Goal: Transaction & Acquisition: Download file/media

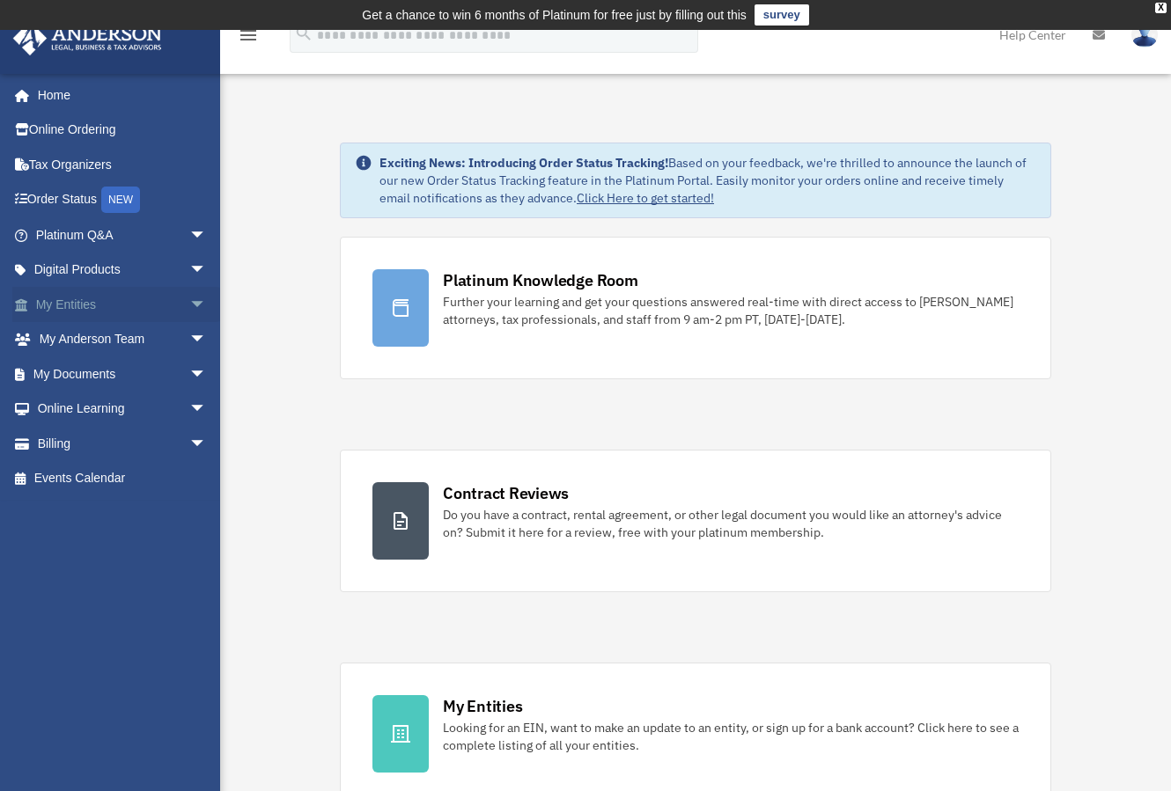
click at [67, 305] on link "My Entities arrow_drop_down" at bounding box center [122, 304] width 221 height 35
click at [192, 301] on span "arrow_drop_down" at bounding box center [206, 305] width 35 height 36
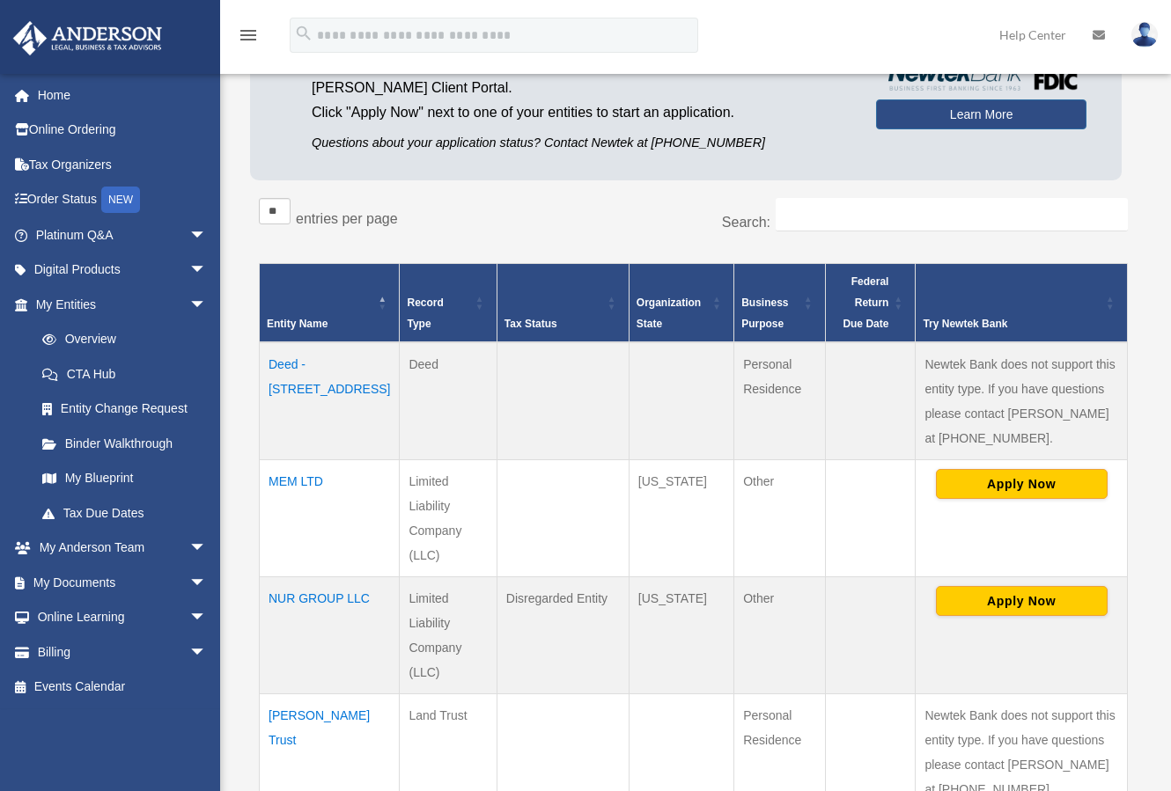
scroll to position [206, 0]
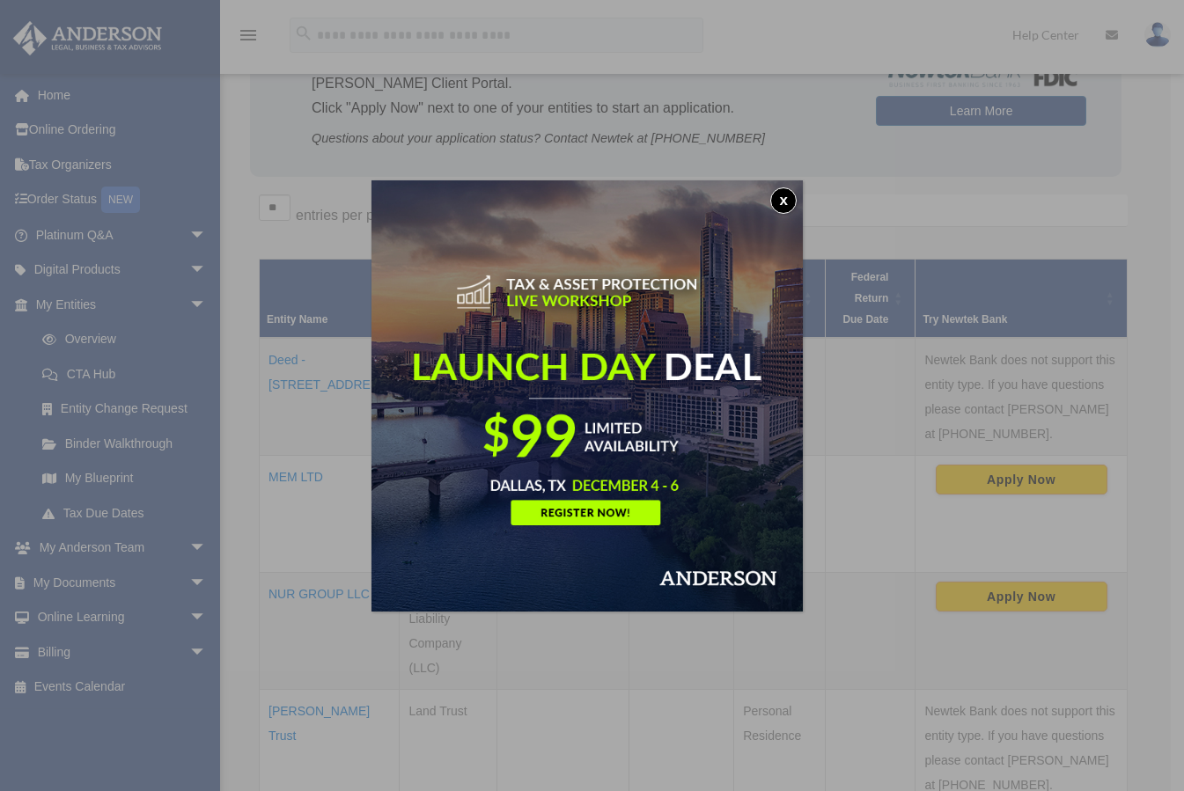
click at [781, 201] on button "x" at bounding box center [783, 200] width 26 height 26
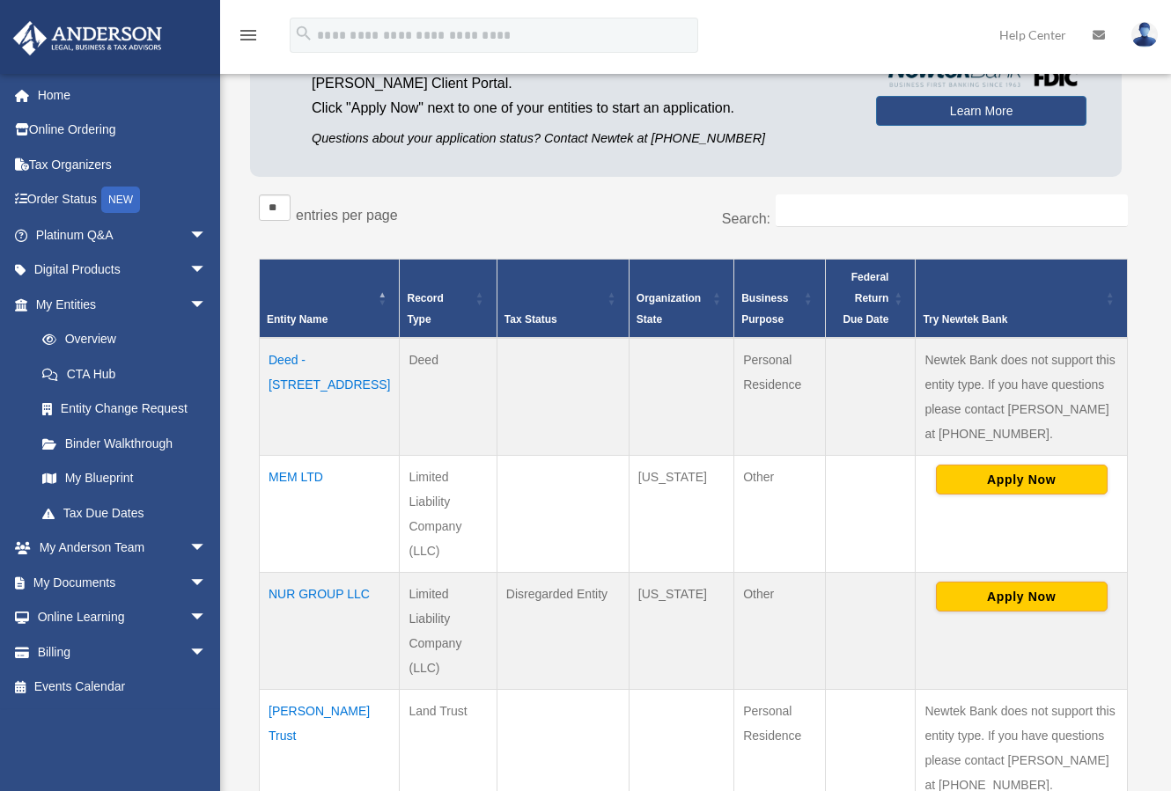
click at [293, 479] on td "MEM LTD" at bounding box center [330, 514] width 140 height 117
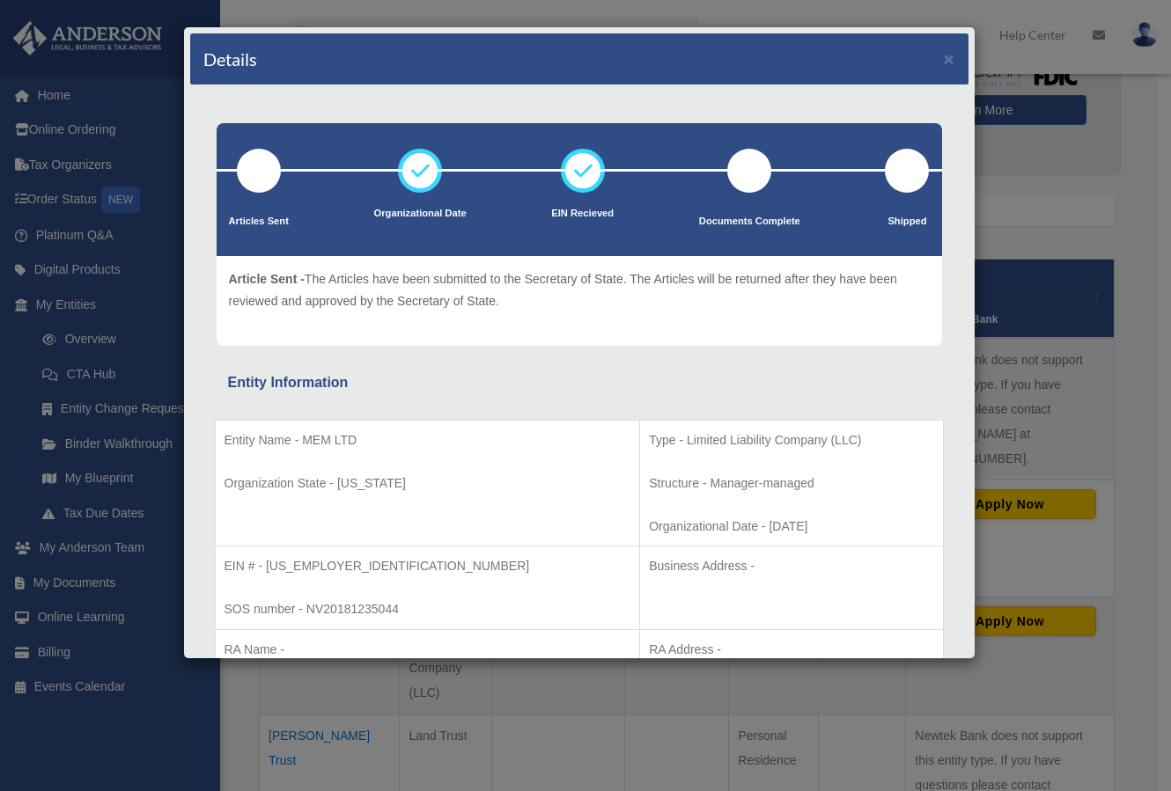
scroll to position [0, 0]
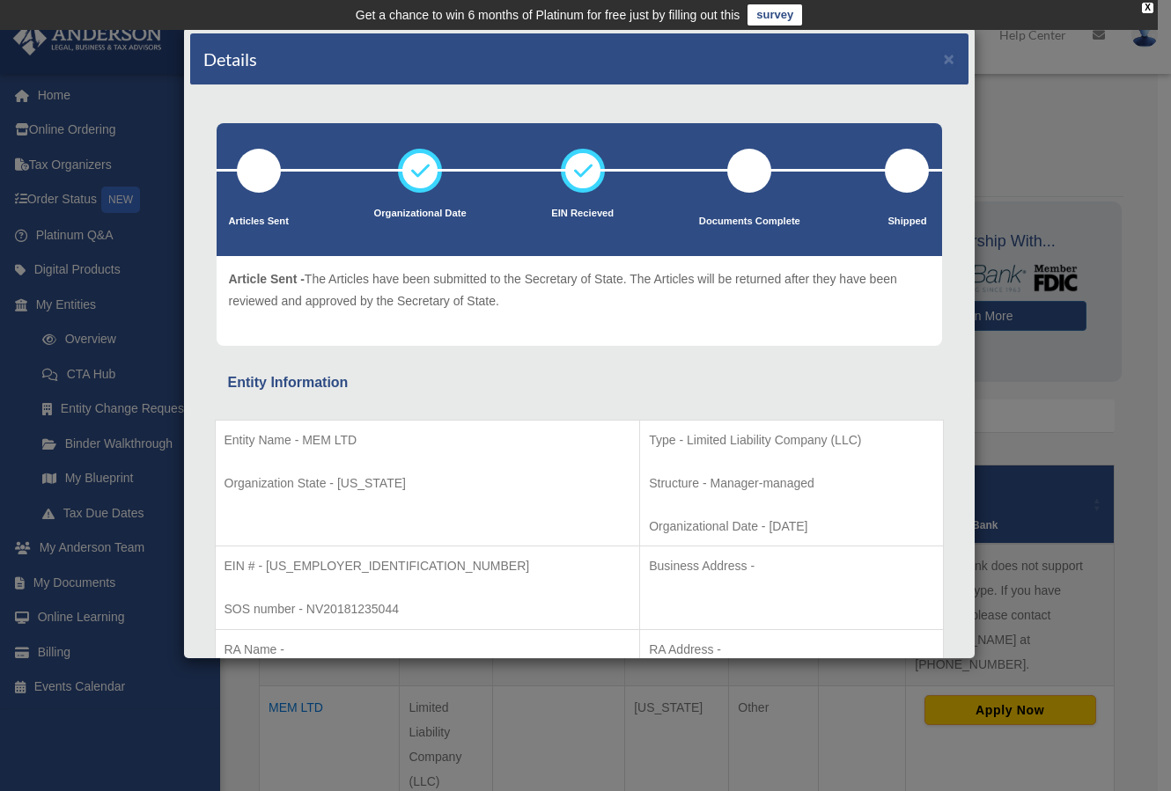
click at [942, 55] on div "Details ×" at bounding box center [579, 59] width 778 height 52
click at [944, 57] on button "×" at bounding box center [949, 58] width 11 height 18
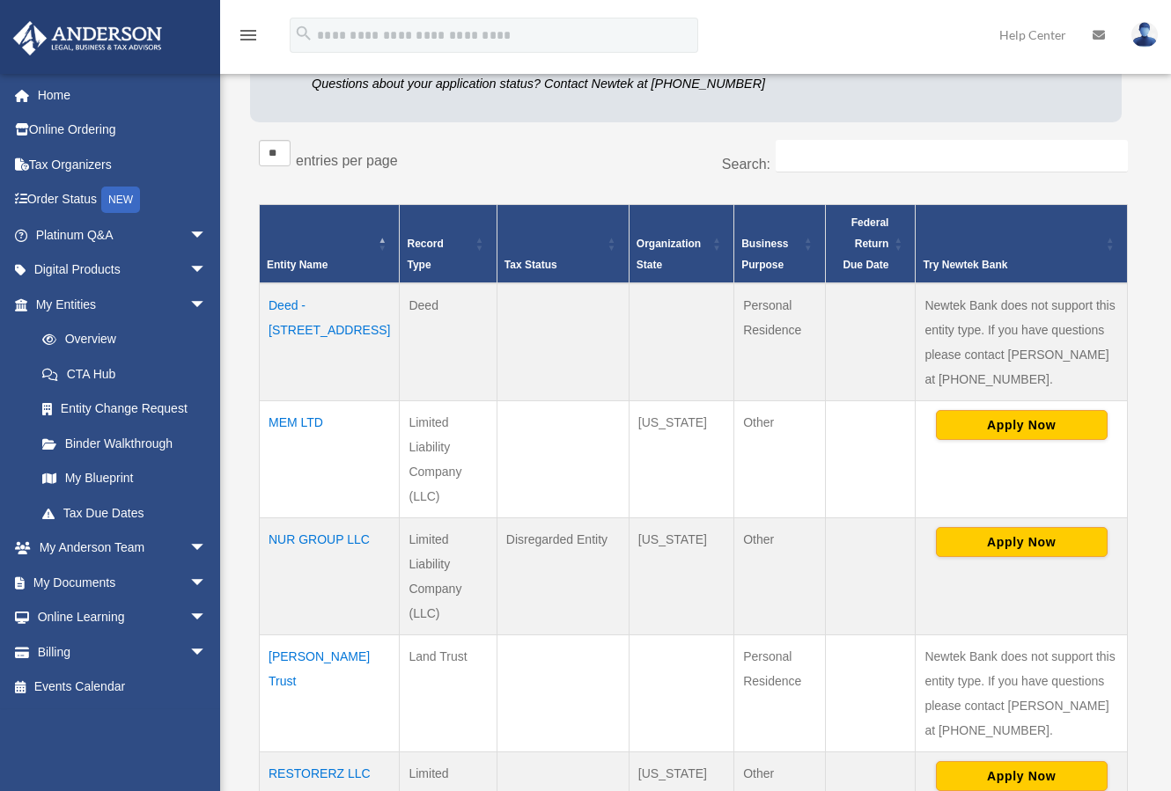
scroll to position [352, 0]
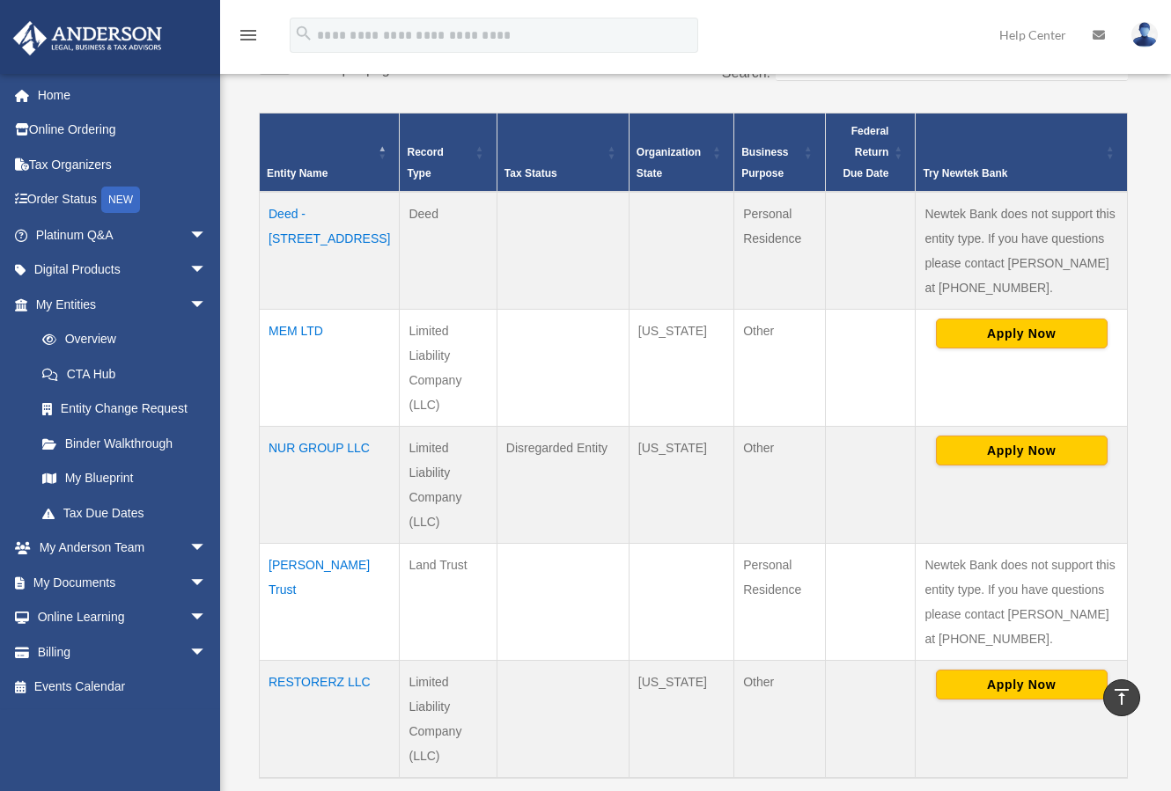
click at [328, 544] on td "Porter Trust" at bounding box center [330, 602] width 140 height 117
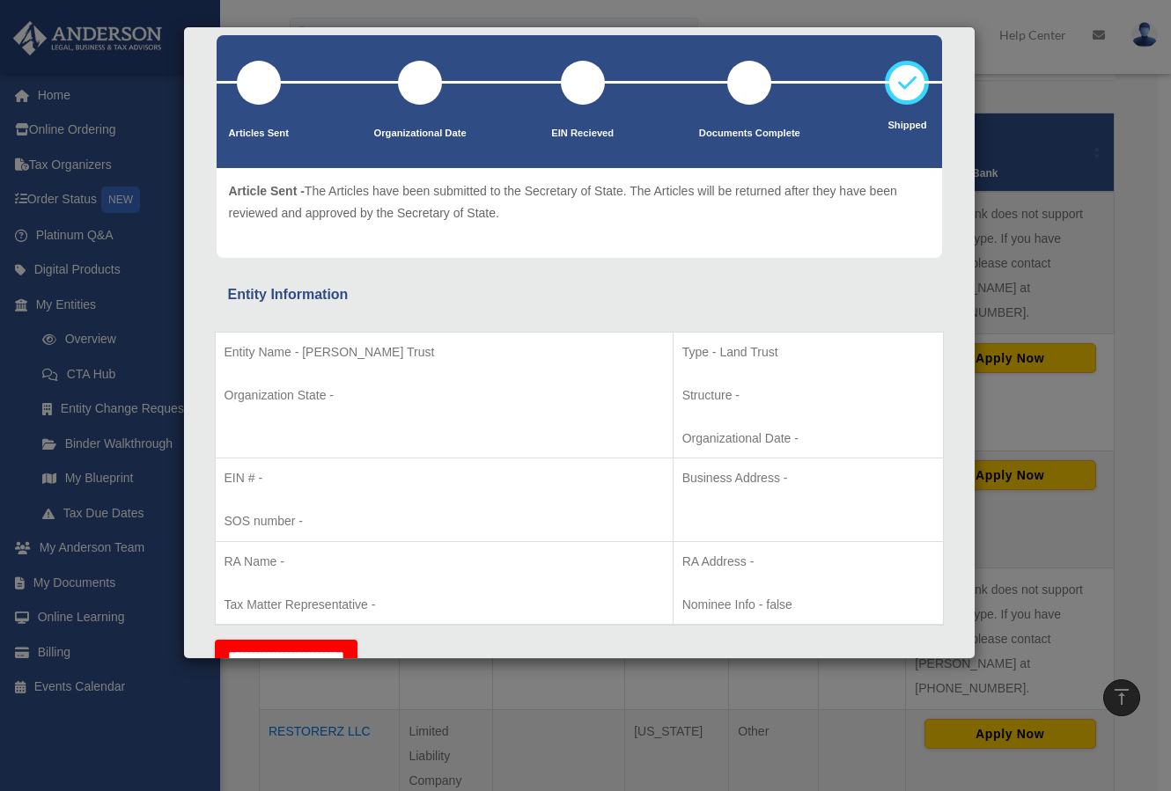
scroll to position [0, 0]
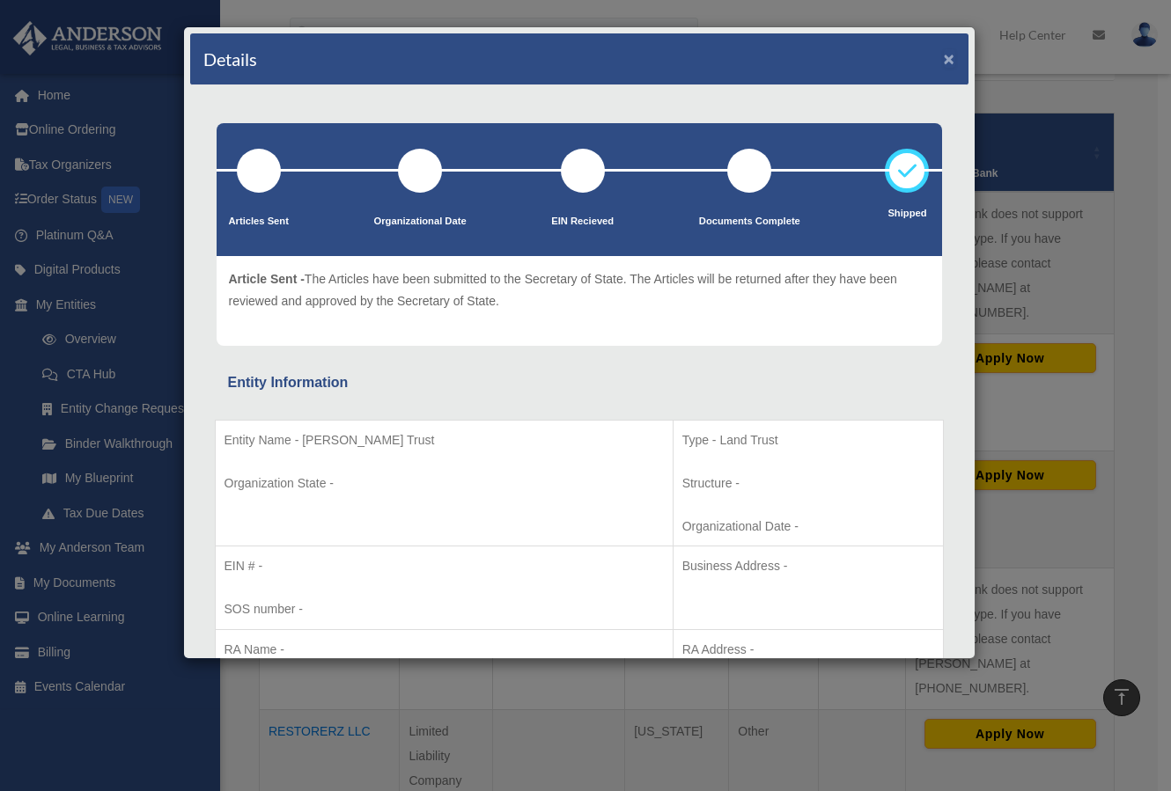
click at [944, 57] on button "×" at bounding box center [949, 58] width 11 height 18
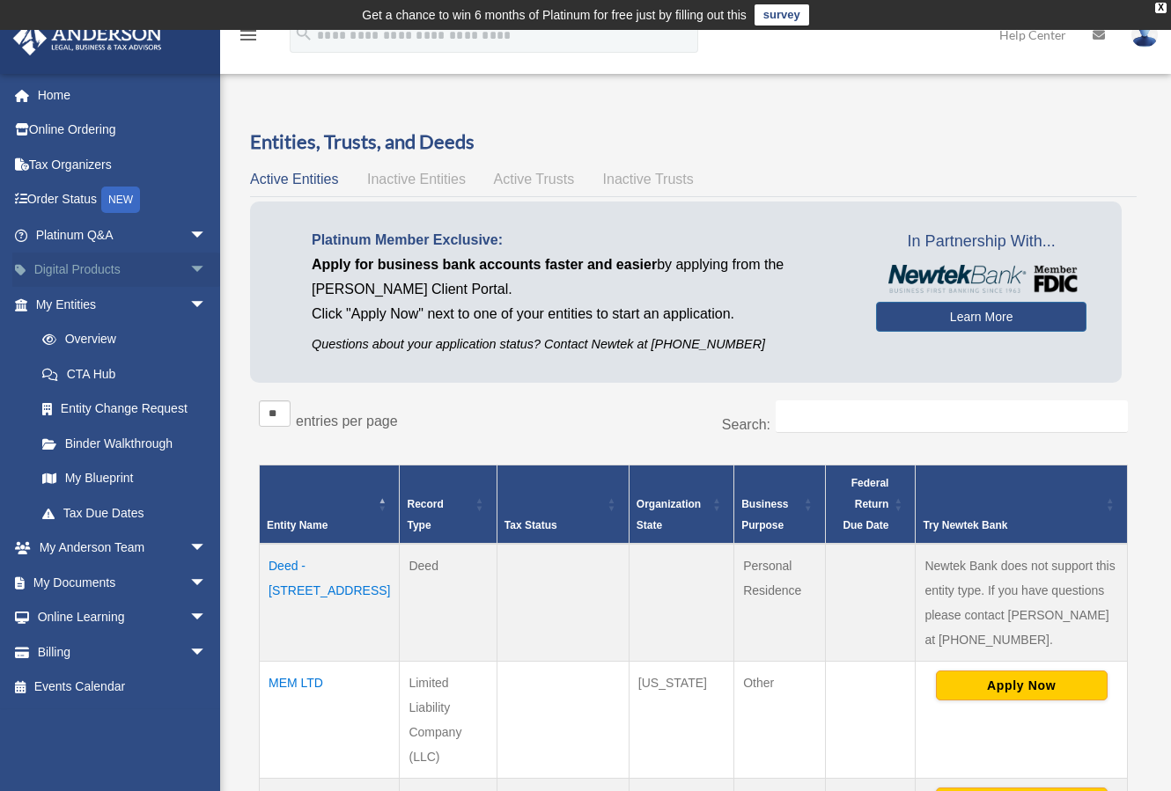
click at [62, 268] on link "Digital Products arrow_drop_down" at bounding box center [122, 270] width 221 height 35
click at [85, 268] on link "Digital Products arrow_drop_down" at bounding box center [122, 270] width 221 height 35
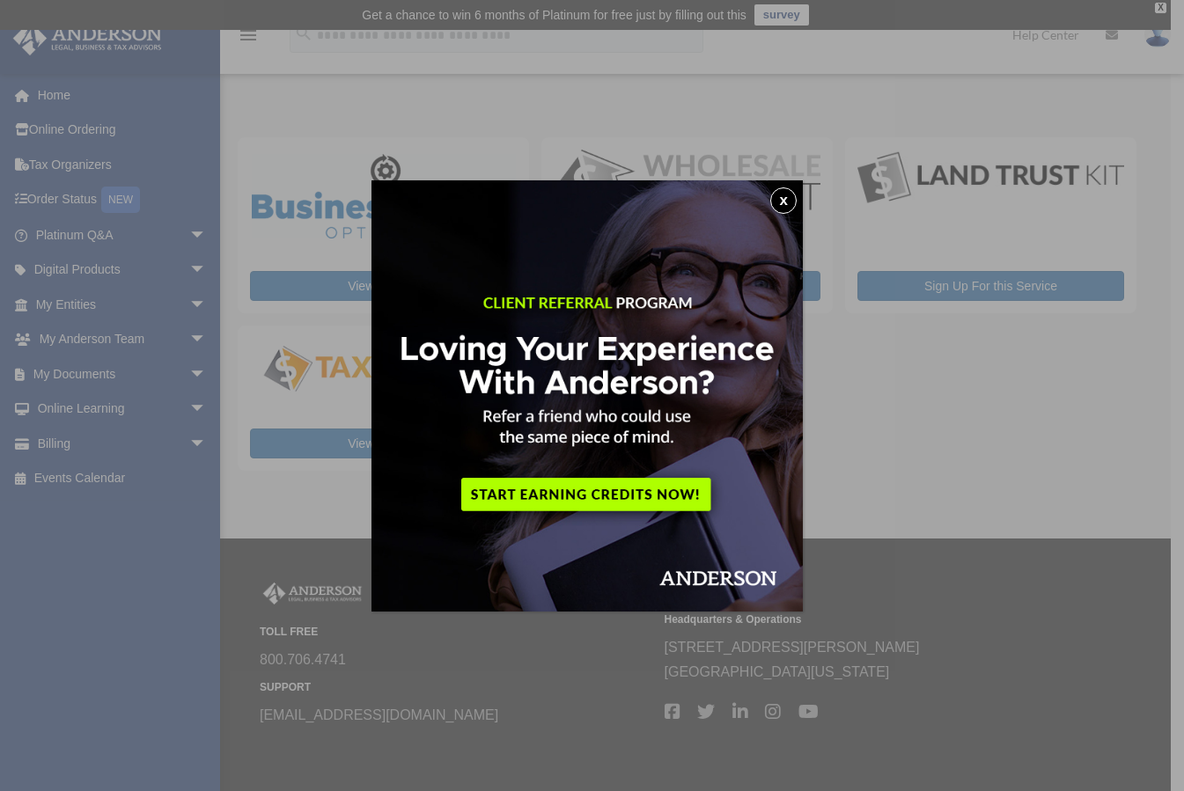
click at [787, 201] on button "x" at bounding box center [783, 200] width 26 height 26
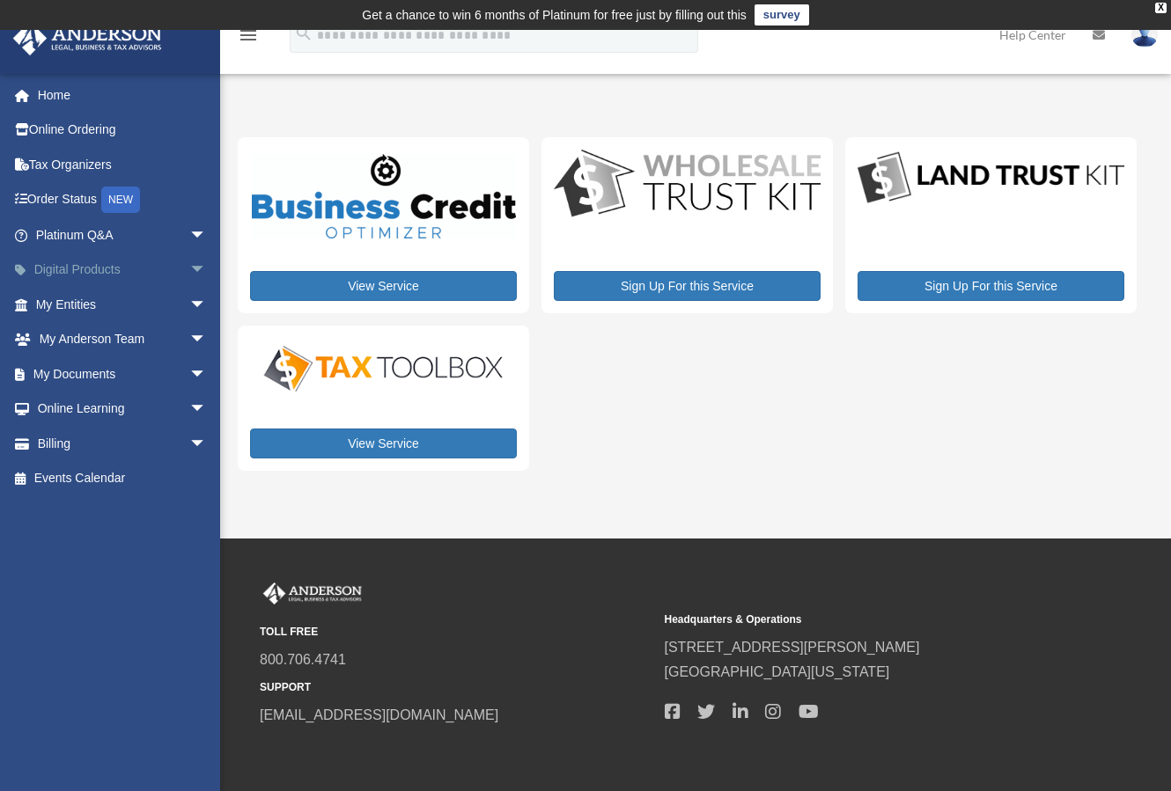
click at [189, 268] on span "arrow_drop_down" at bounding box center [206, 271] width 35 height 36
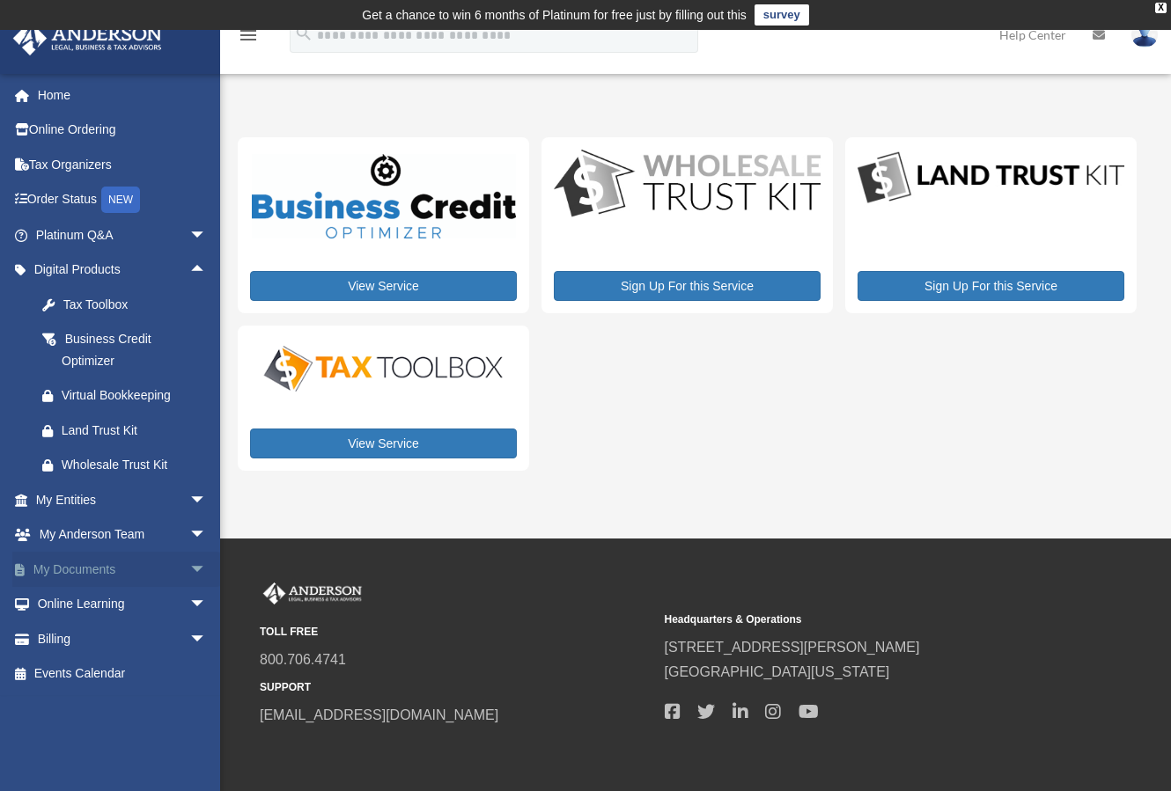
click at [60, 575] on link "My Documents arrow_drop_down" at bounding box center [122, 569] width 221 height 35
click at [86, 570] on link "My Documents arrow_drop_down" at bounding box center [122, 569] width 221 height 35
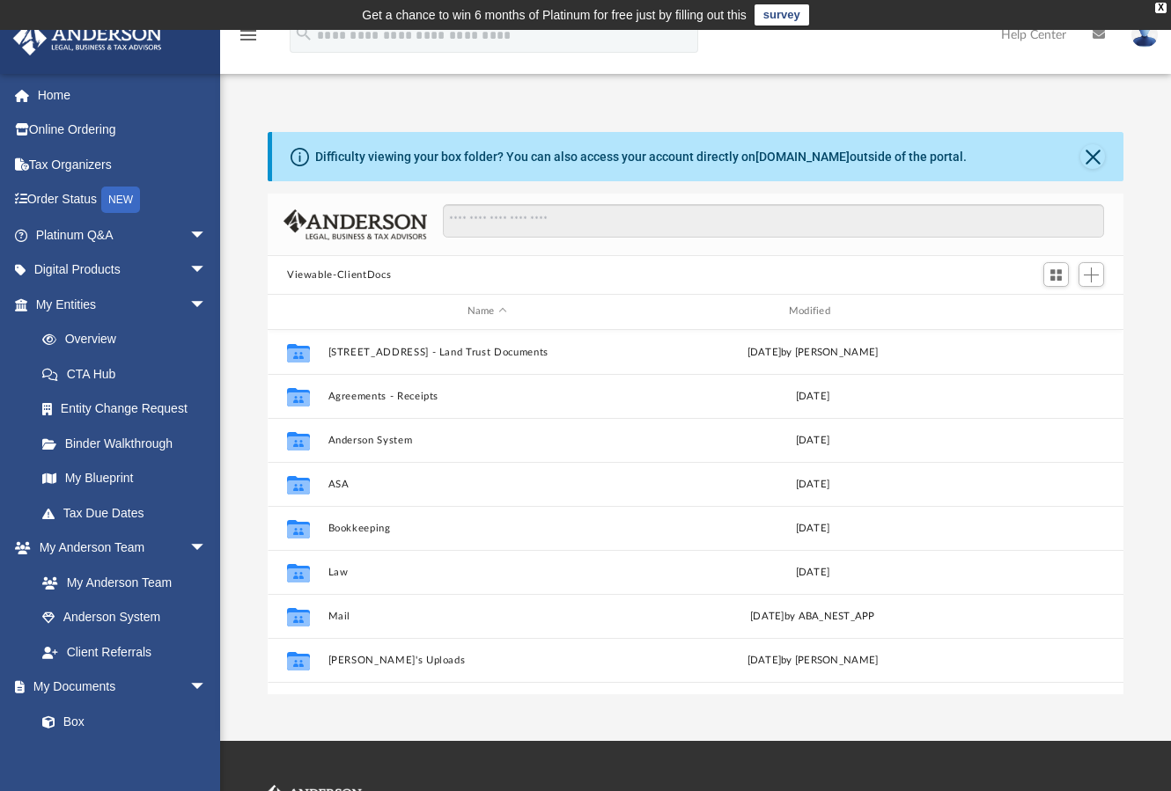
scroll to position [387, 842]
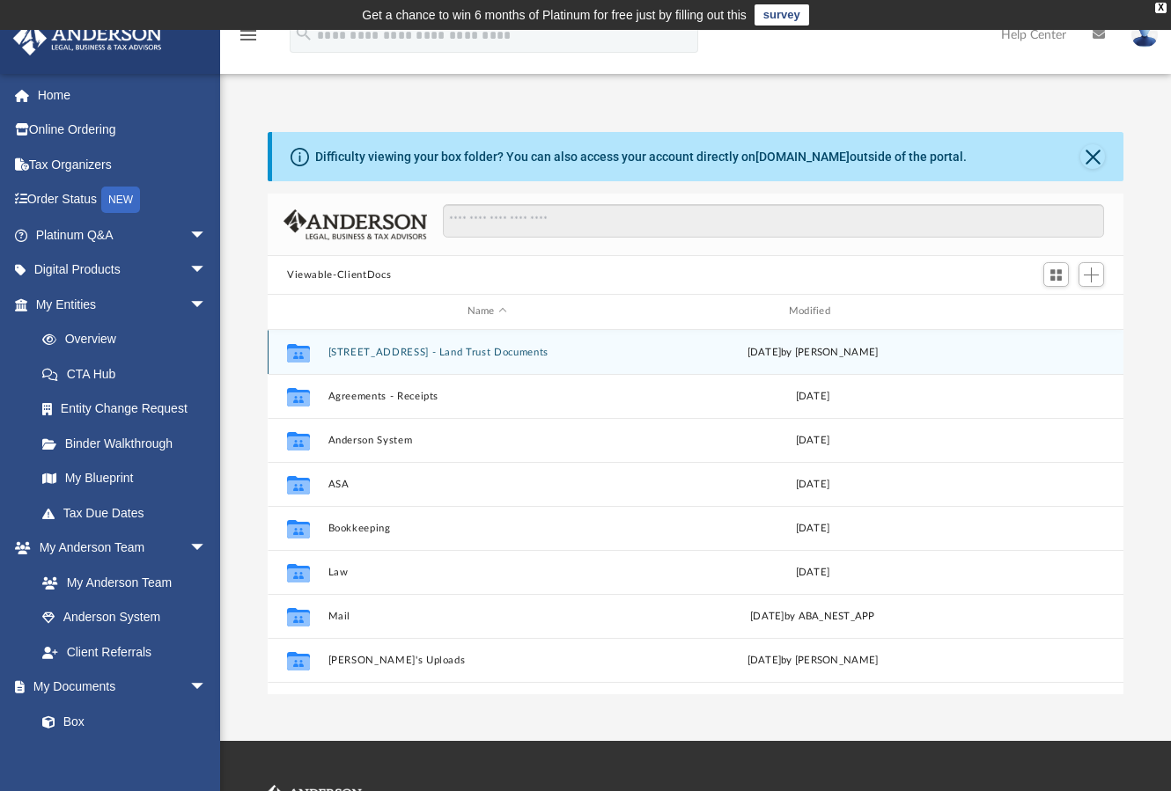
click at [366, 349] on button "[STREET_ADDRESS] - Land Trust Documents" at bounding box center [487, 352] width 318 height 11
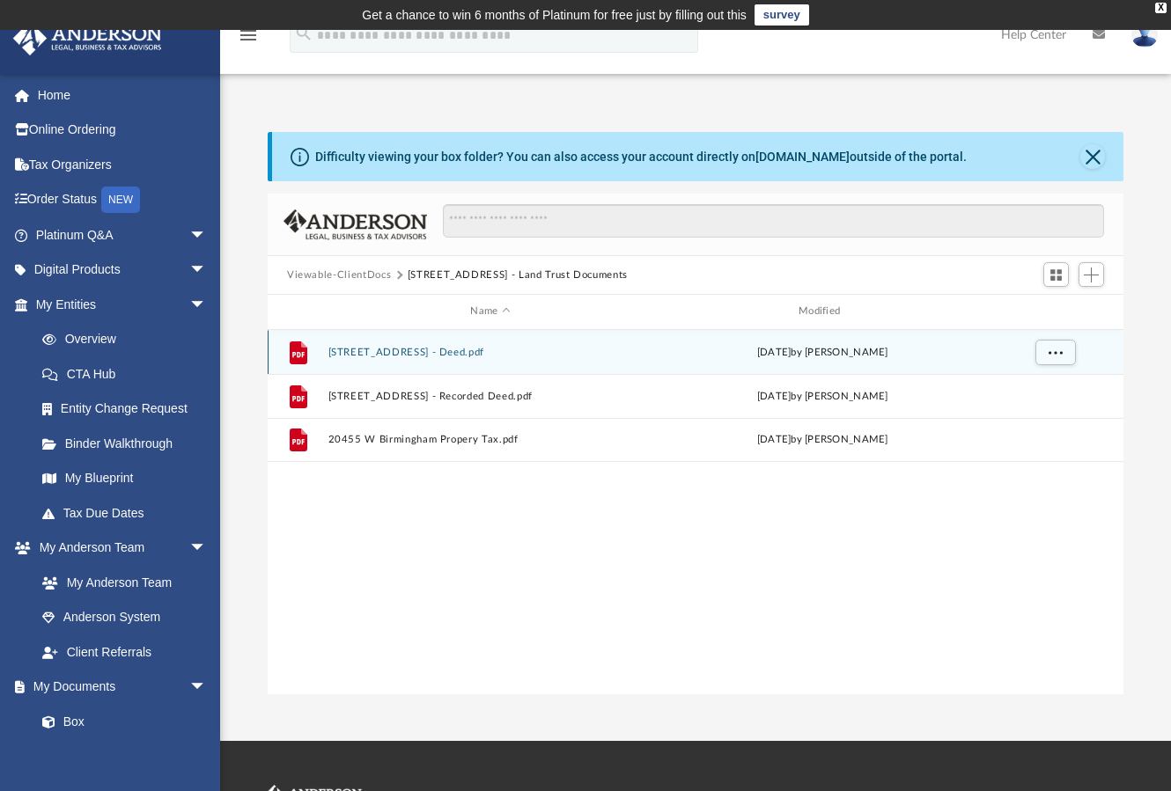
click at [379, 352] on button "[STREET_ADDRESS] - Deed.pdf" at bounding box center [490, 352] width 325 height 11
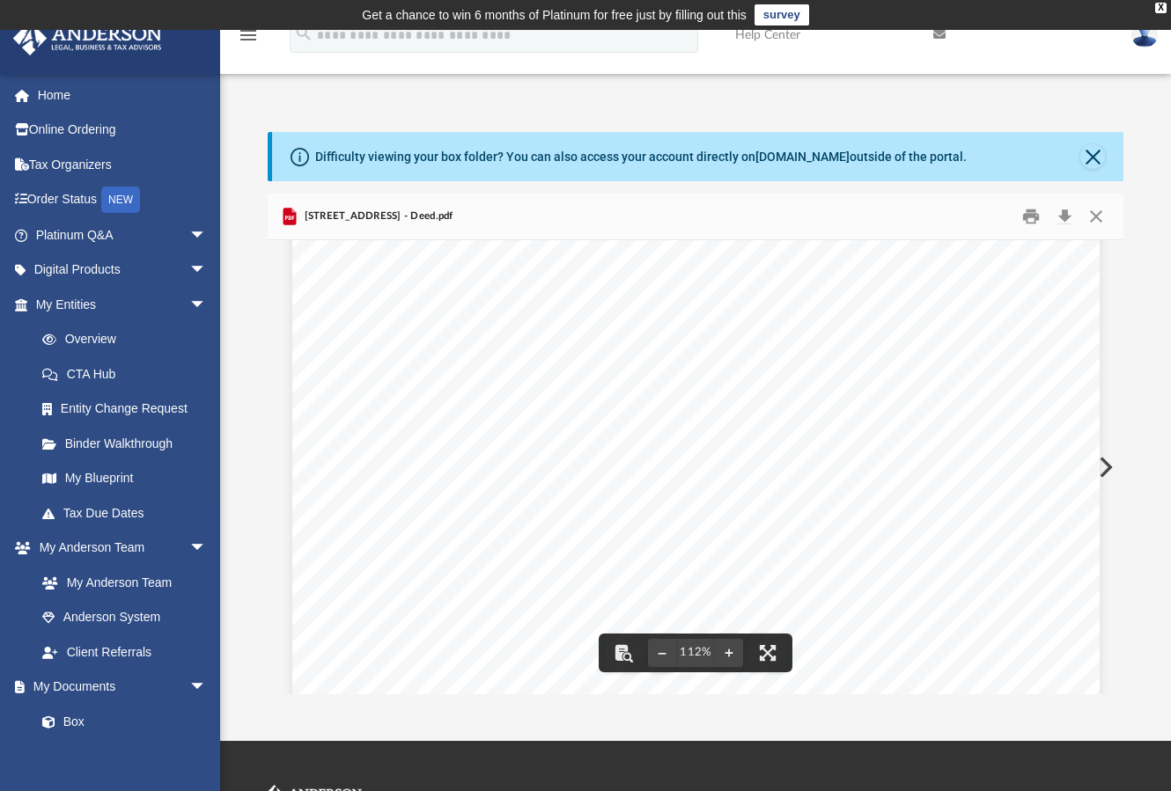
scroll to position [176, 0]
click at [1067, 217] on button "Download" at bounding box center [1064, 216] width 32 height 27
click at [1069, 212] on button "Download" at bounding box center [1064, 216] width 32 height 27
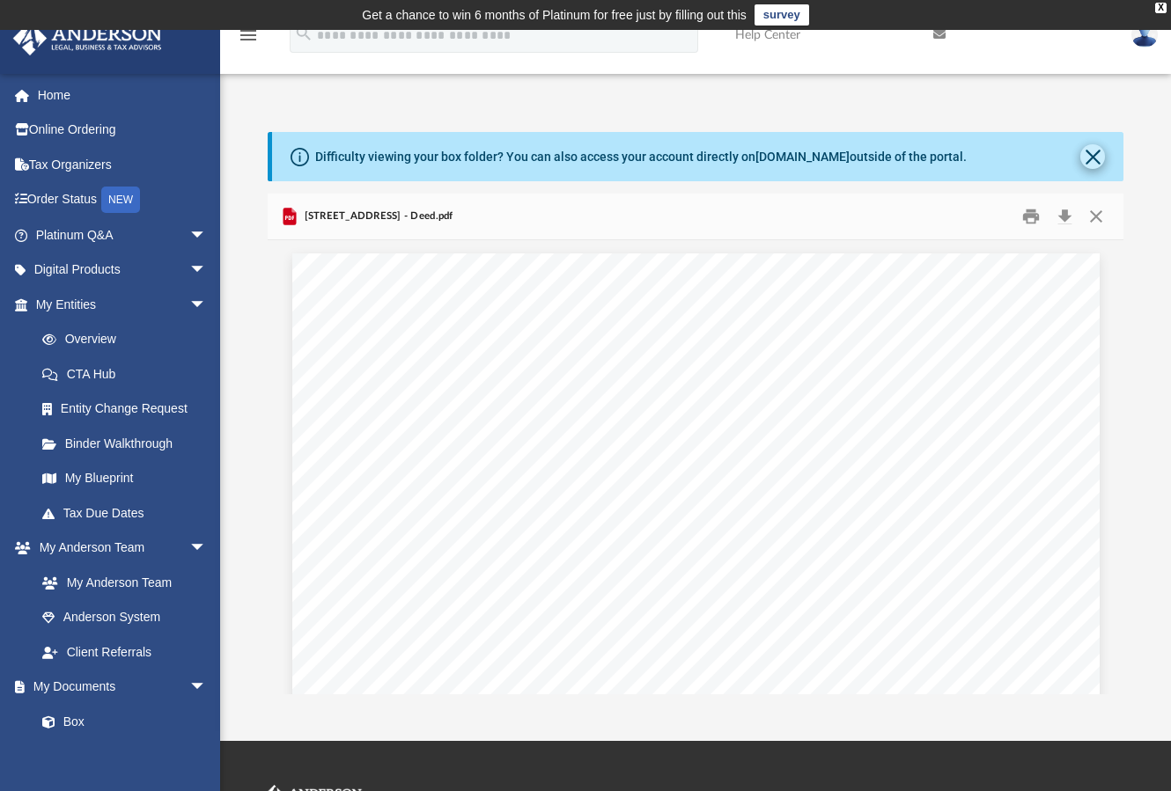
click at [1095, 148] on button "Close" at bounding box center [1092, 156] width 25 height 25
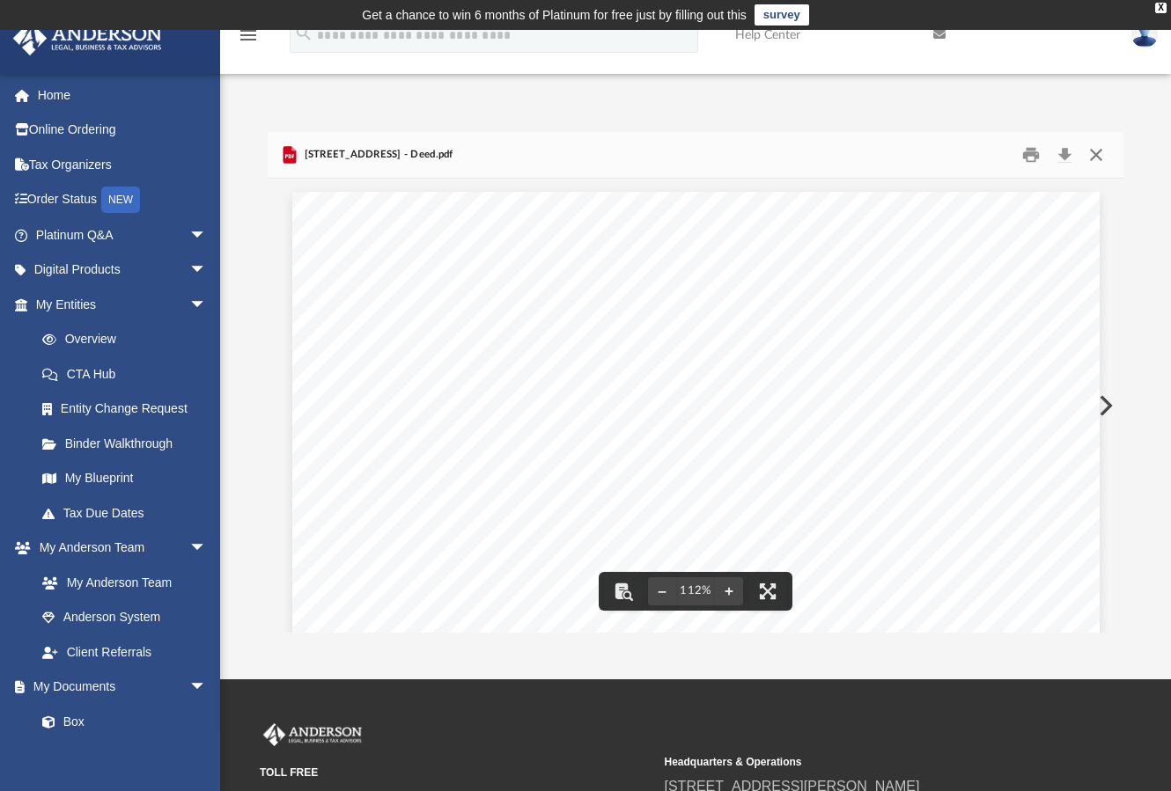
click at [1095, 161] on button "Close" at bounding box center [1096, 155] width 32 height 27
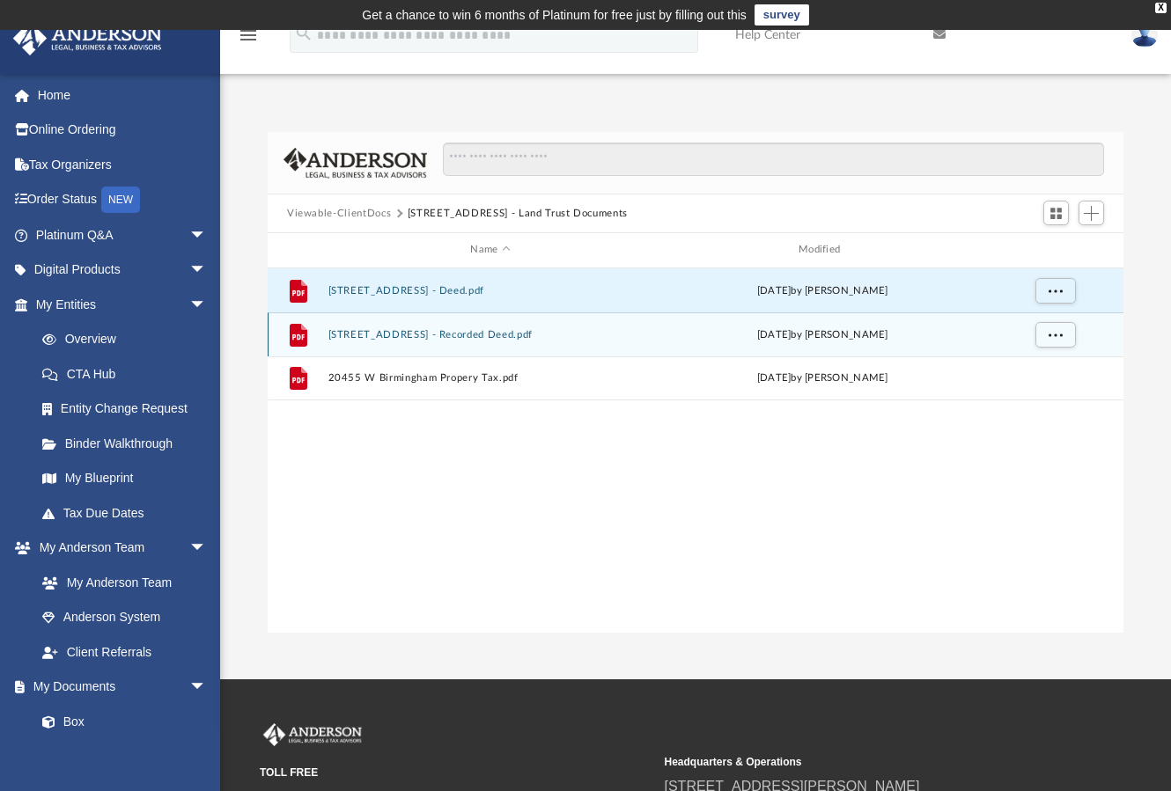
click at [417, 334] on button "20455 Birmingham Way - Recorded Deed.pdf" at bounding box center [490, 334] width 325 height 11
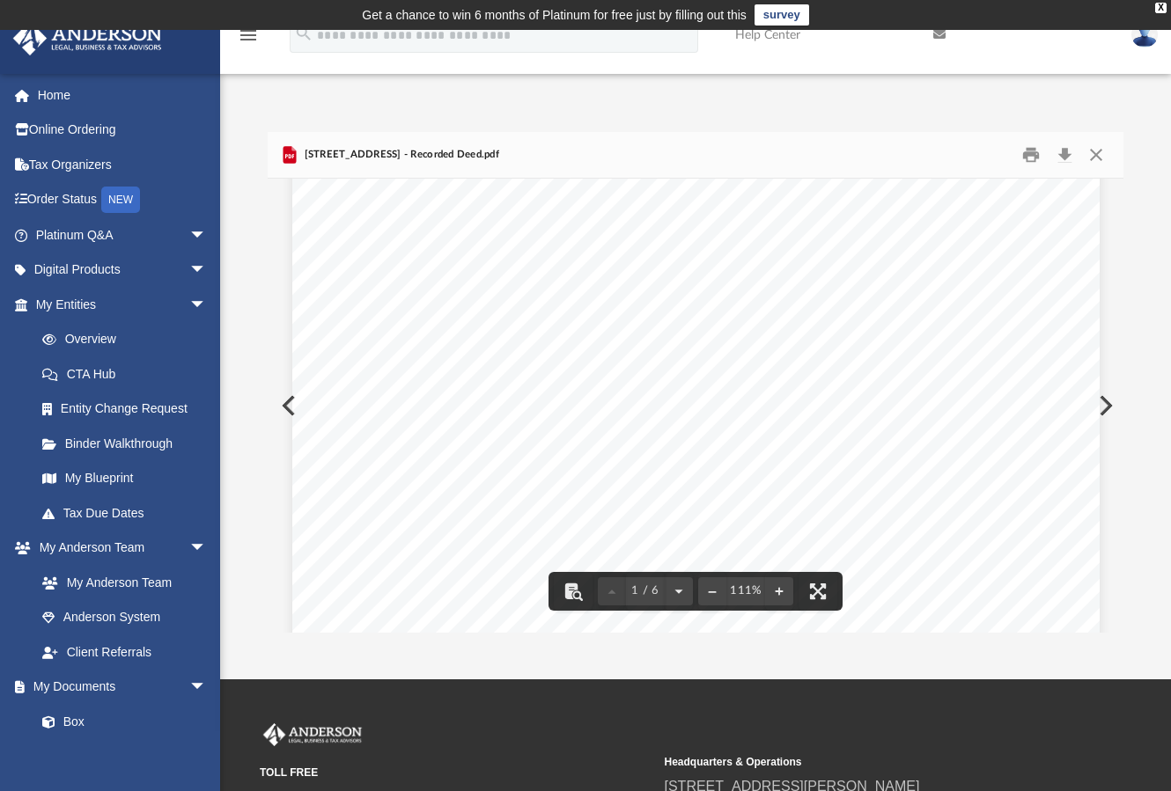
scroll to position [352, 0]
click at [1064, 152] on button "Download" at bounding box center [1064, 155] width 32 height 27
click at [1097, 152] on button "Close" at bounding box center [1096, 155] width 32 height 27
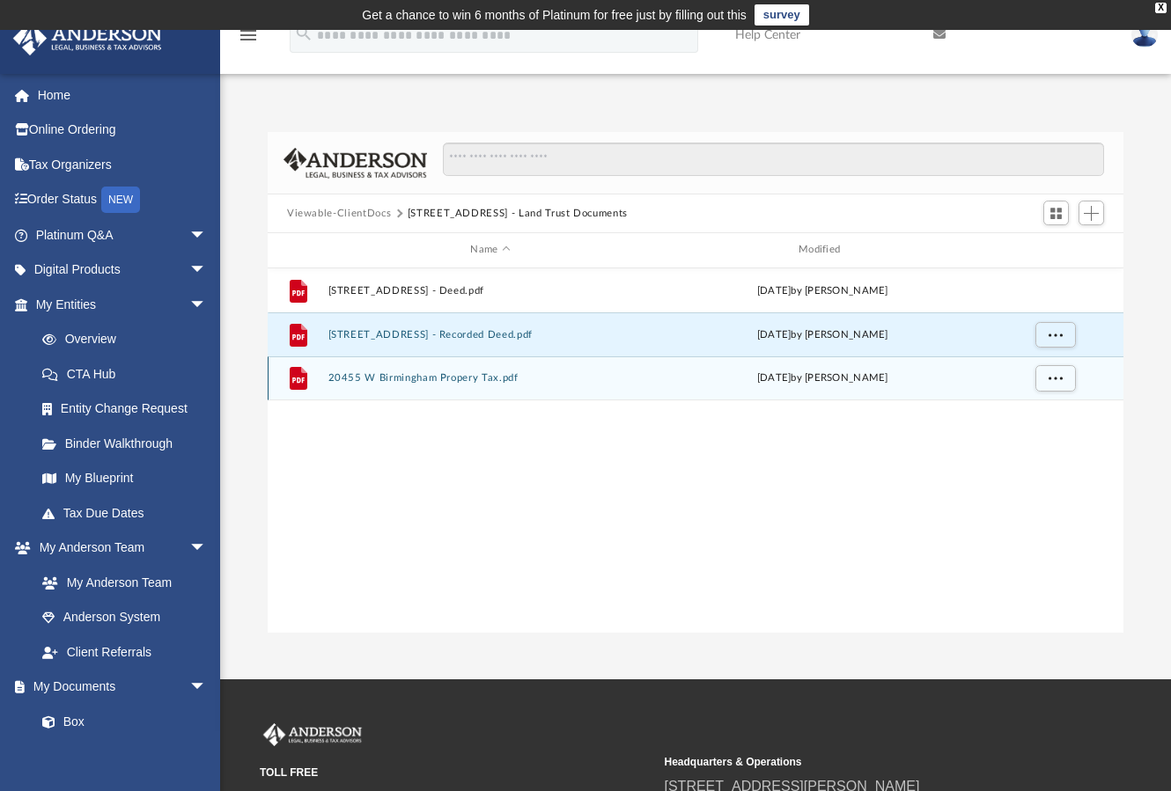
click at [427, 382] on button "20455 W Birmingham Propery Tax.pdf" at bounding box center [490, 377] width 325 height 11
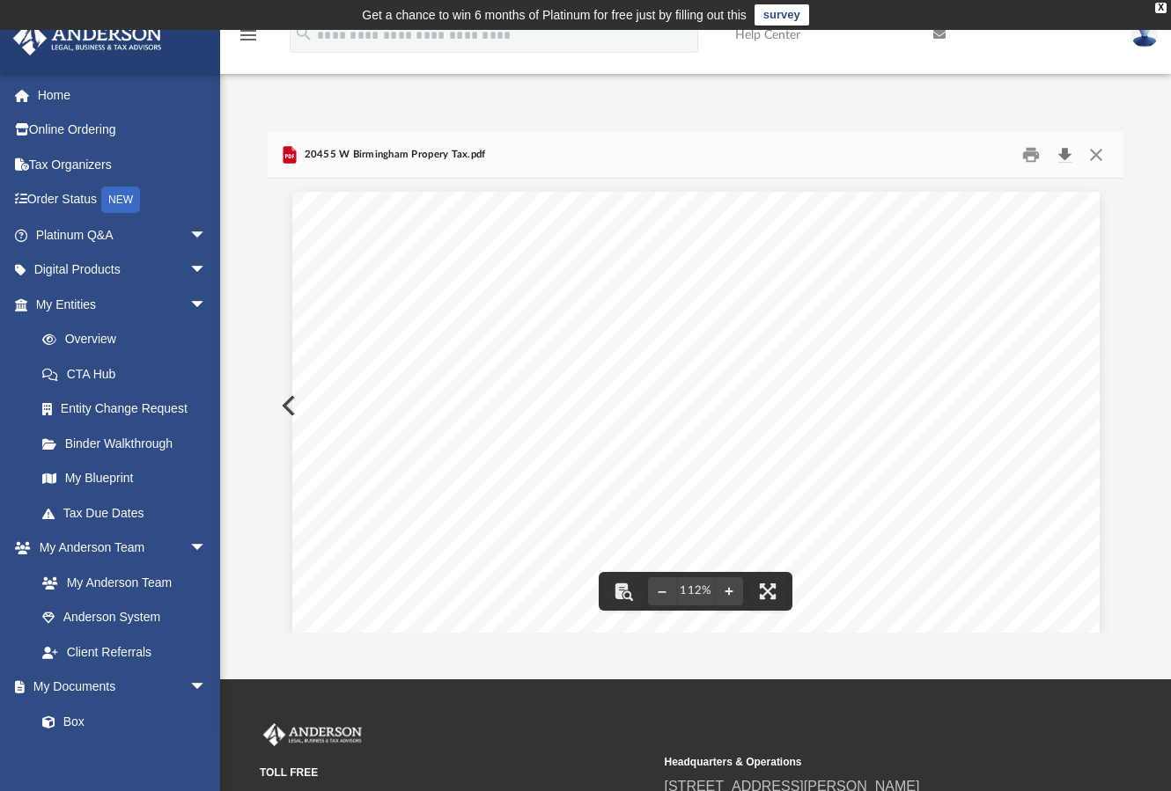
drag, startPoint x: 1070, startPoint y: 150, endPoint x: 1045, endPoint y: 178, distance: 38.0
click at [1070, 151] on button "Download" at bounding box center [1064, 155] width 32 height 27
click at [1100, 158] on button "Close" at bounding box center [1096, 155] width 32 height 27
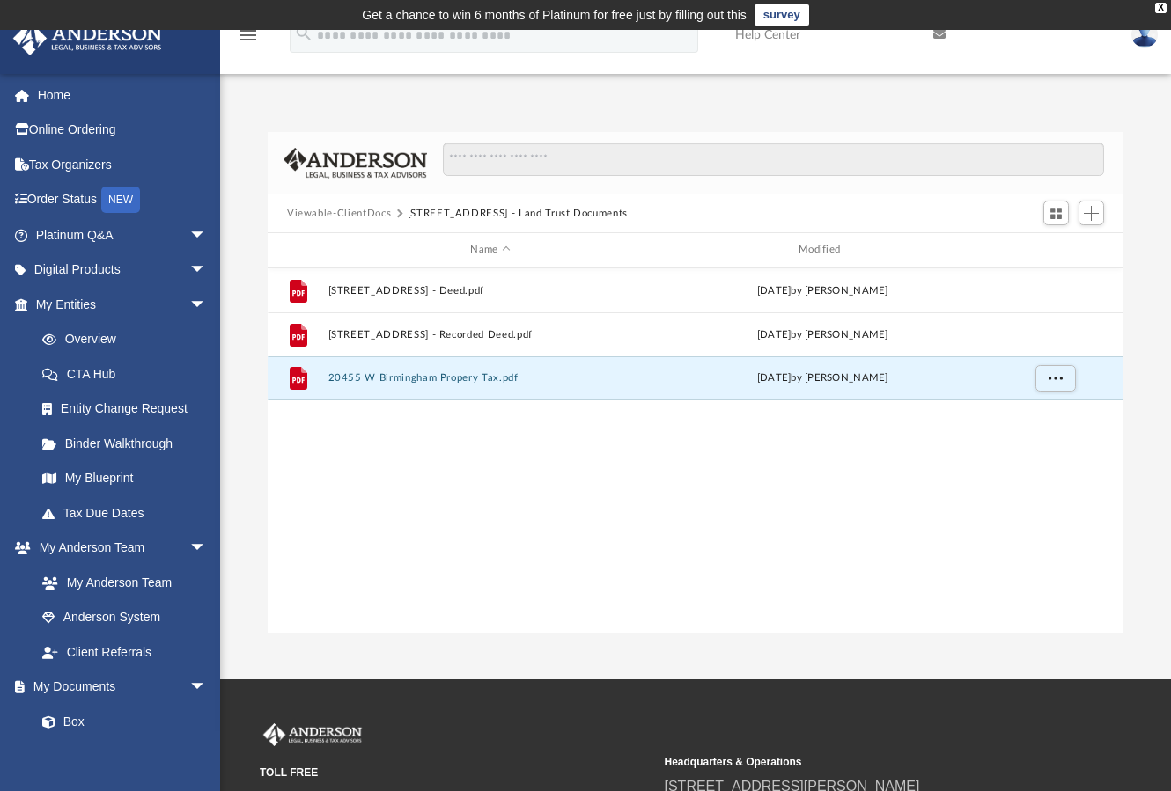
click at [364, 210] on button "Viewable-ClientDocs" at bounding box center [339, 214] width 104 height 16
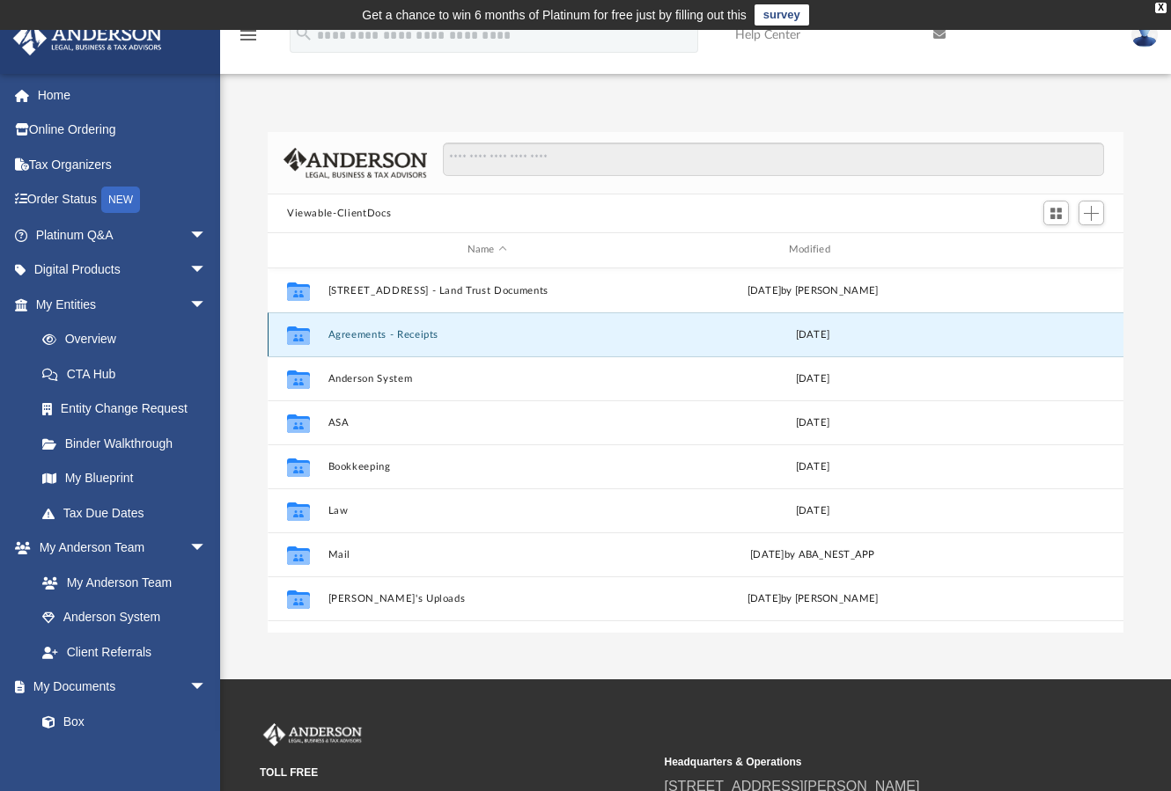
click at [361, 333] on button "Agreements - Receipts" at bounding box center [487, 334] width 318 height 11
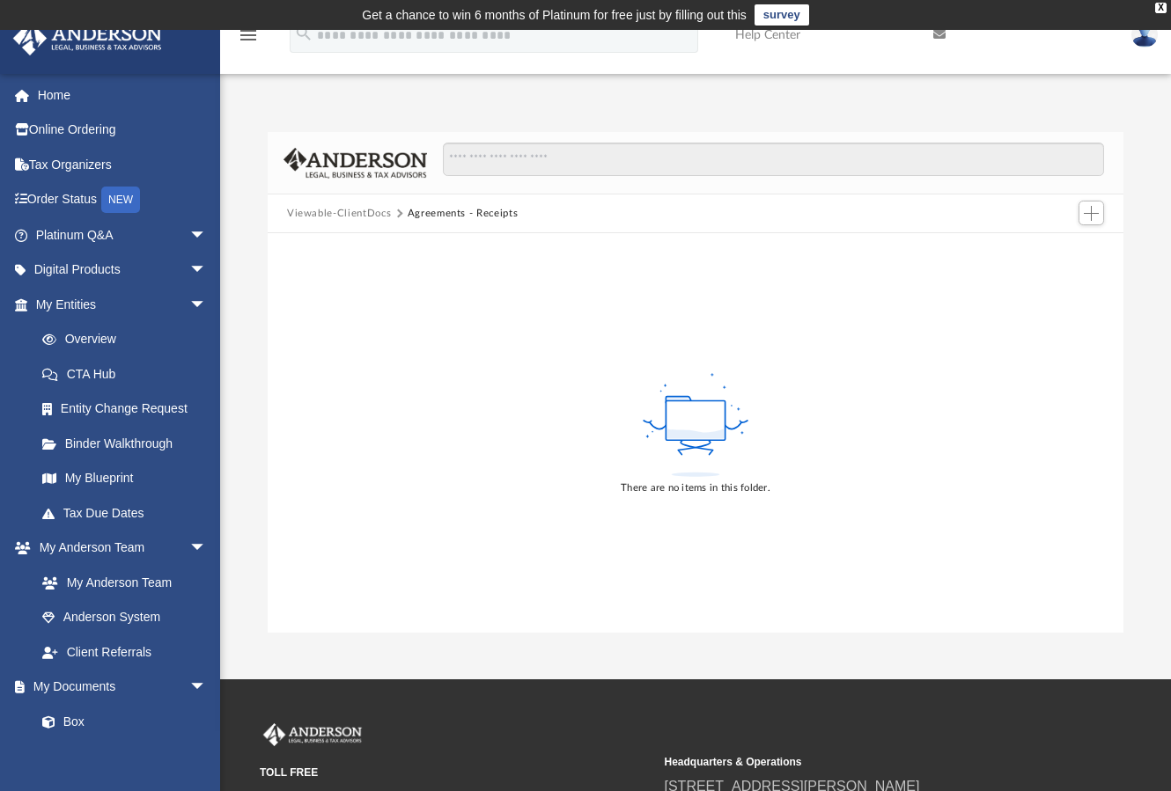
click at [372, 214] on button "Viewable-ClientDocs" at bounding box center [339, 214] width 104 height 16
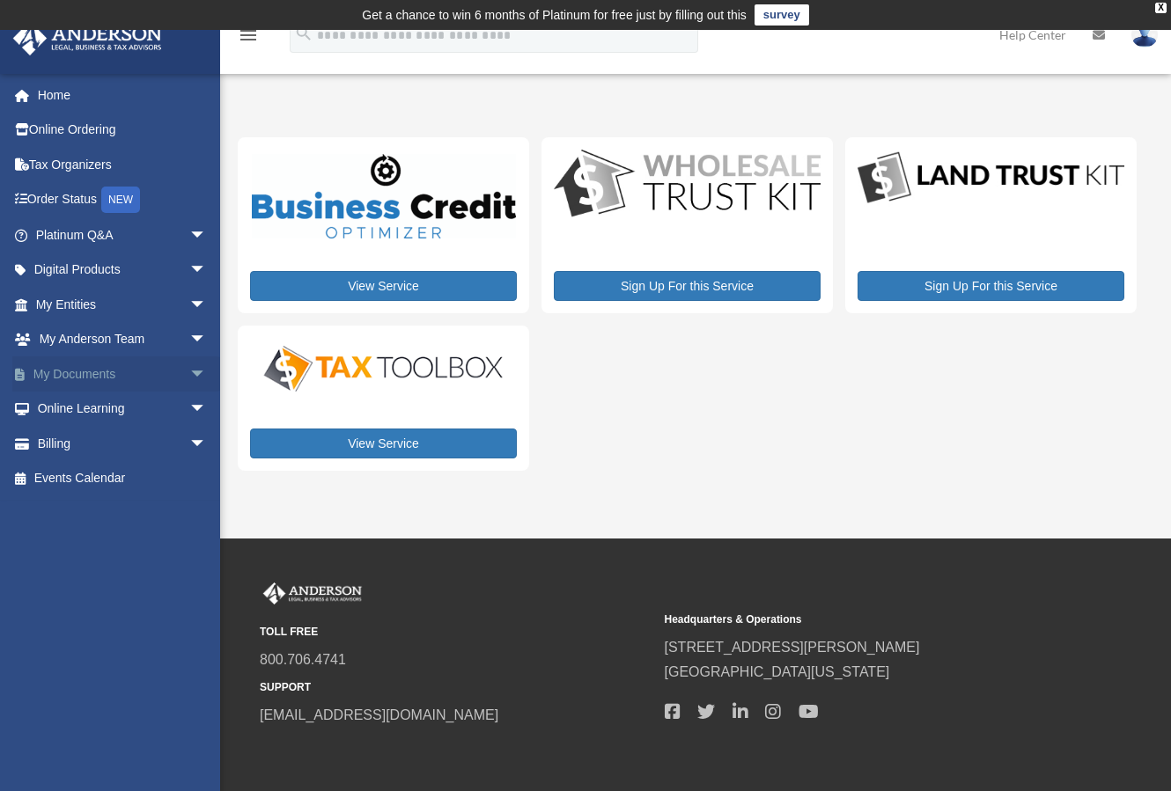
click at [85, 374] on link "My Documents arrow_drop_down" at bounding box center [122, 374] width 221 height 35
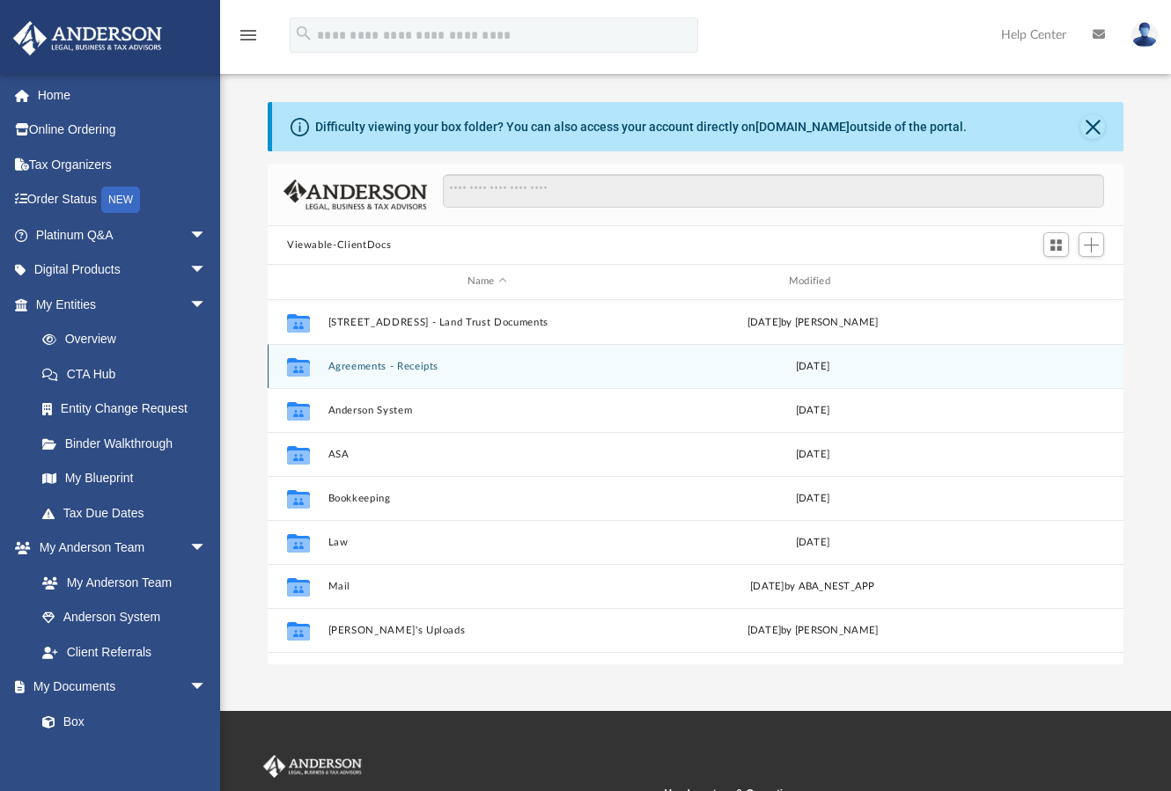
scroll to position [387, 842]
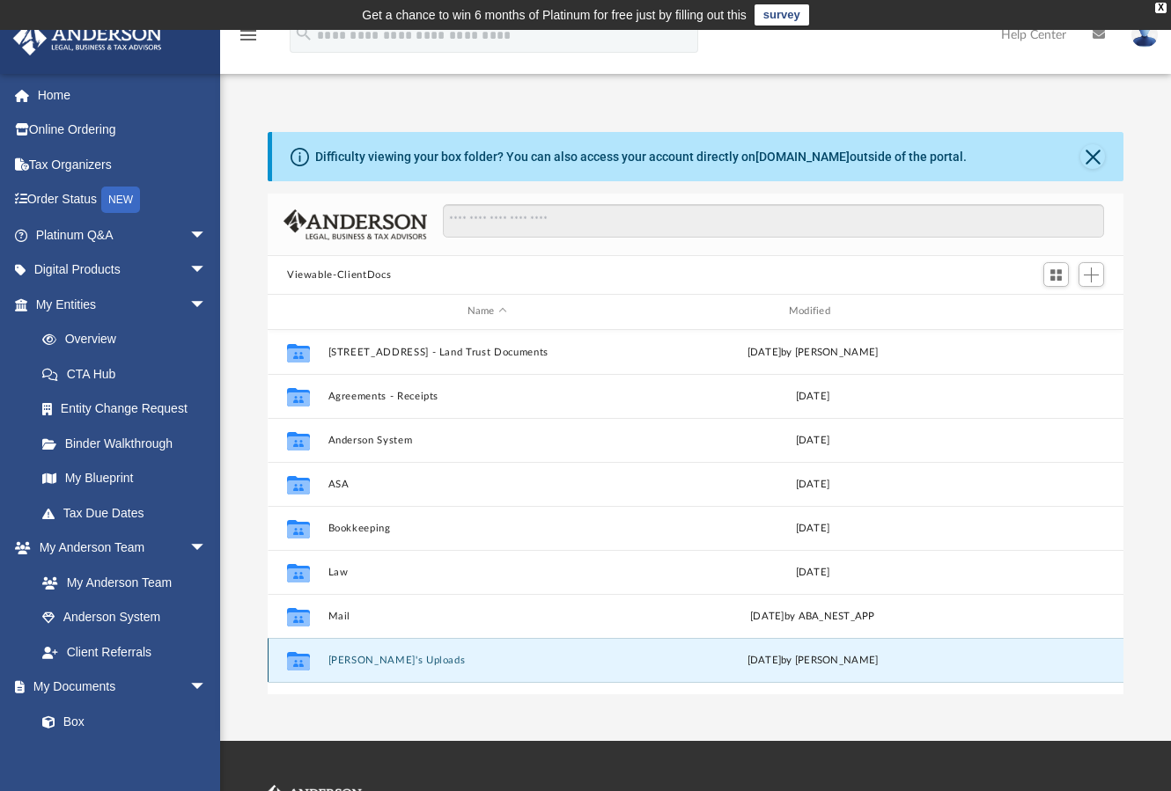
click at [389, 664] on button "[PERSON_NAME]'s Uploads" at bounding box center [487, 660] width 318 height 11
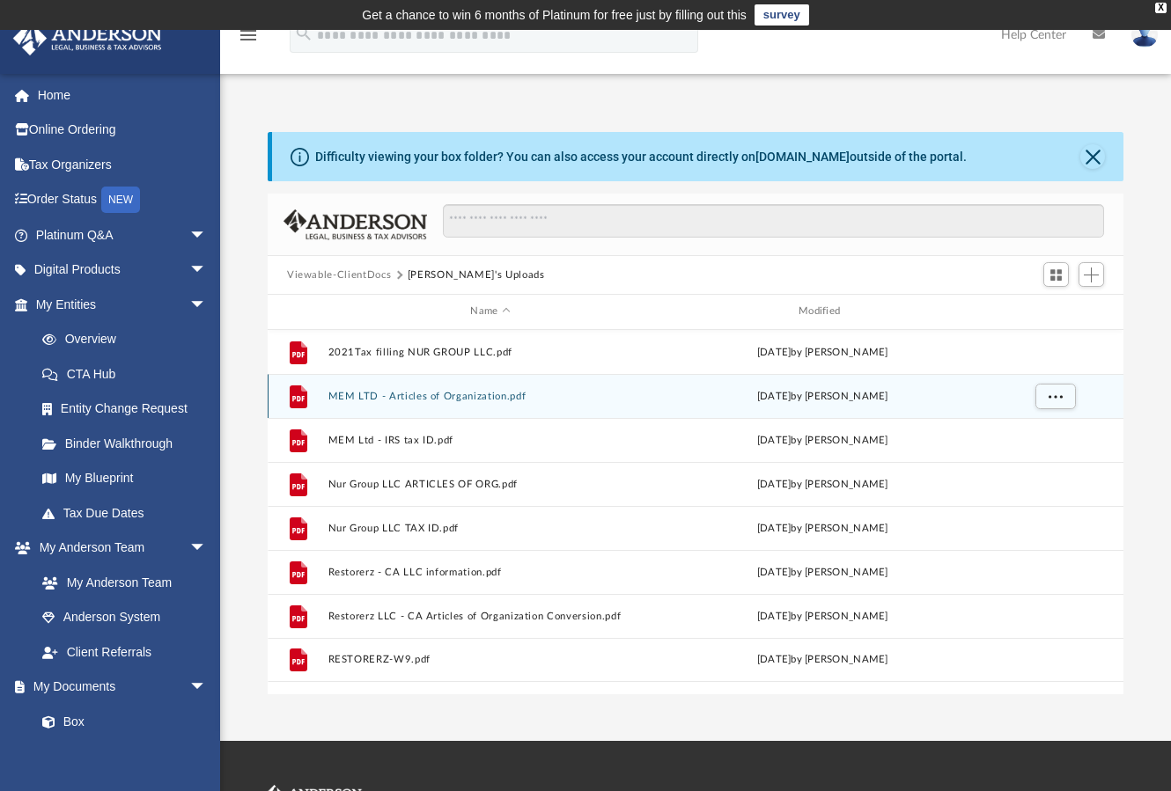
click at [831, 393] on div "[DATE] by [PERSON_NAME]" at bounding box center [822, 396] width 325 height 16
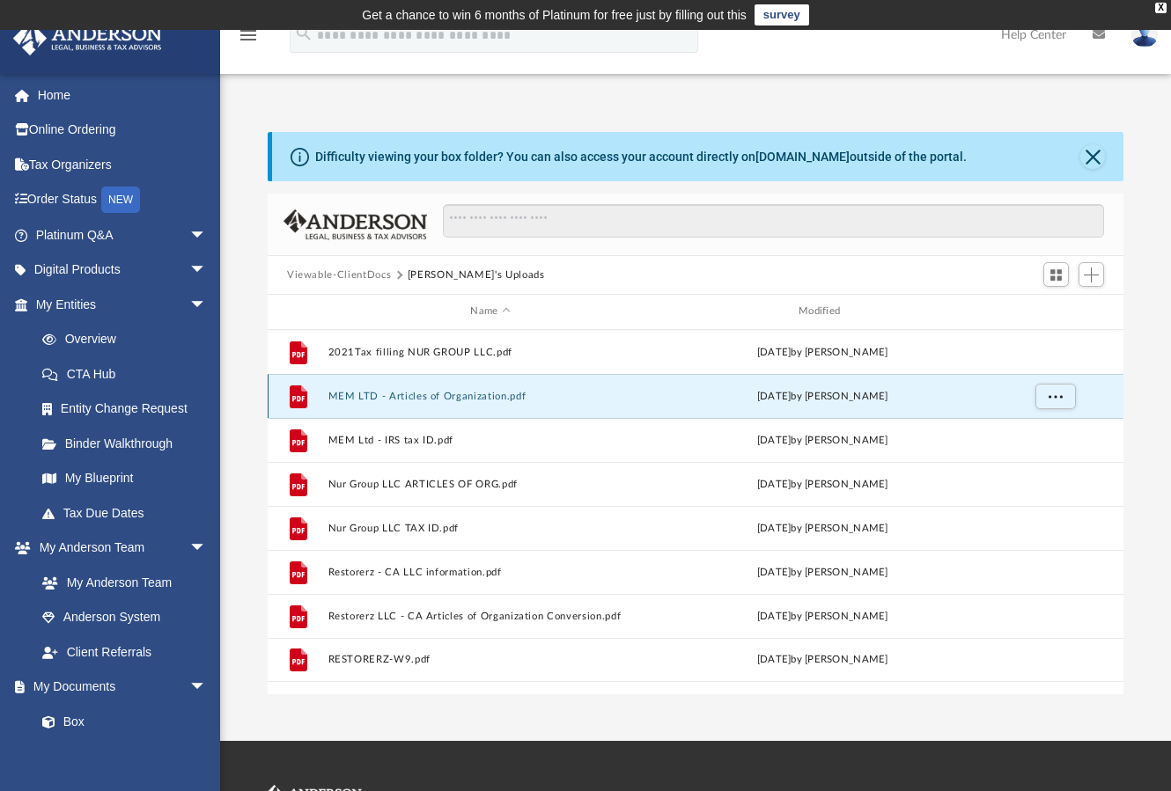
click at [398, 391] on button "MEM LTD - Articles of Organization.pdf" at bounding box center [490, 396] width 325 height 11
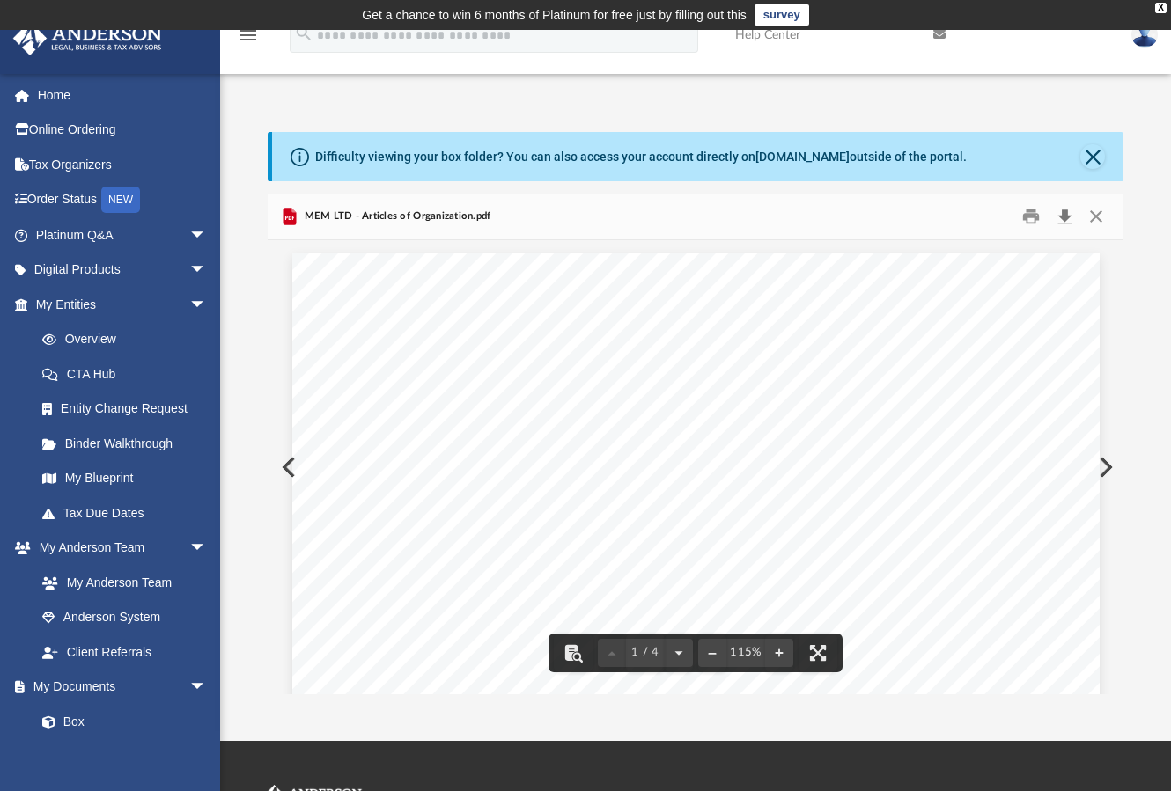
click at [1065, 215] on button "Download" at bounding box center [1064, 216] width 32 height 27
click at [618, 305] on div "Page 1" at bounding box center [695, 776] width 807 height 1045
click at [1103, 210] on button "Close" at bounding box center [1096, 216] width 32 height 27
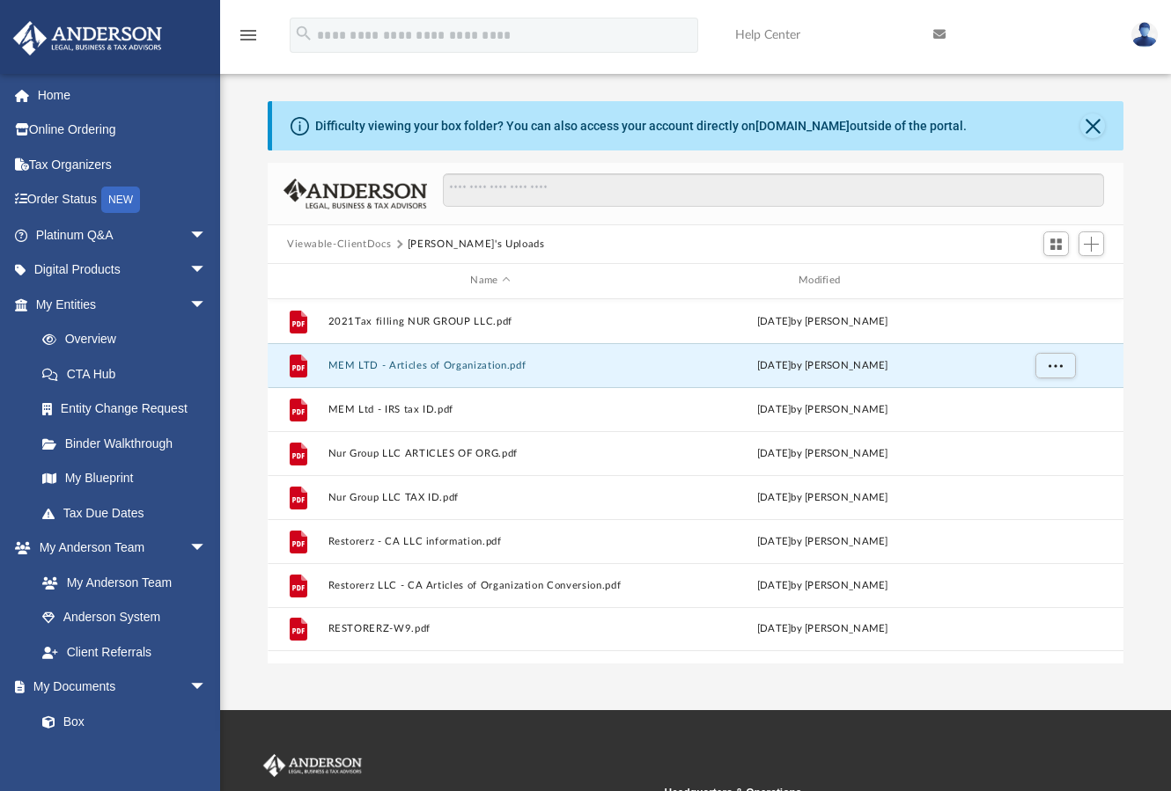
scroll to position [0, 0]
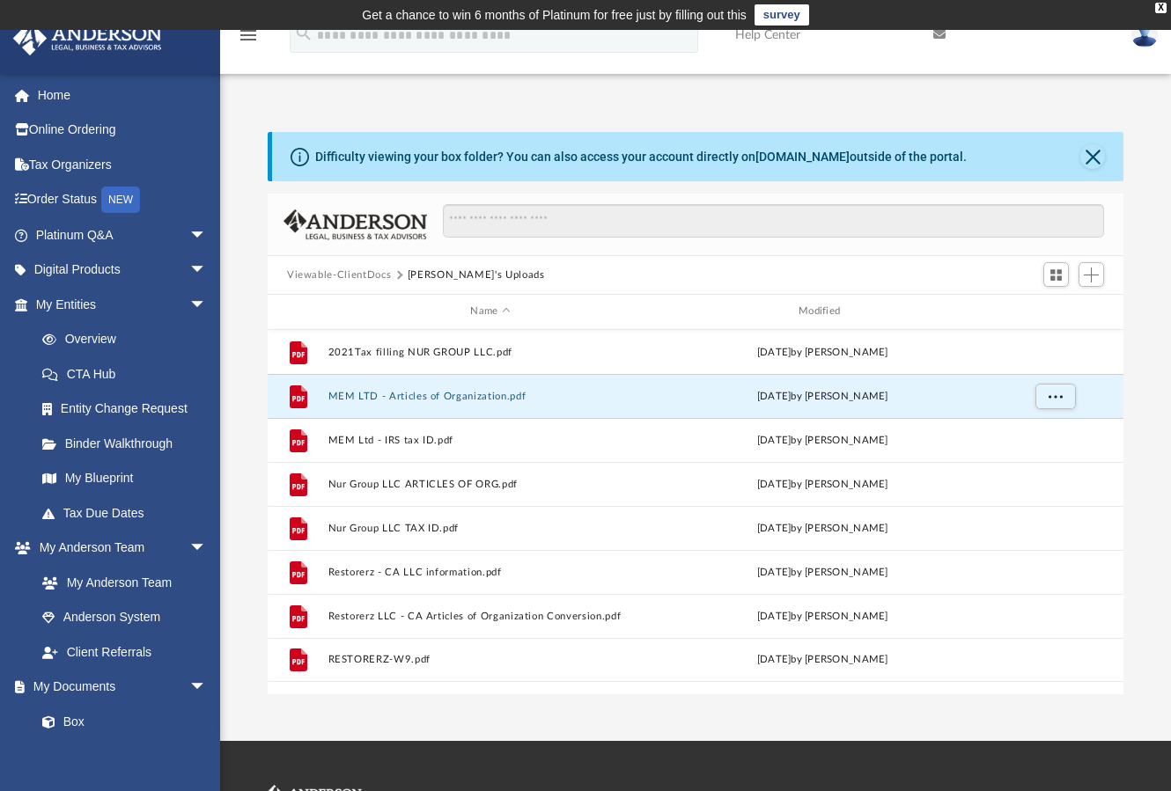
click at [336, 275] on button "Viewable-ClientDocs" at bounding box center [339, 276] width 104 height 16
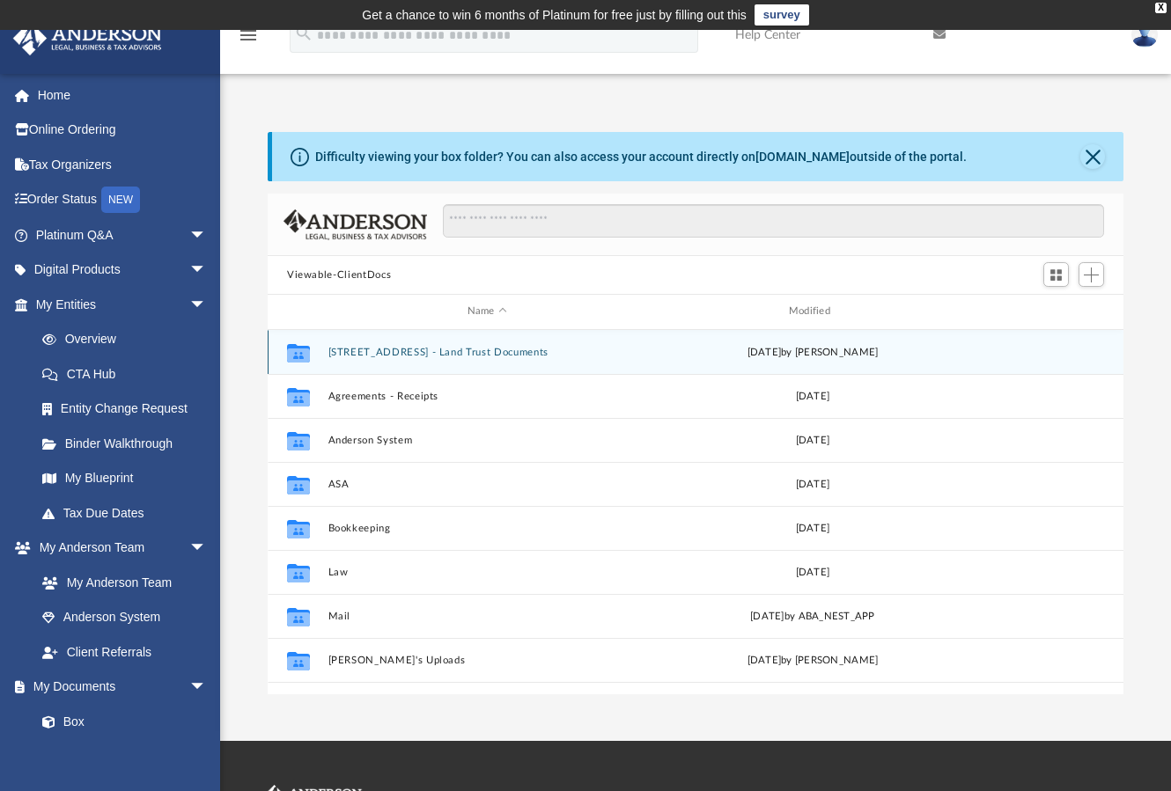
click at [513, 360] on div "Collaborated Folder 20455 Birmingham Way - Land Trust Documents Mon Dec 5 2022 …" at bounding box center [696, 352] width 856 height 44
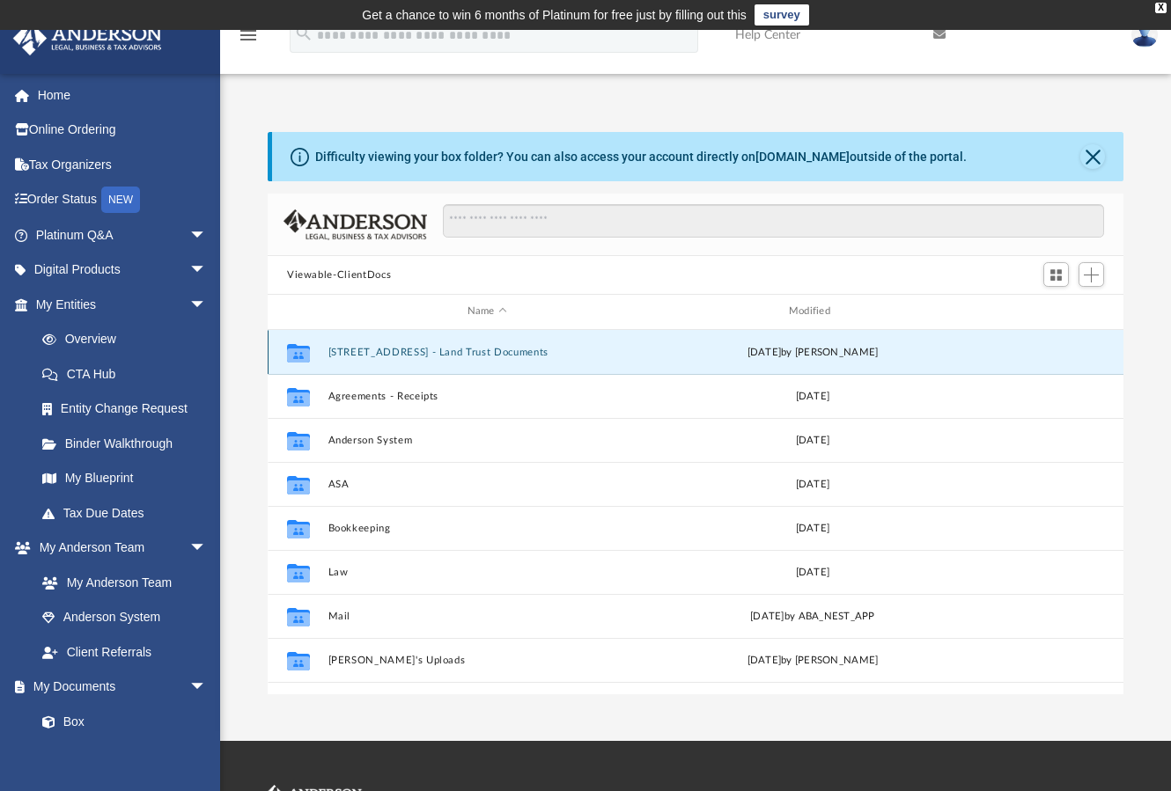
click at [534, 354] on button "[STREET_ADDRESS] - Land Trust Documents" at bounding box center [487, 352] width 318 height 11
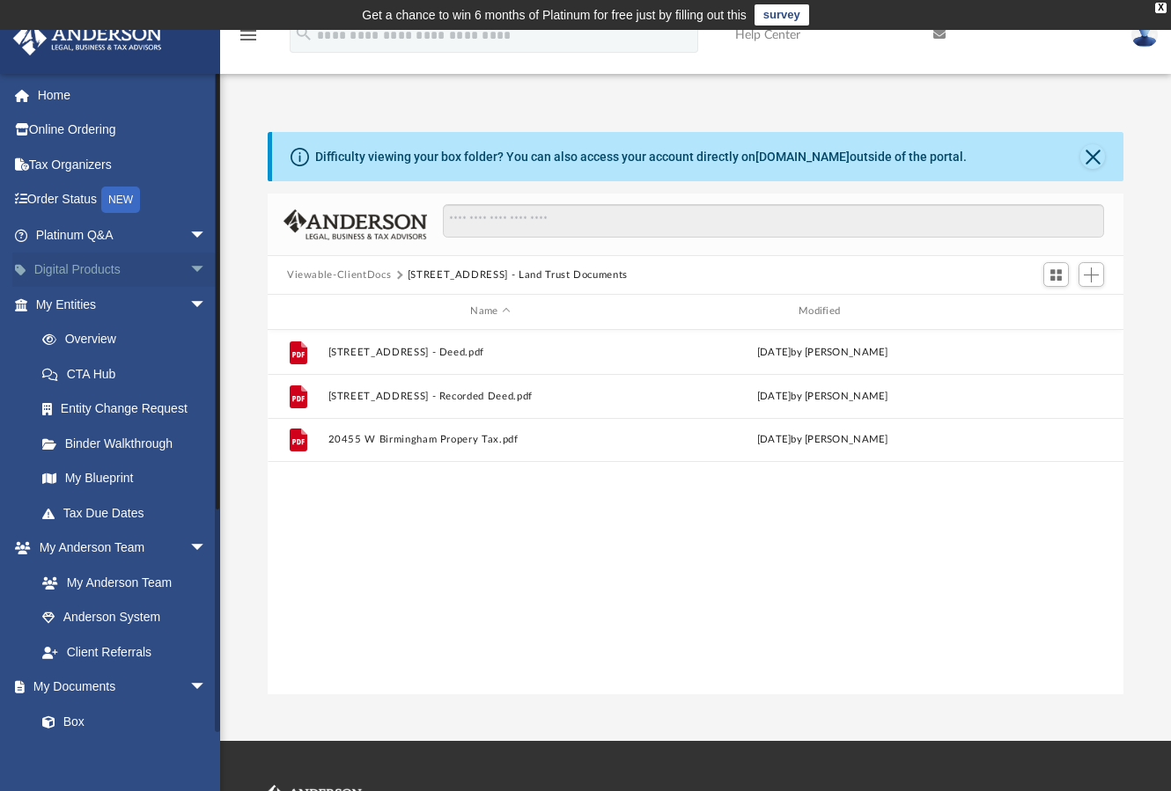
click at [65, 269] on link "Digital Products arrow_drop_down" at bounding box center [122, 270] width 221 height 35
click at [77, 302] on link "My Entities arrow_drop_down" at bounding box center [122, 304] width 221 height 35
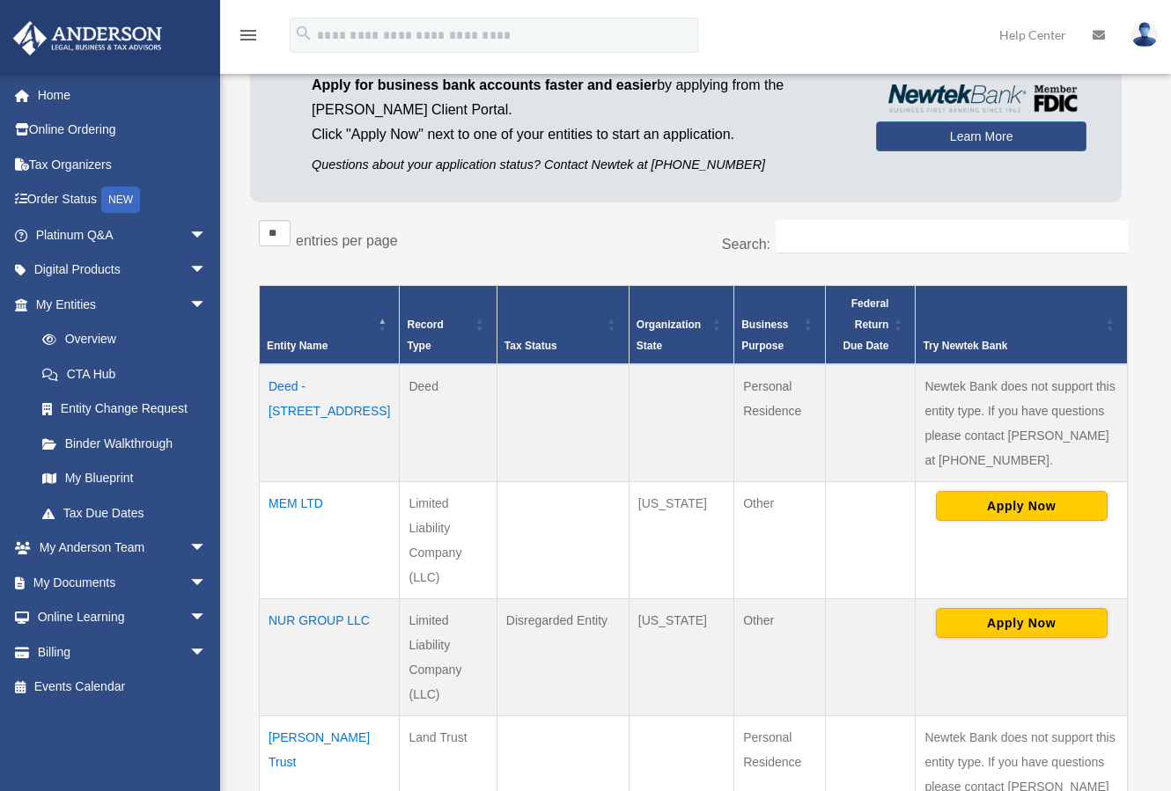
scroll to position [187, 0]
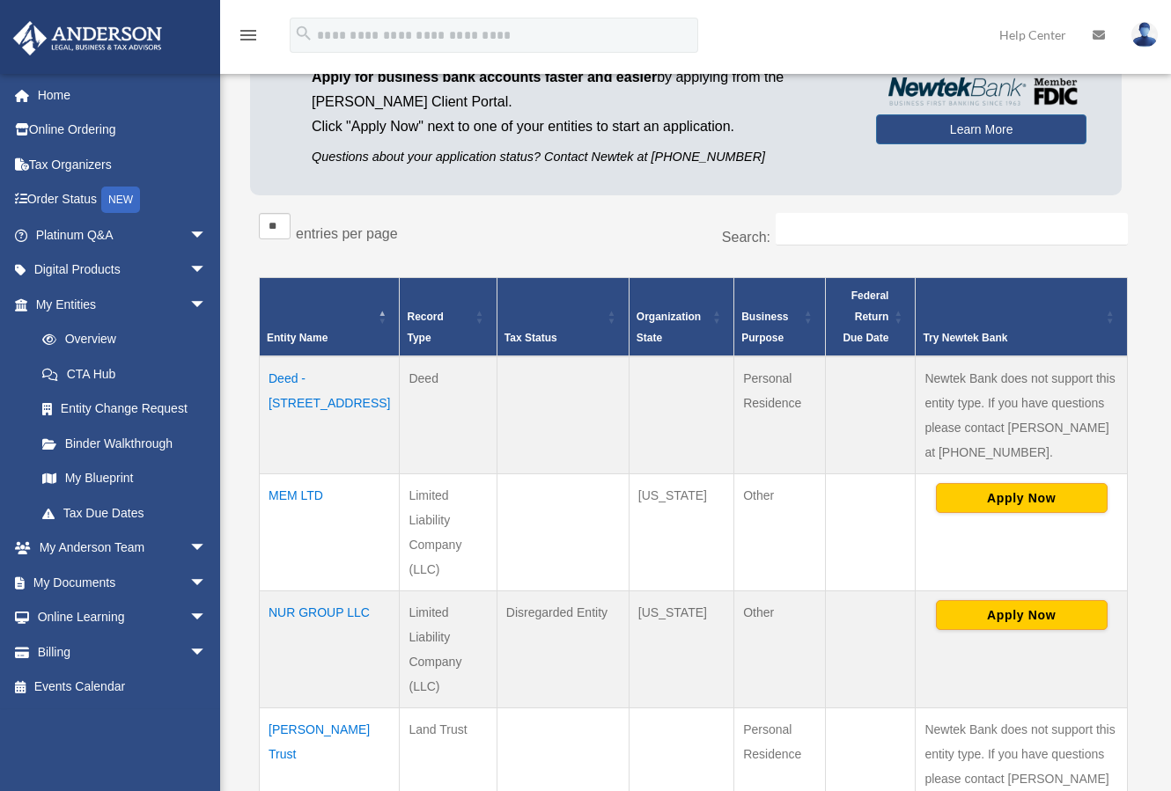
click at [341, 401] on td "Deed - 20455 West Birmingham Way" at bounding box center [330, 416] width 140 height 118
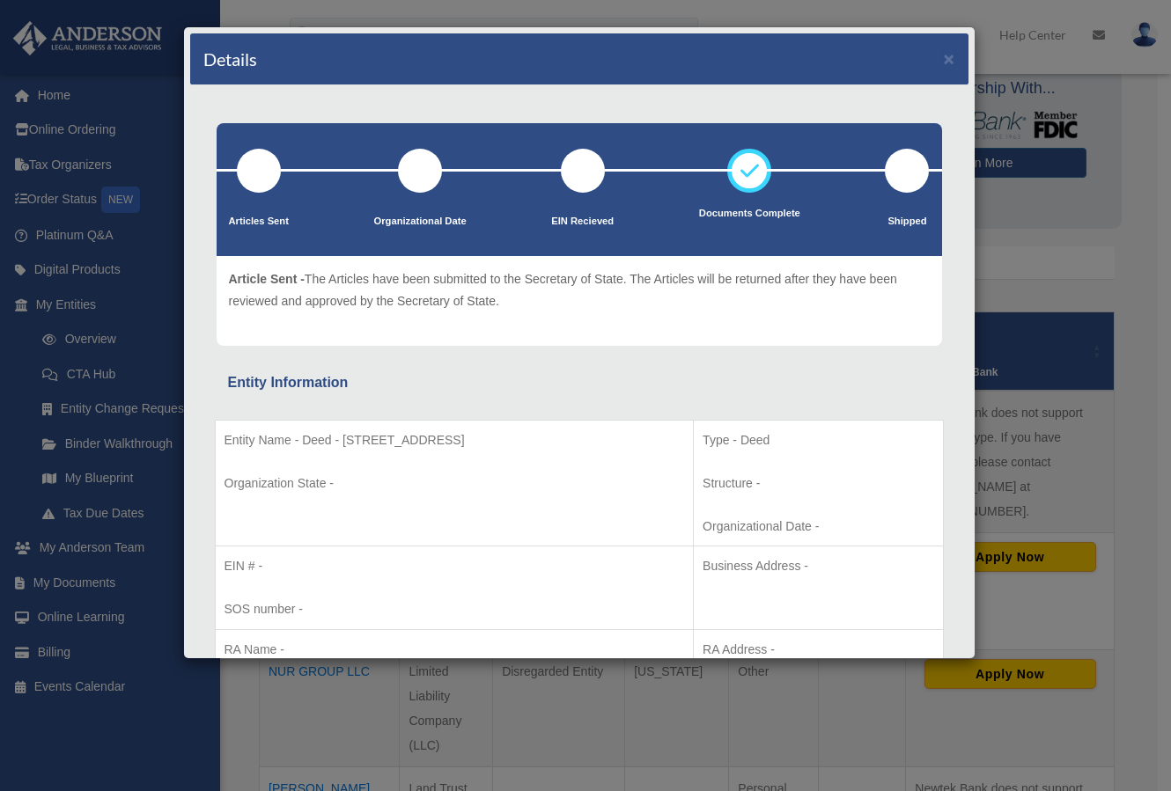
scroll to position [99, 0]
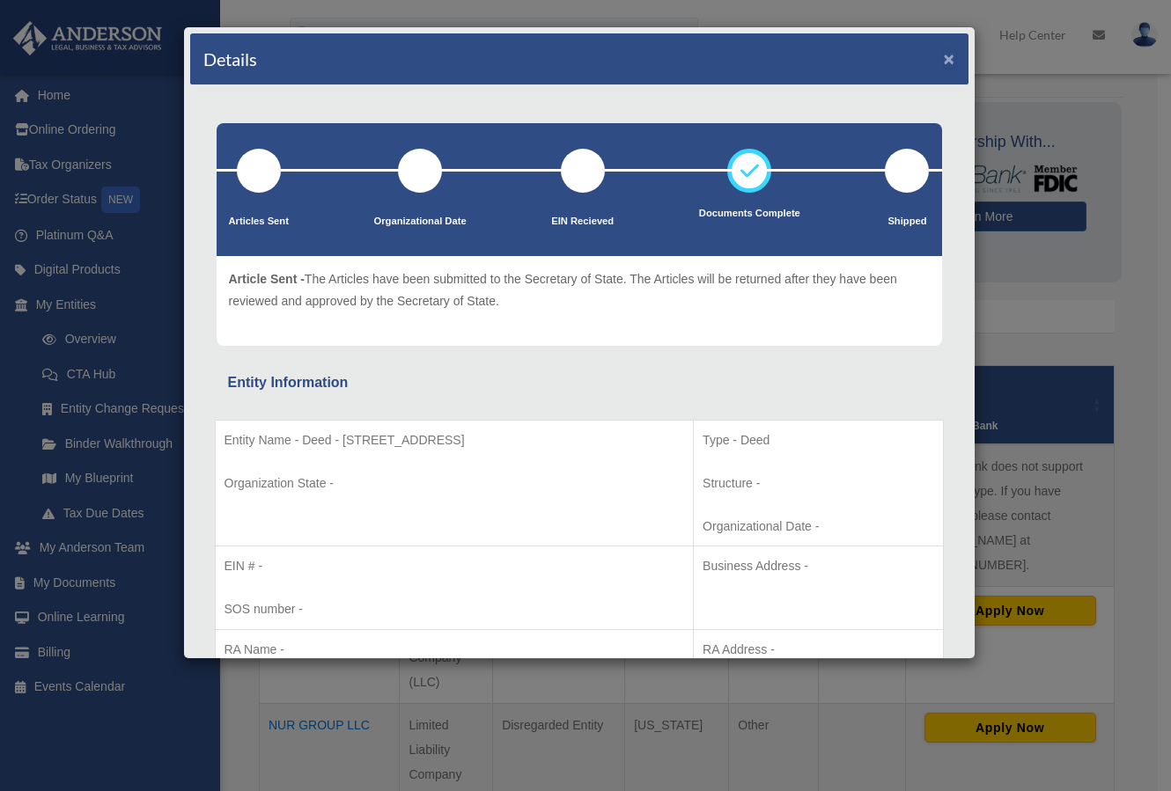
click at [944, 59] on button "×" at bounding box center [949, 58] width 11 height 18
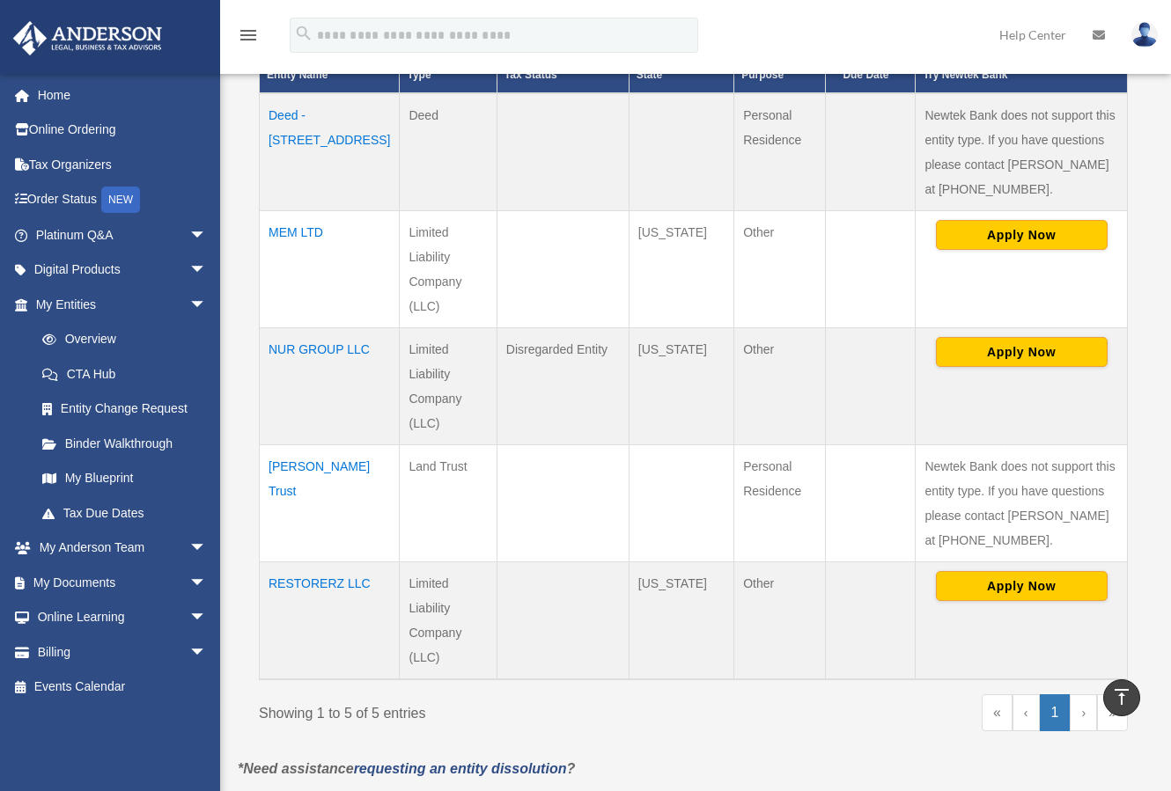
scroll to position [452, 0]
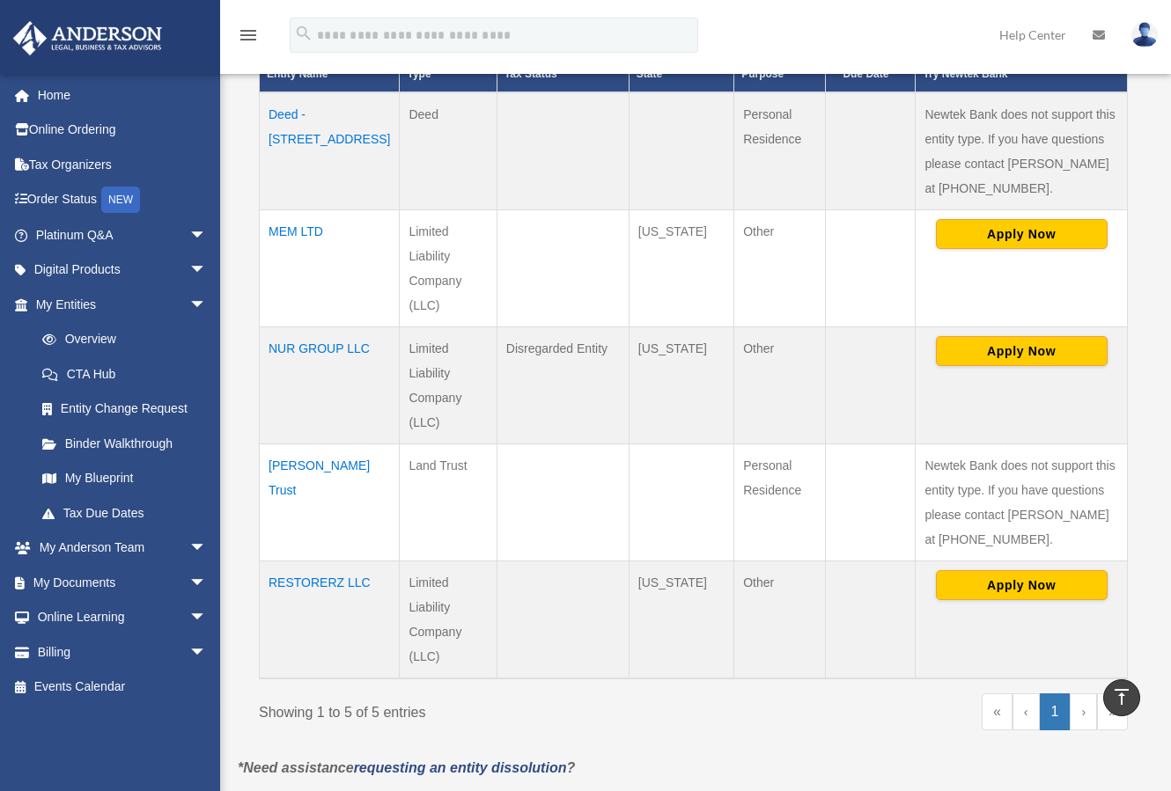
click at [306, 445] on td "Porter Trust" at bounding box center [330, 503] width 140 height 117
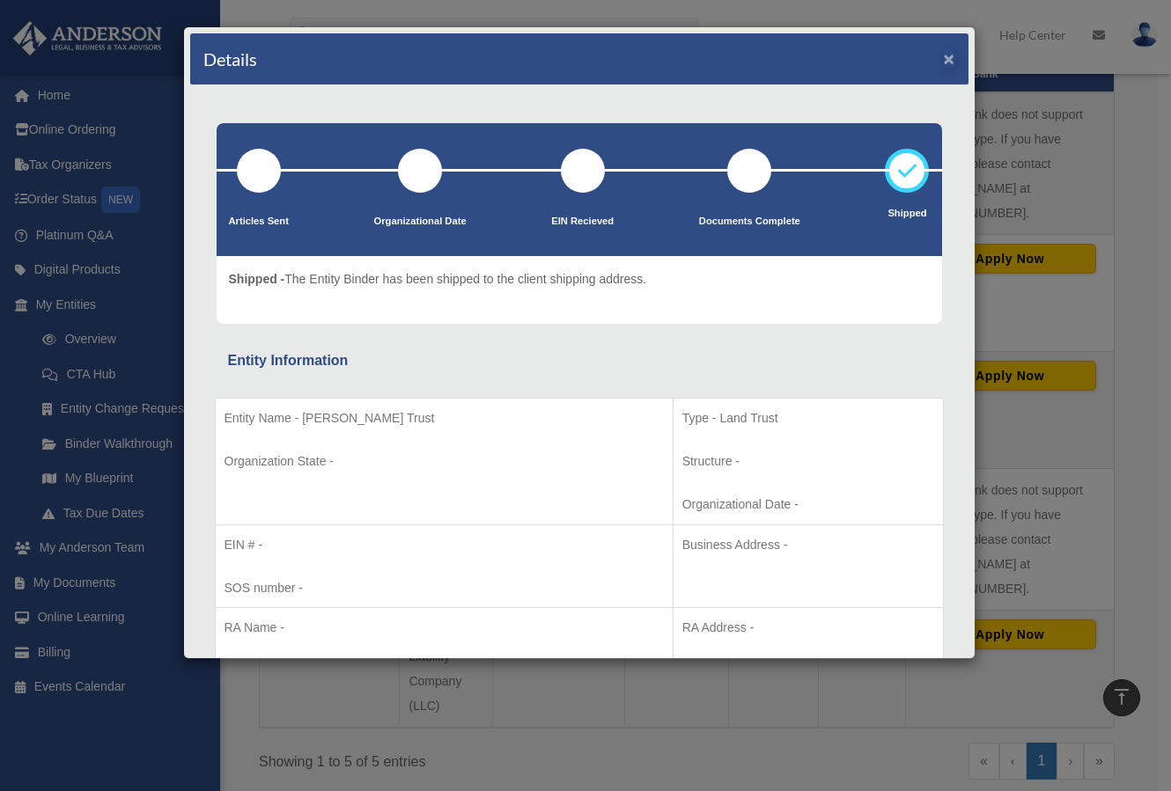
click at [941, 55] on div "Details ×" at bounding box center [579, 59] width 778 height 52
click at [944, 56] on button "×" at bounding box center [949, 58] width 11 height 18
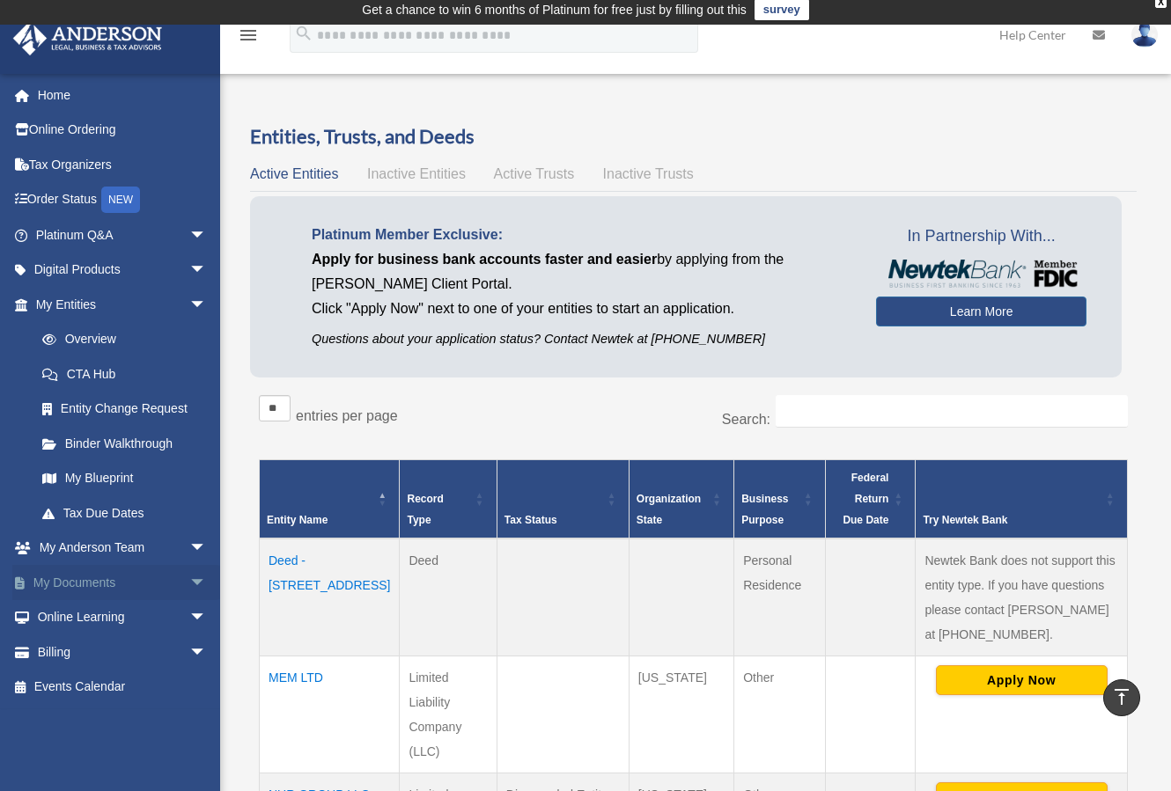
scroll to position [0, 0]
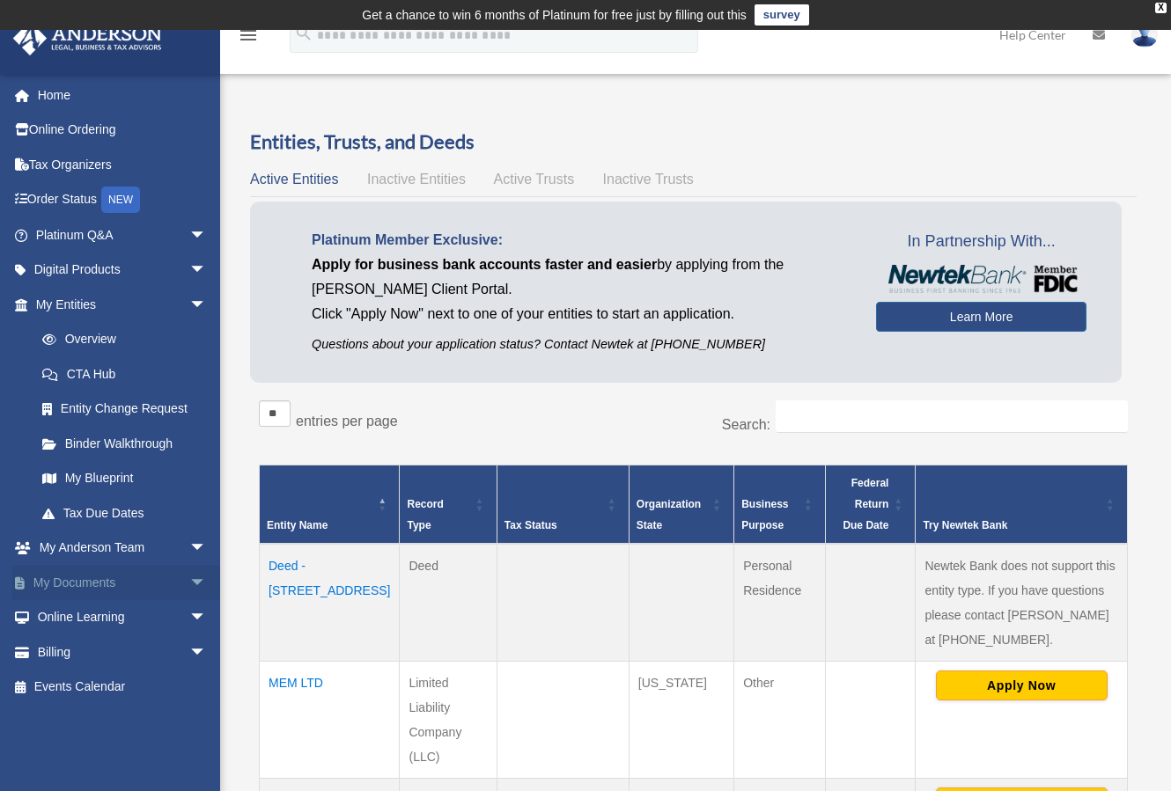
click at [69, 586] on link "My Documents arrow_drop_down" at bounding box center [122, 582] width 221 height 35
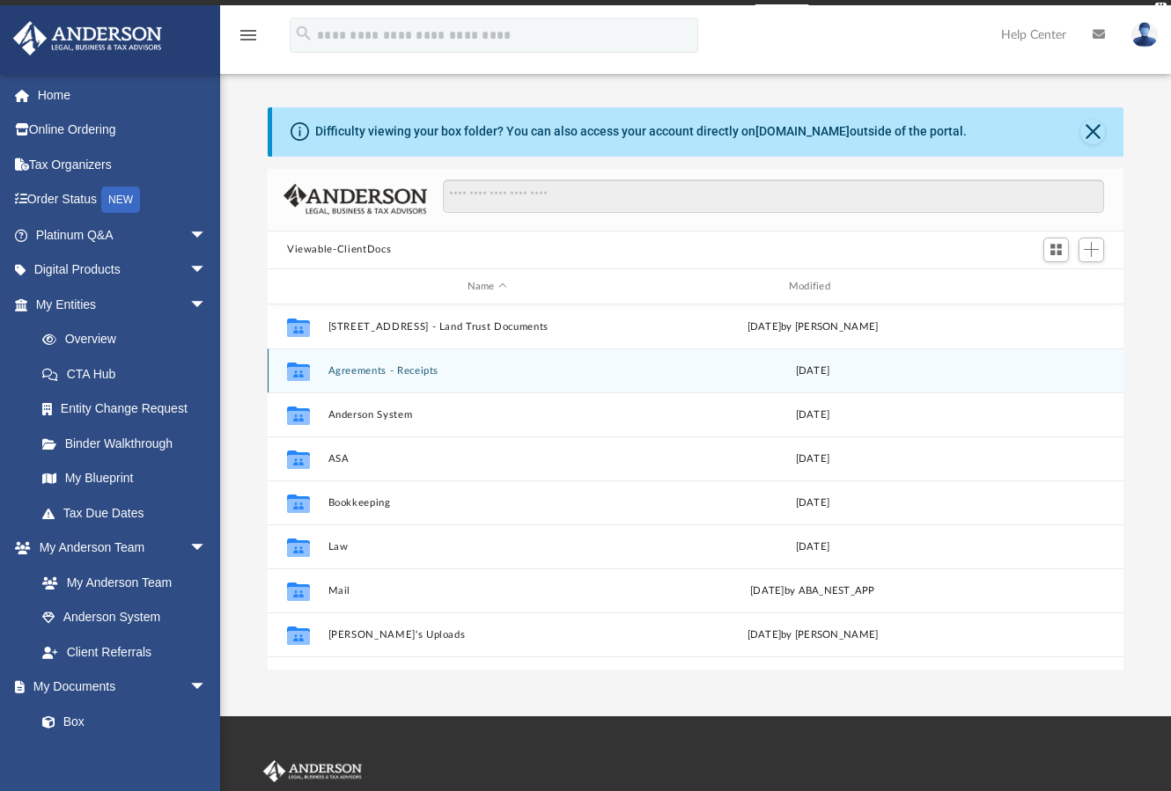
scroll to position [387, 842]
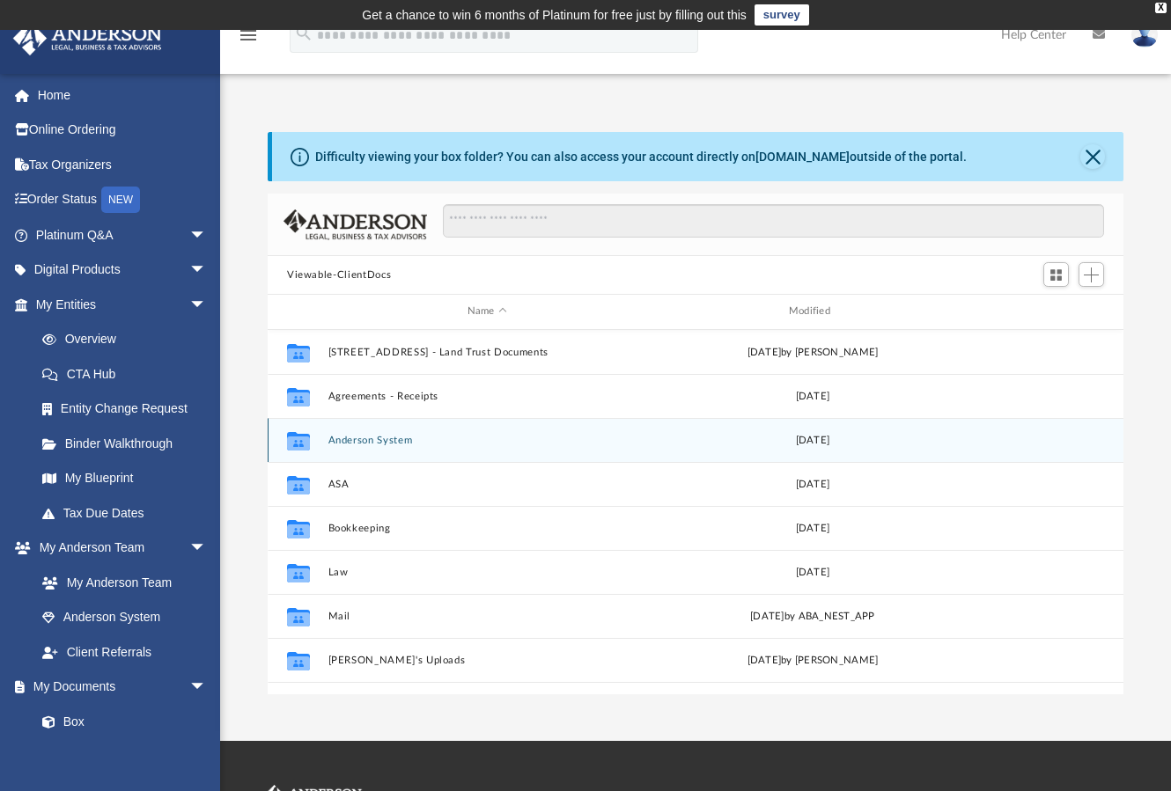
click at [355, 437] on button "Anderson System" at bounding box center [487, 440] width 318 height 11
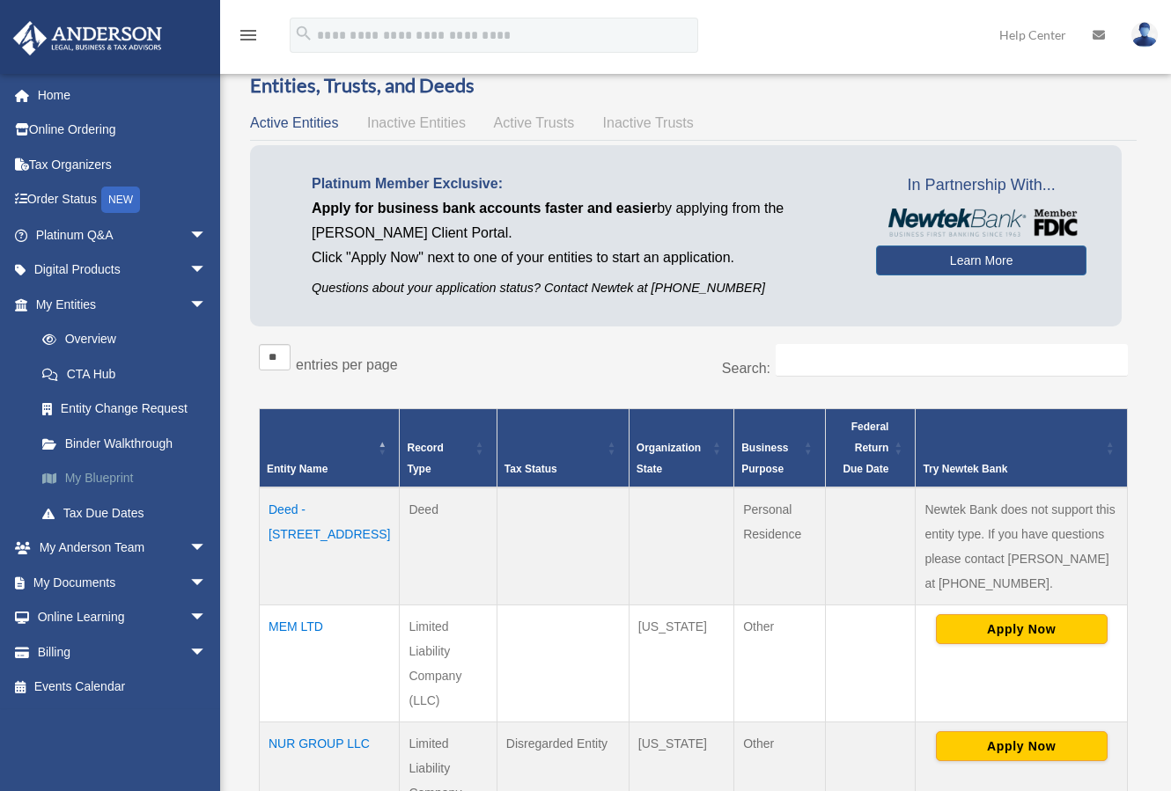
scroll to position [88, 0]
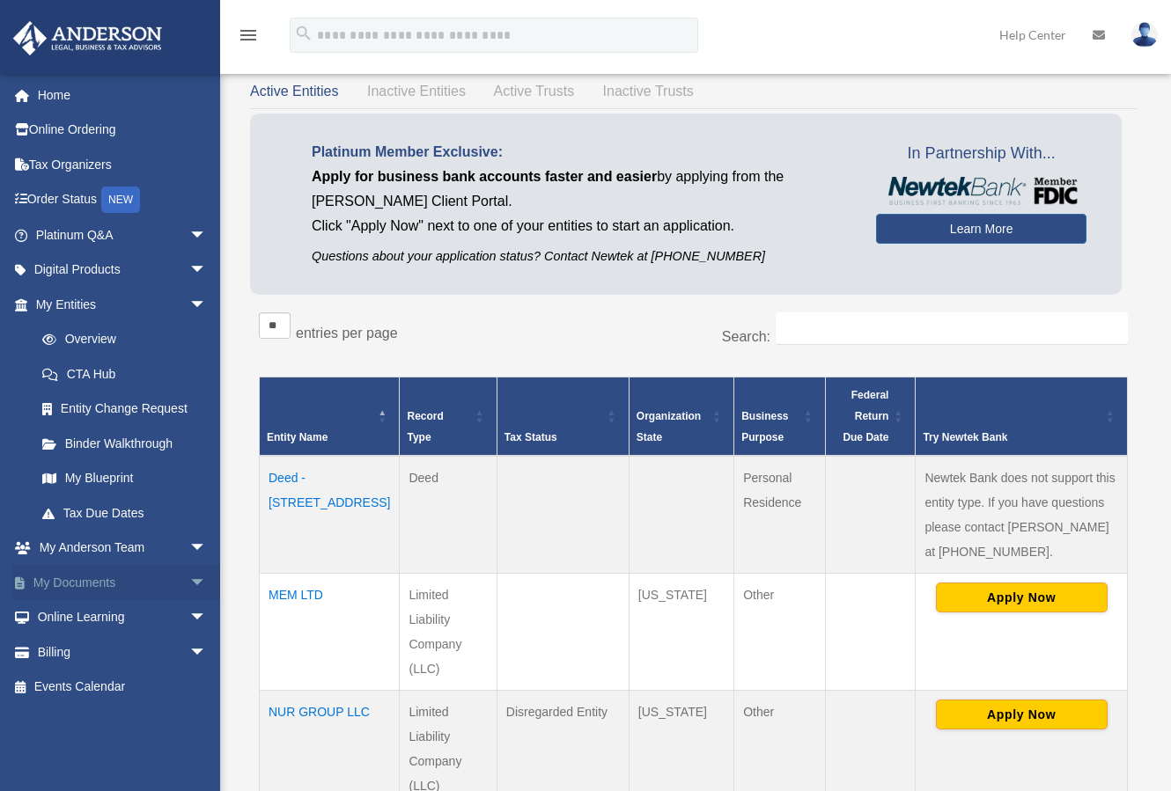
click at [74, 584] on link "My Documents arrow_drop_down" at bounding box center [122, 582] width 221 height 35
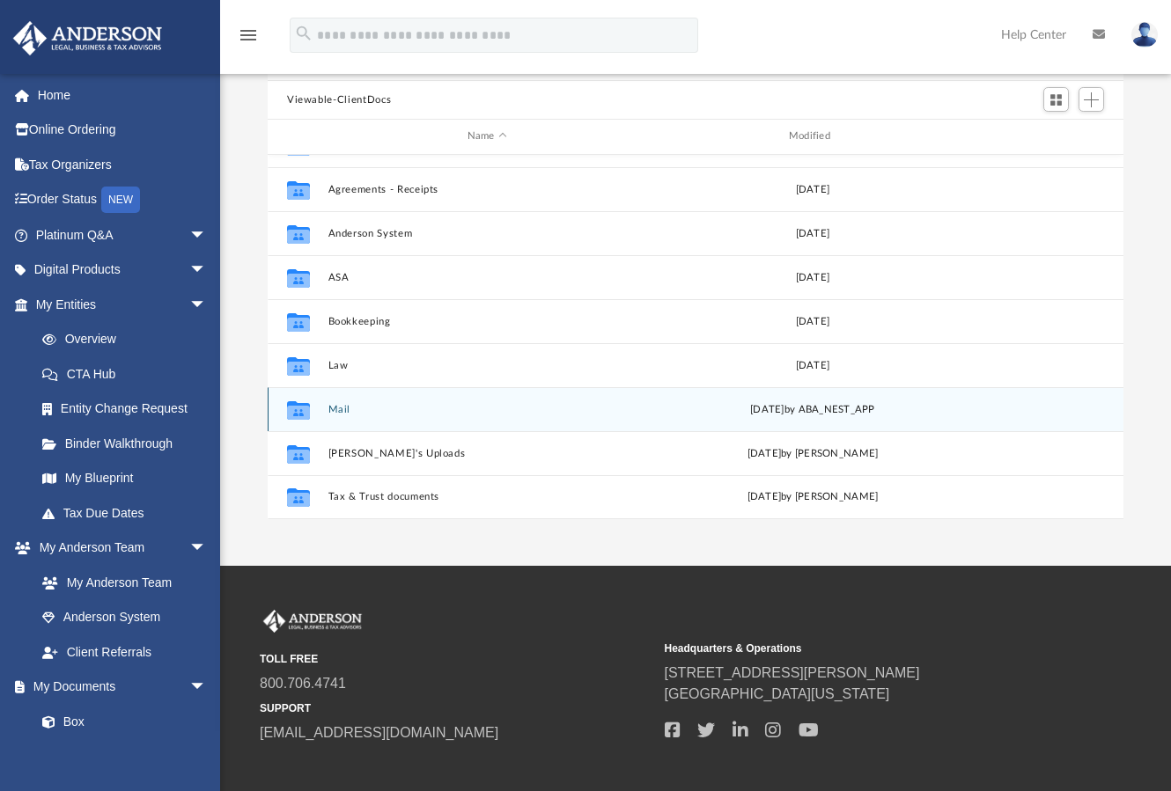
scroll to position [176, 0]
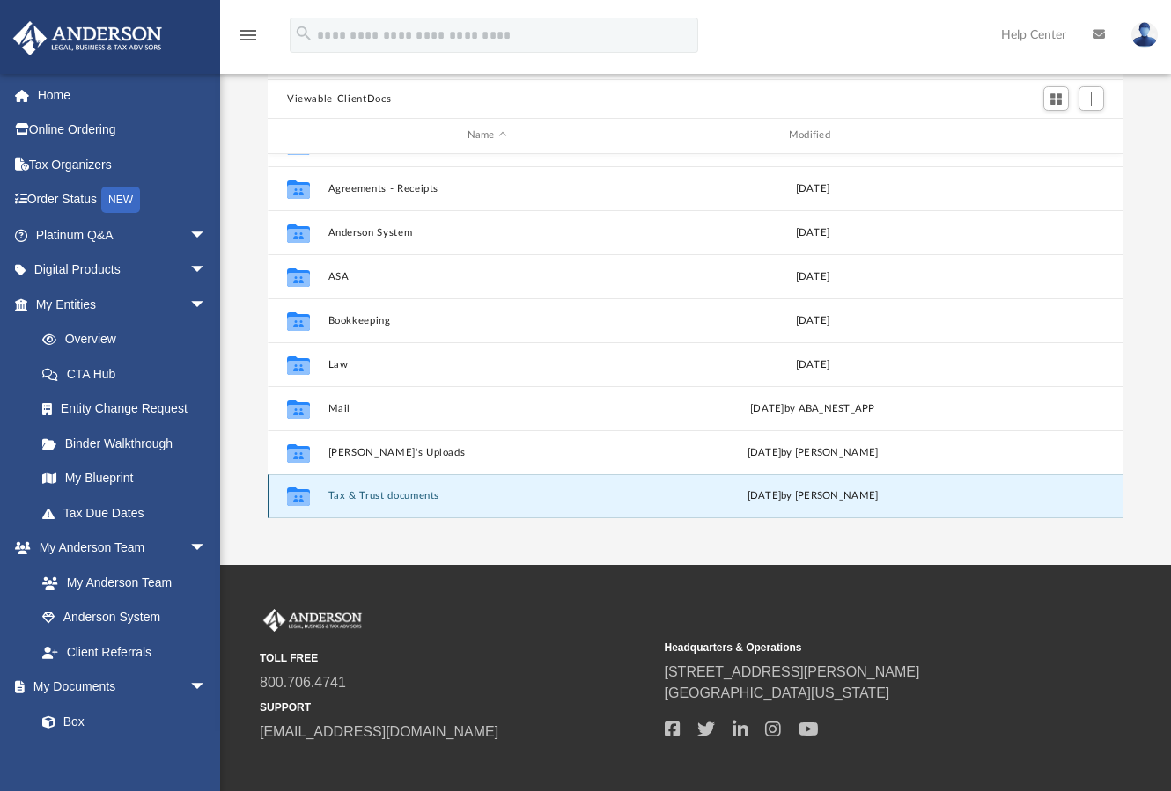
click at [391, 495] on button "Tax & Trust documents" at bounding box center [487, 495] width 318 height 11
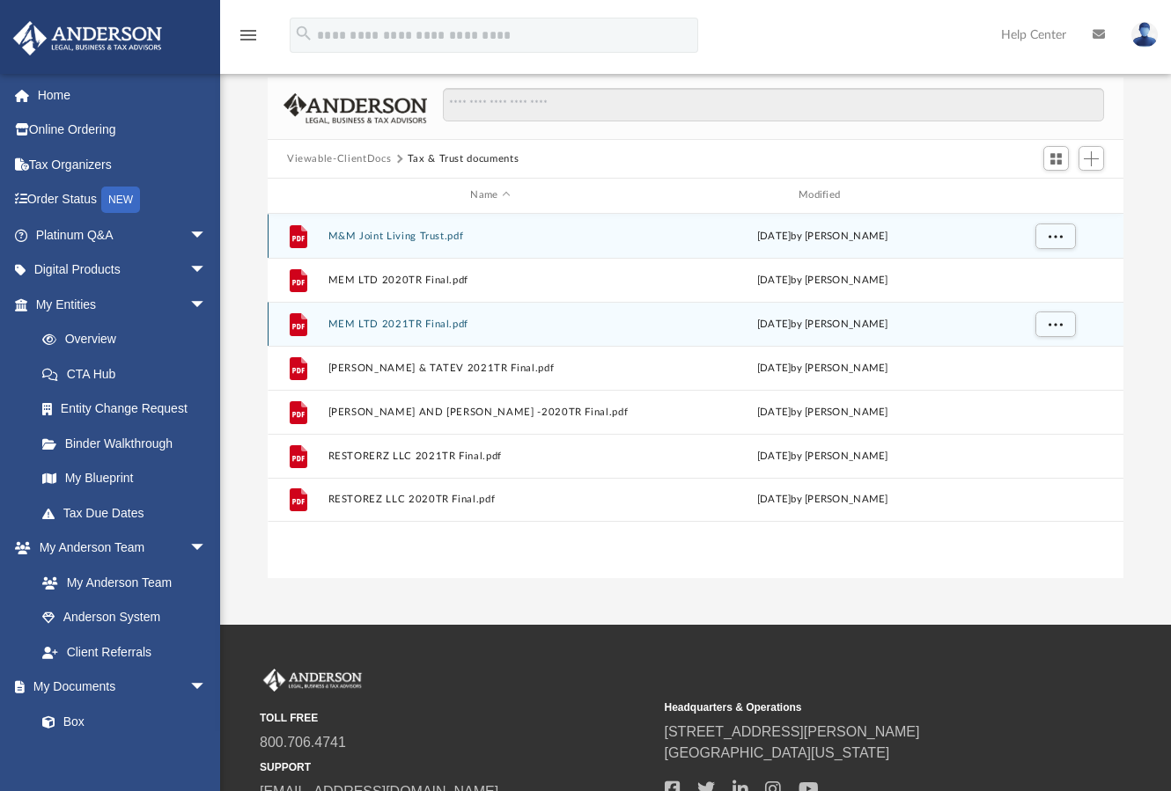
scroll to position [88, 0]
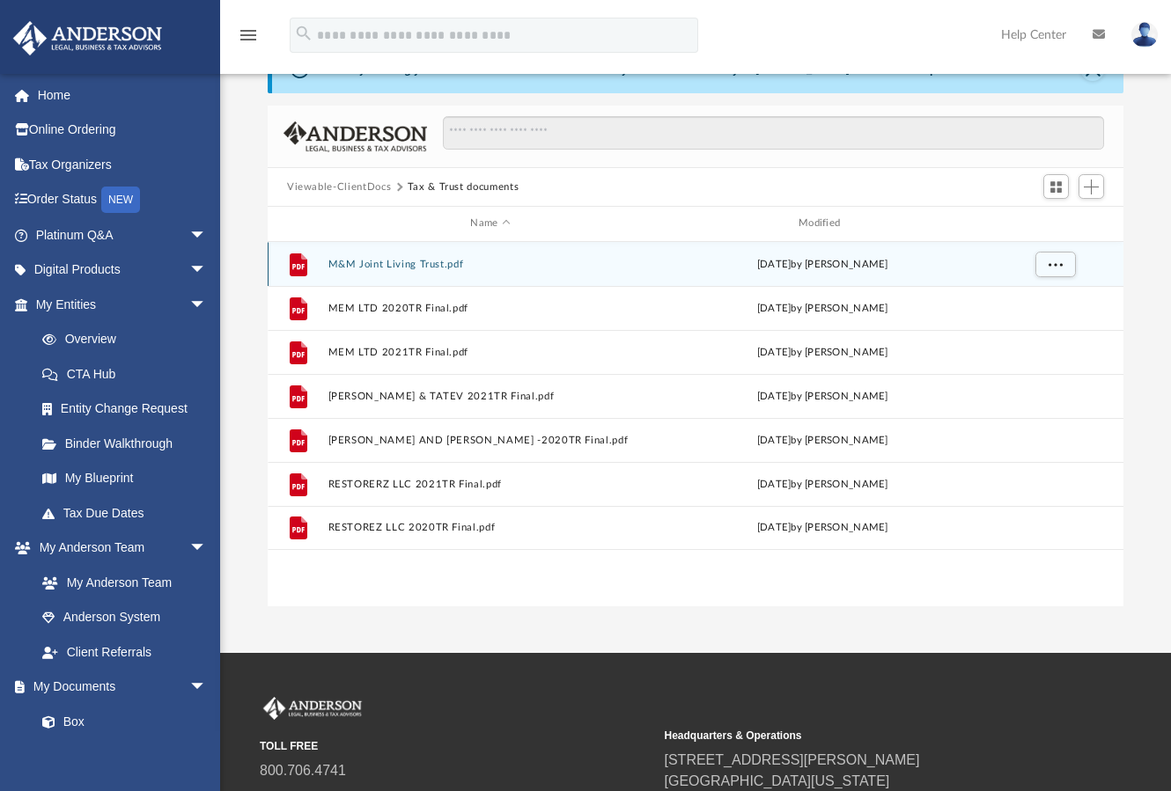
click at [951, 264] on div "[DATE] by [PERSON_NAME]" at bounding box center [822, 264] width 325 height 16
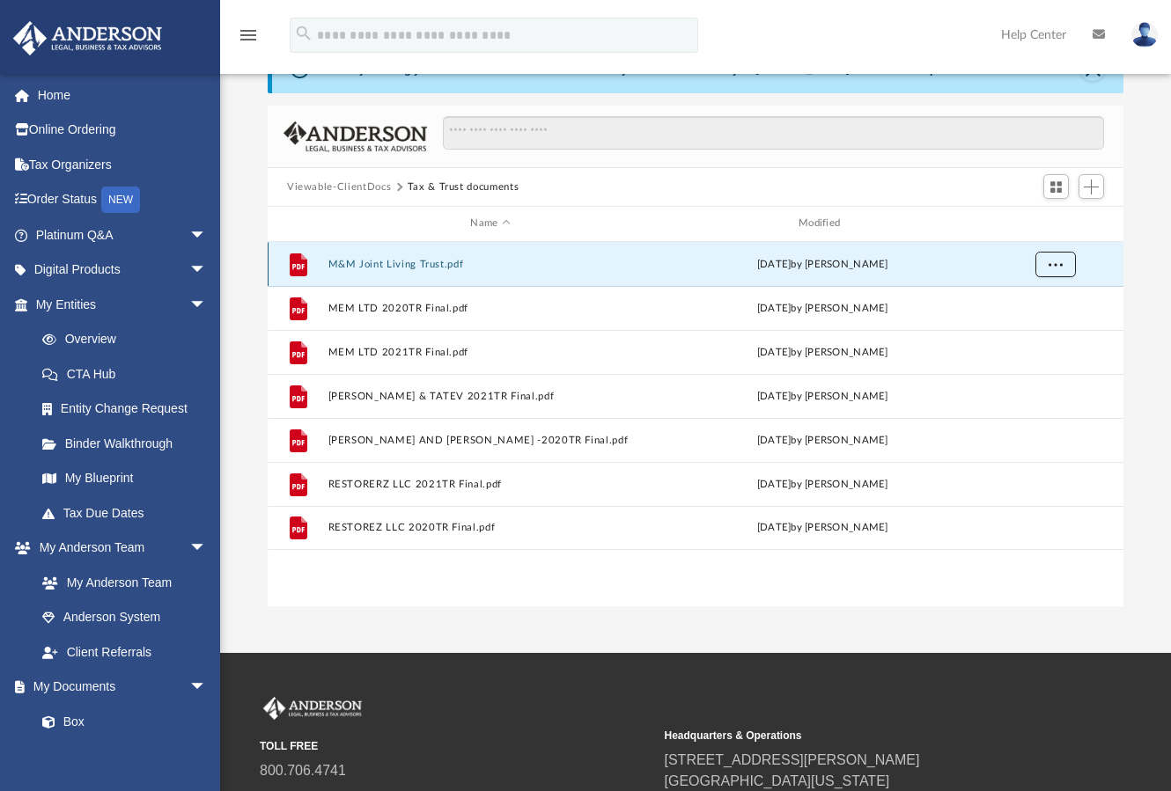
click at [1056, 265] on span "More options" at bounding box center [1055, 264] width 14 height 10
click at [1026, 329] on li "Download" at bounding box center [1039, 328] width 51 height 18
click at [451, 591] on div "File M&M Joint Living Trust.pdf [DATE] by [PERSON_NAME] File MEM LTD 2020TR Fin…" at bounding box center [696, 424] width 856 height 364
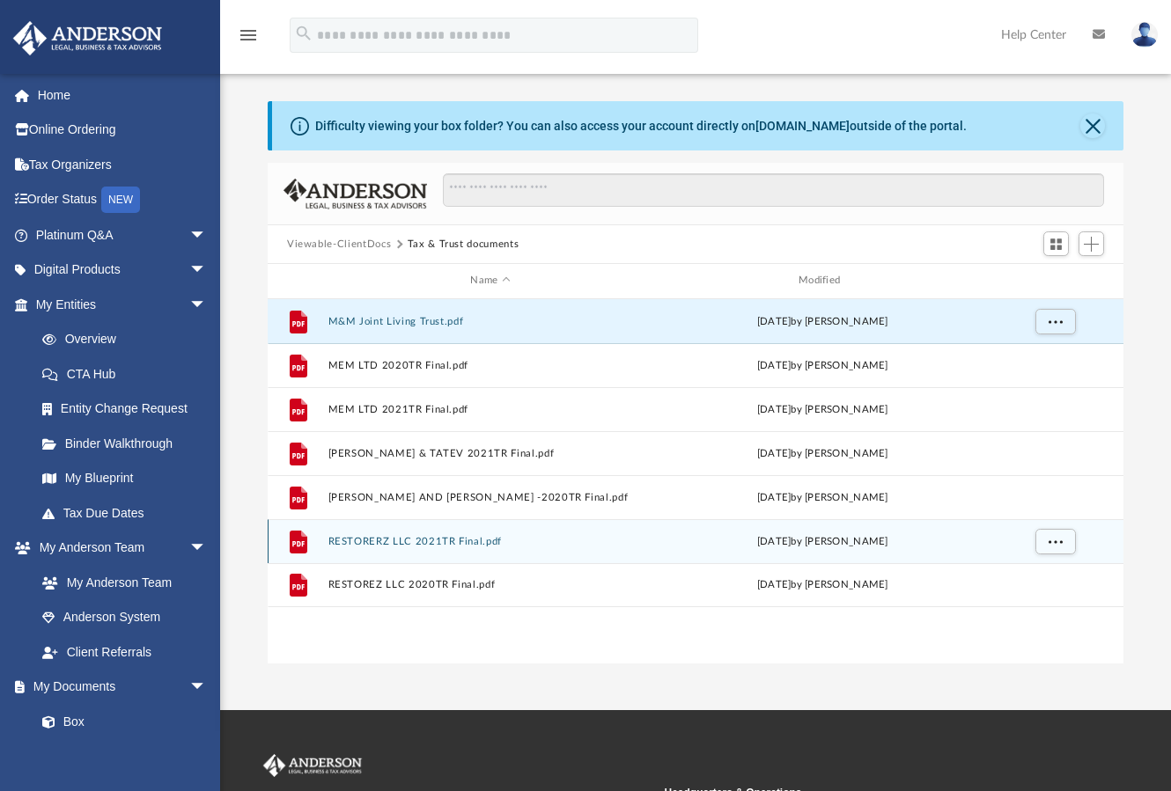
scroll to position [0, 0]
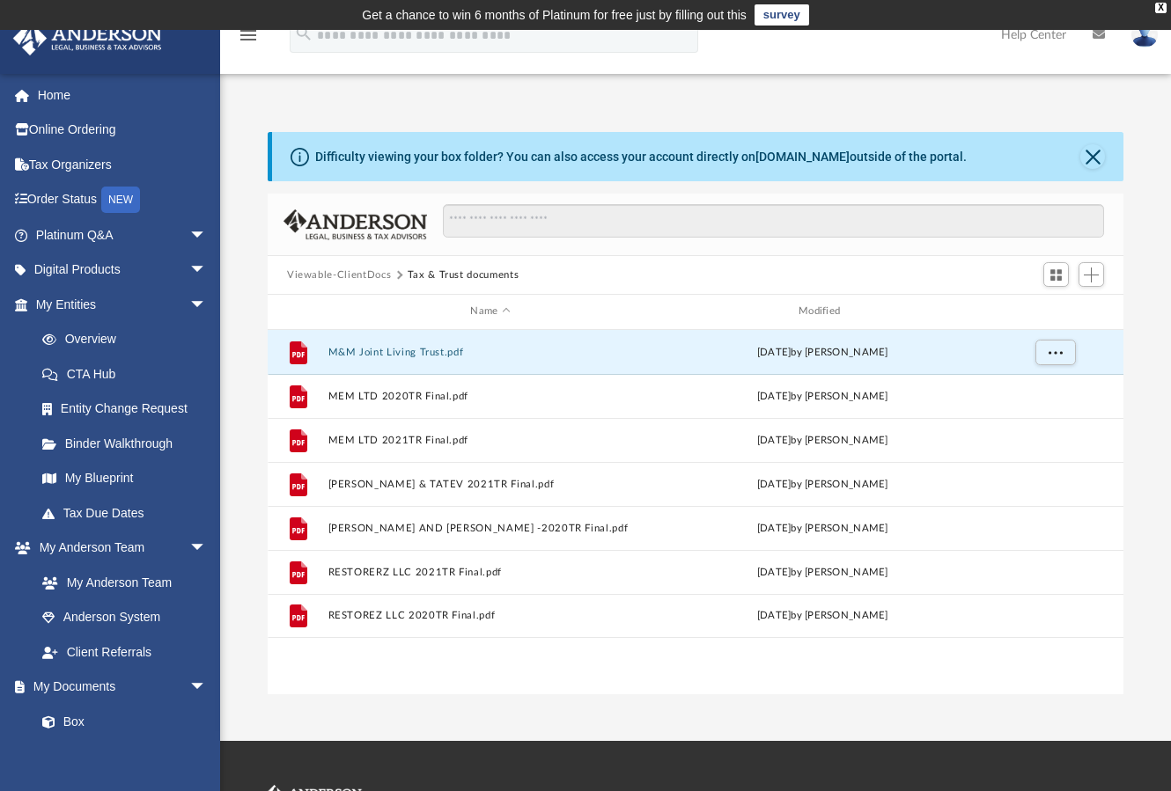
click at [337, 274] on button "Viewable-ClientDocs" at bounding box center [339, 276] width 104 height 16
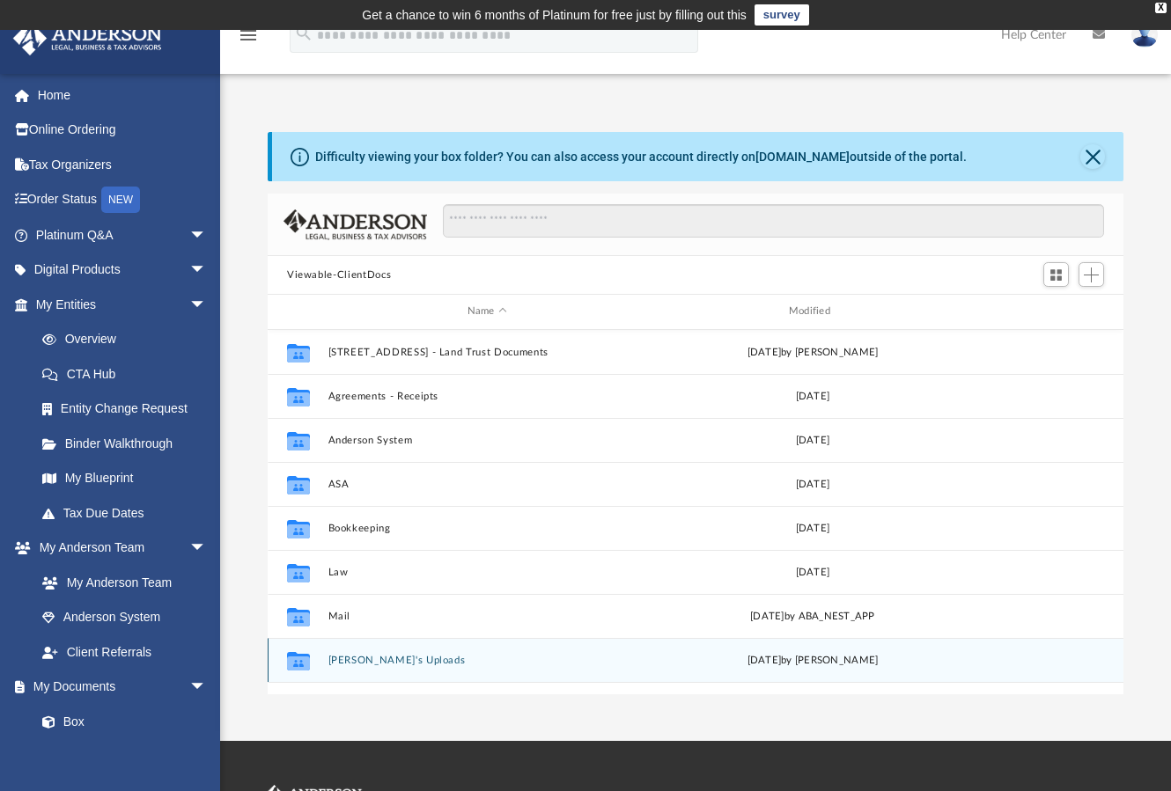
click at [386, 651] on div "Collaborated [PERSON_NAME]'s Uploads [DATE] by [PERSON_NAME]" at bounding box center [696, 660] width 856 height 44
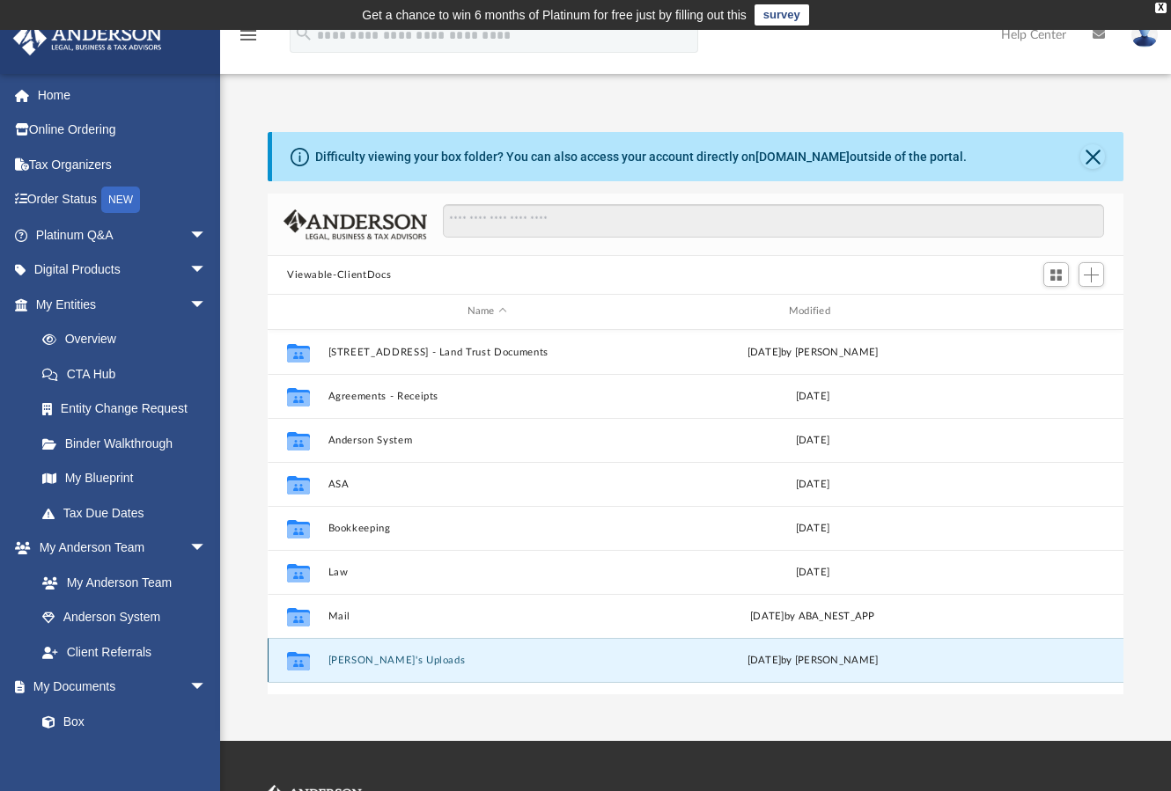
click at [398, 659] on button "[PERSON_NAME]'s Uploads" at bounding box center [487, 660] width 318 height 11
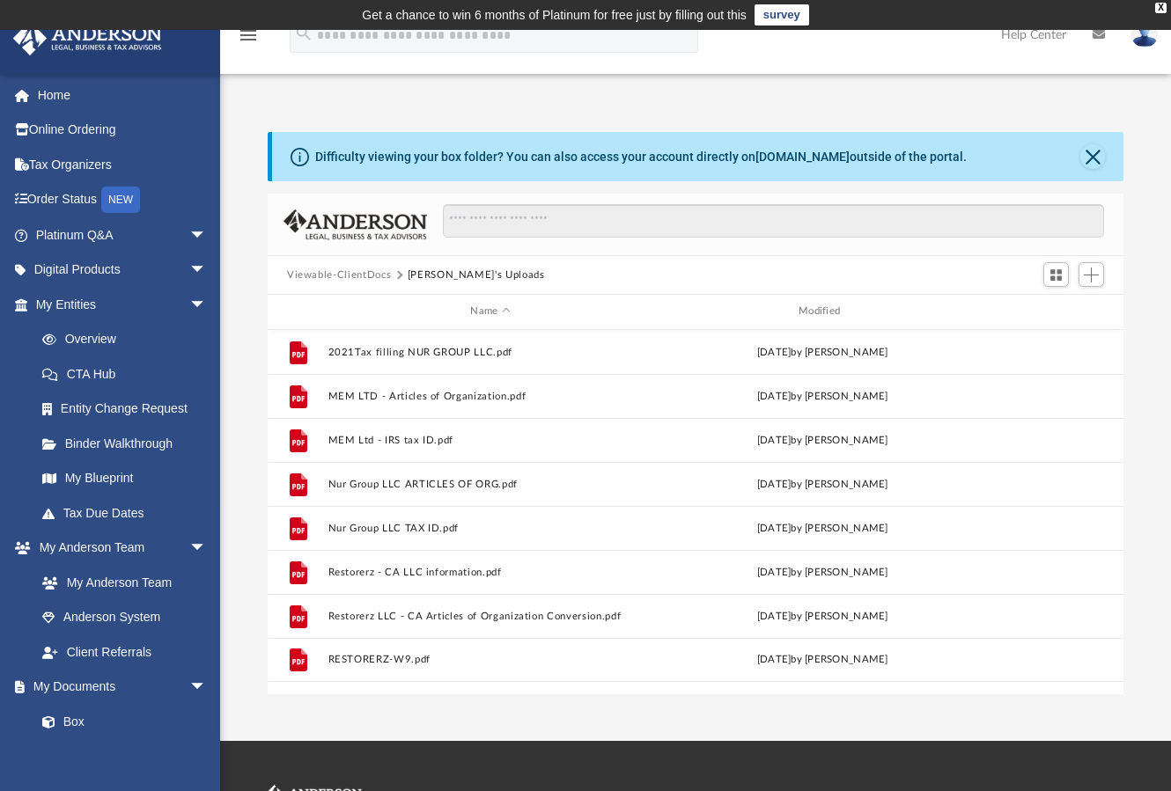
click at [362, 273] on button "Viewable-ClientDocs" at bounding box center [339, 276] width 104 height 16
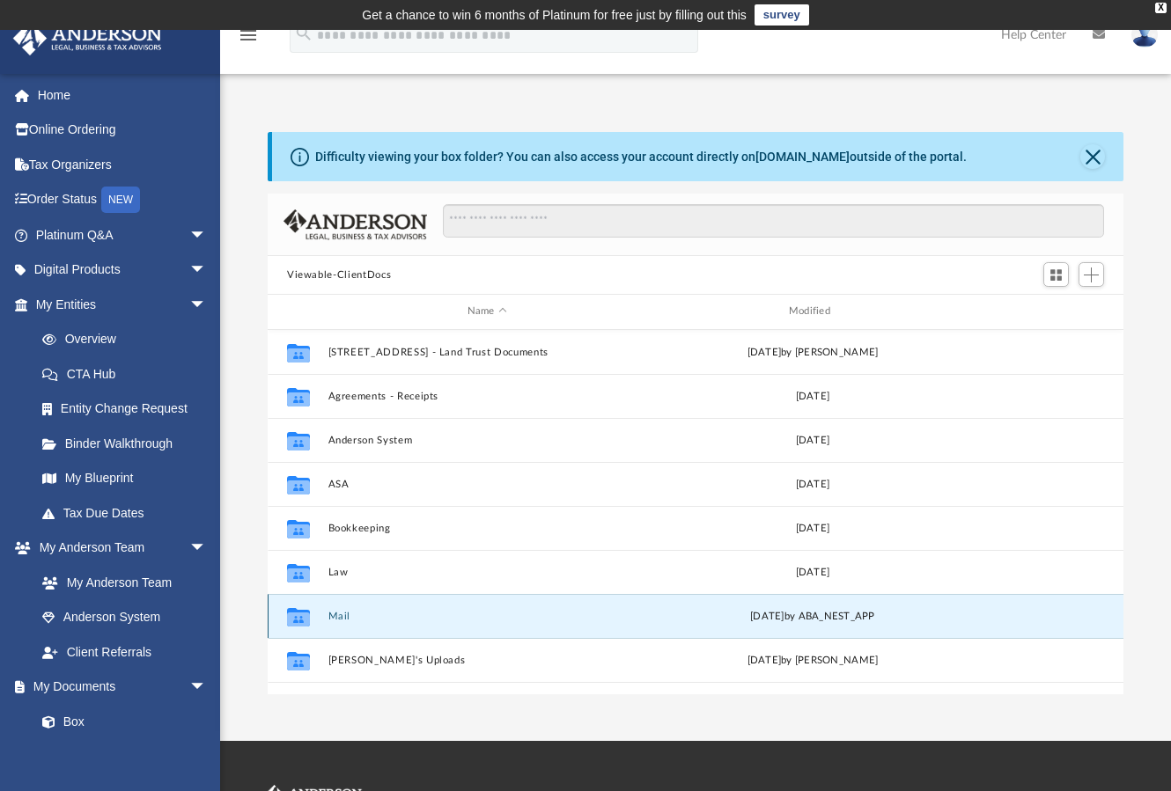
click at [329, 617] on button "Mail" at bounding box center [487, 616] width 318 height 11
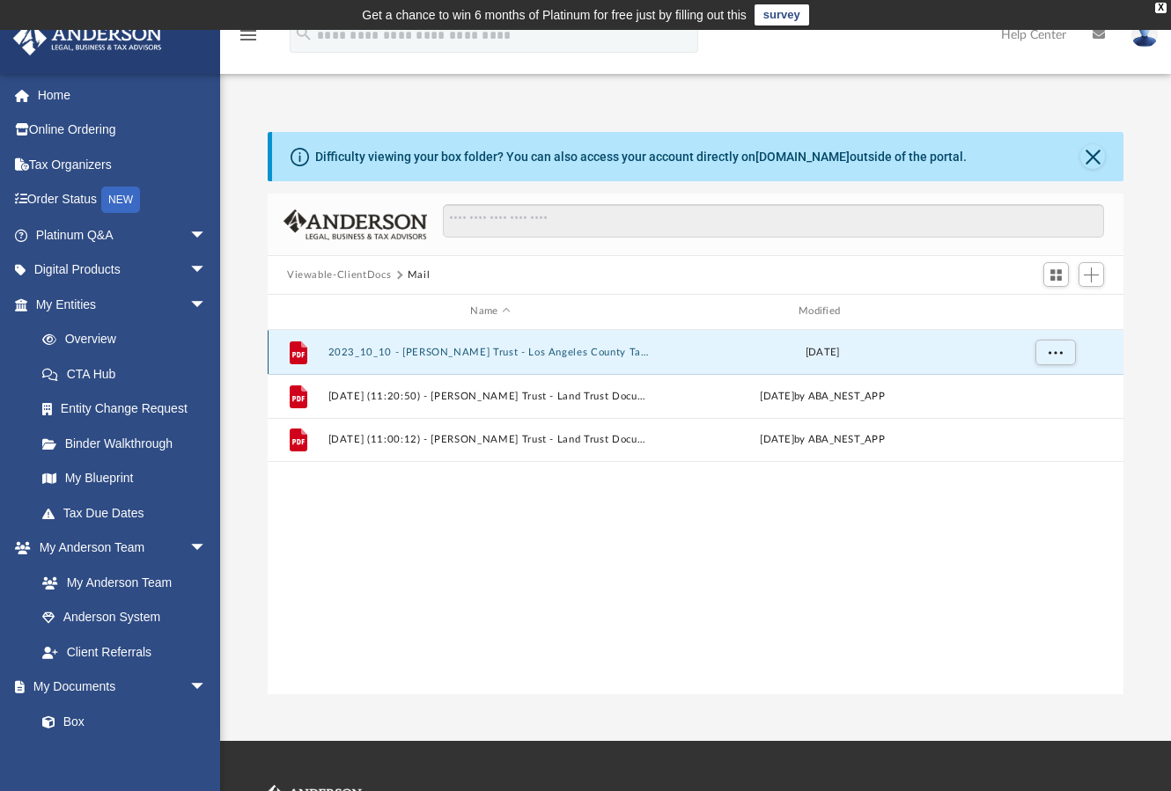
click at [603, 349] on button "2023_10_10 - [PERSON_NAME] Trust - Los Angeles County Tax Collector.pdf" at bounding box center [490, 352] width 325 height 11
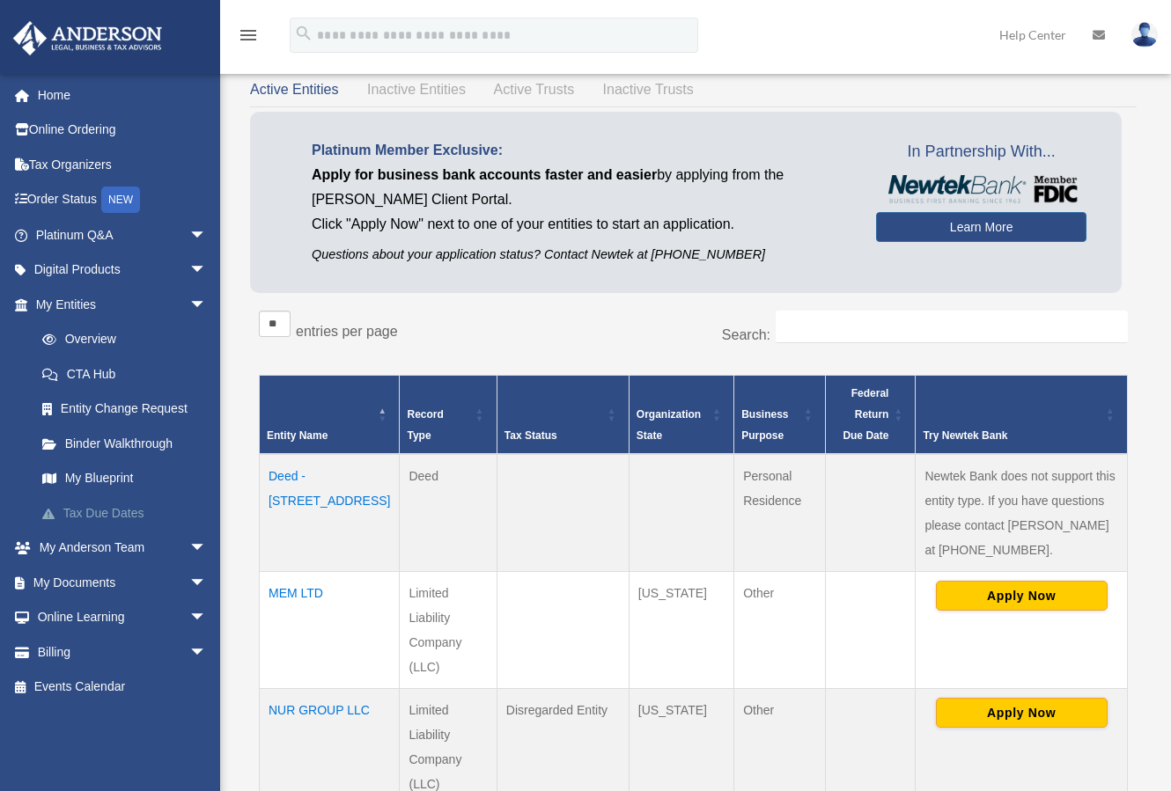
scroll to position [88, 0]
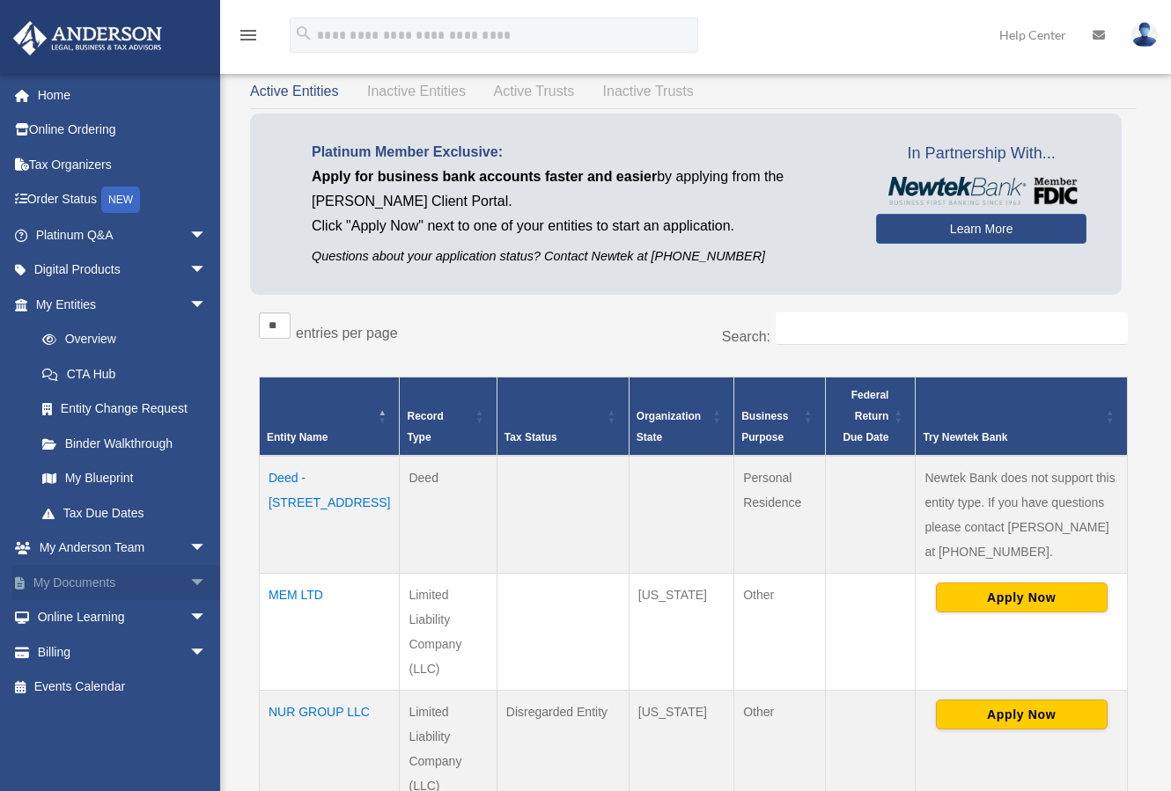
click at [50, 577] on link "My Documents arrow_drop_down" at bounding box center [122, 582] width 221 height 35
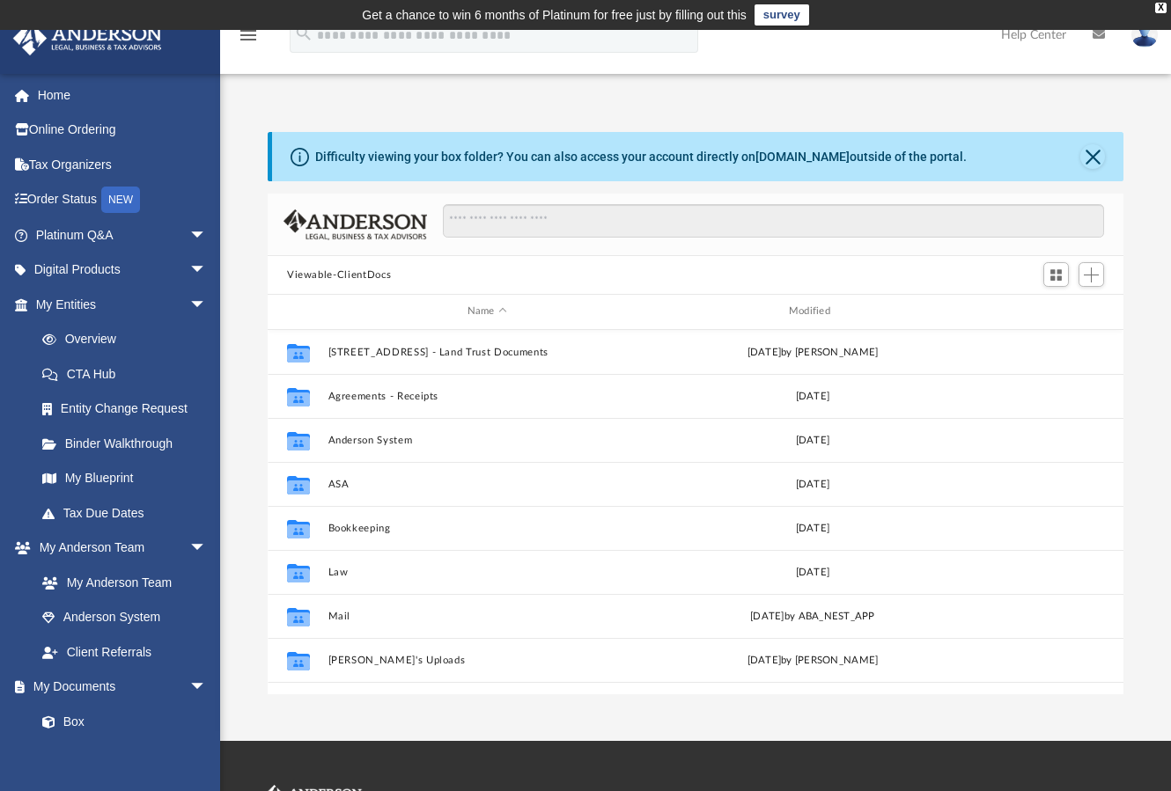
scroll to position [14, 14]
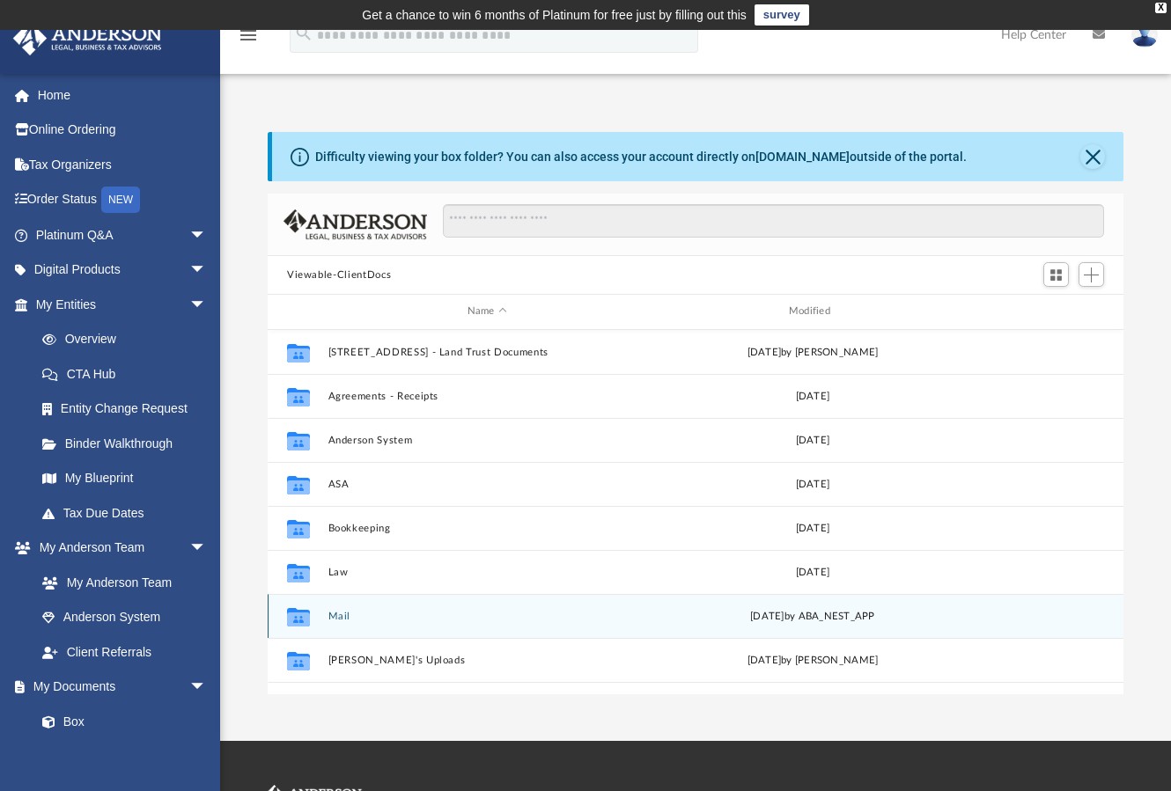
click at [329, 611] on button "Mail" at bounding box center [487, 616] width 318 height 11
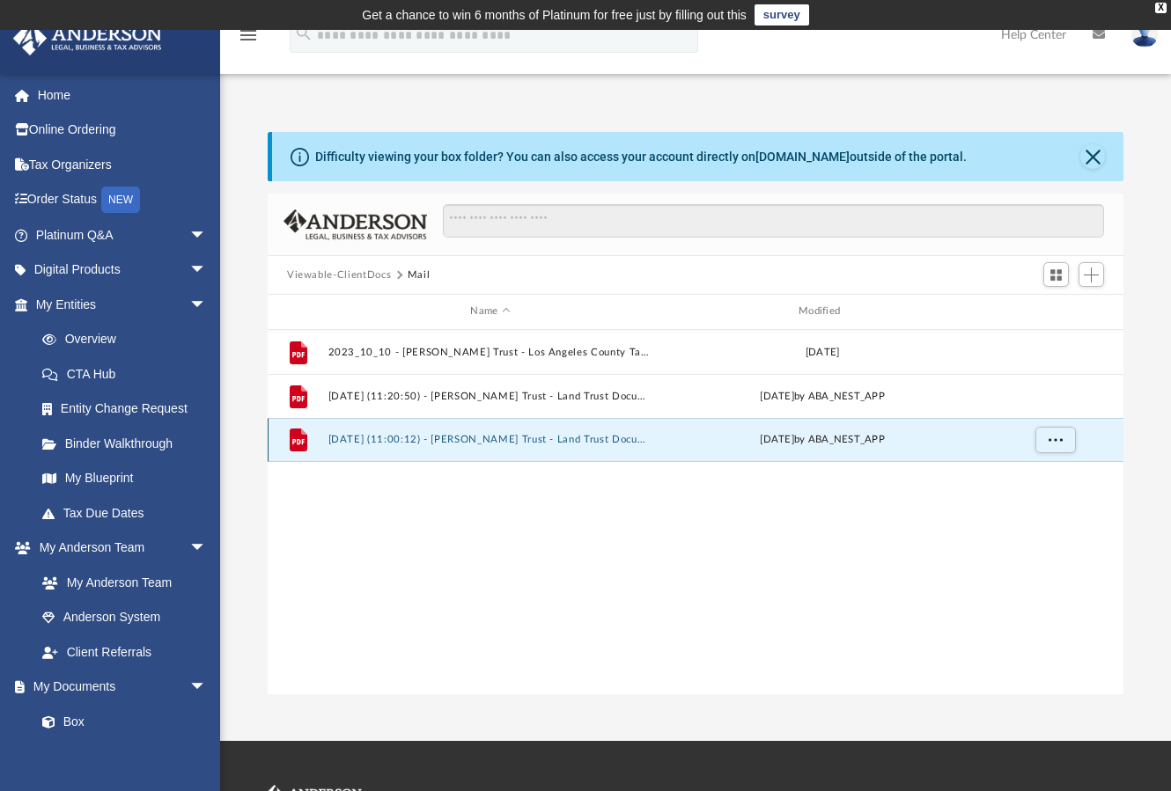
click at [570, 442] on button "[DATE] (11:00:12) - [PERSON_NAME] Trust - Land Trust Documents from [PERSON_NAM…" at bounding box center [490, 439] width 325 height 11
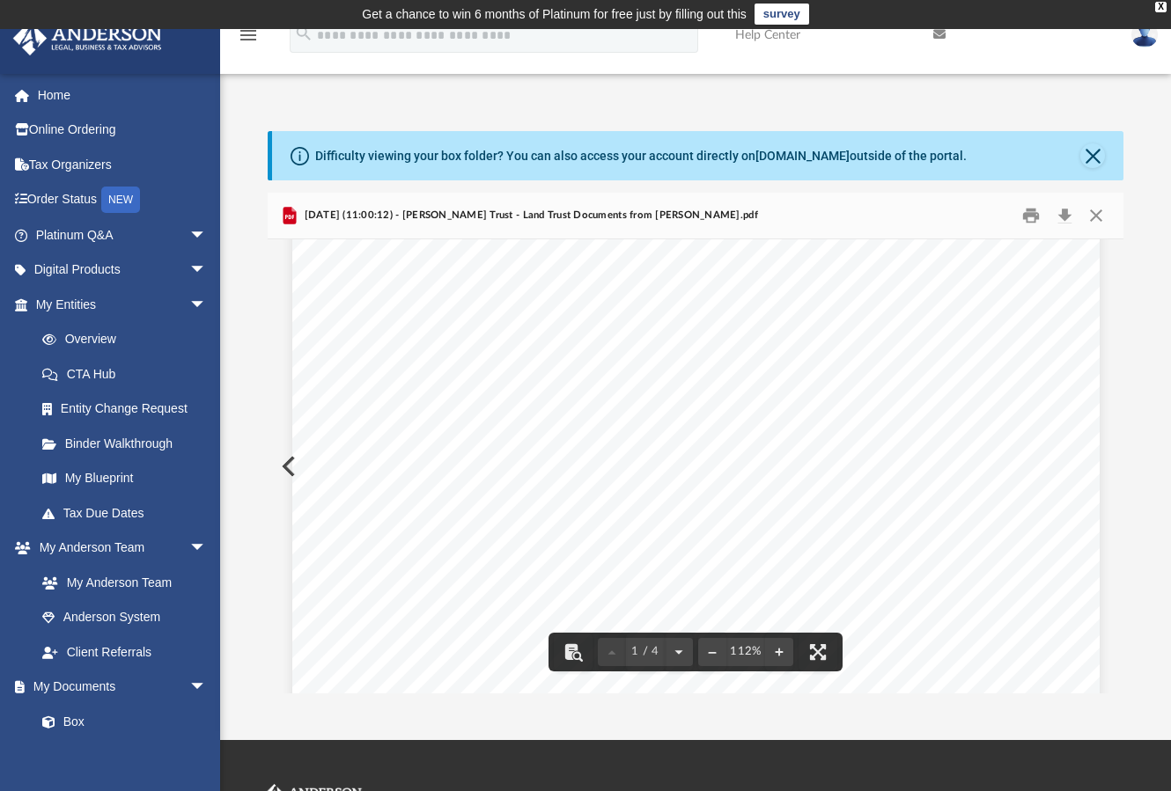
scroll to position [111, 0]
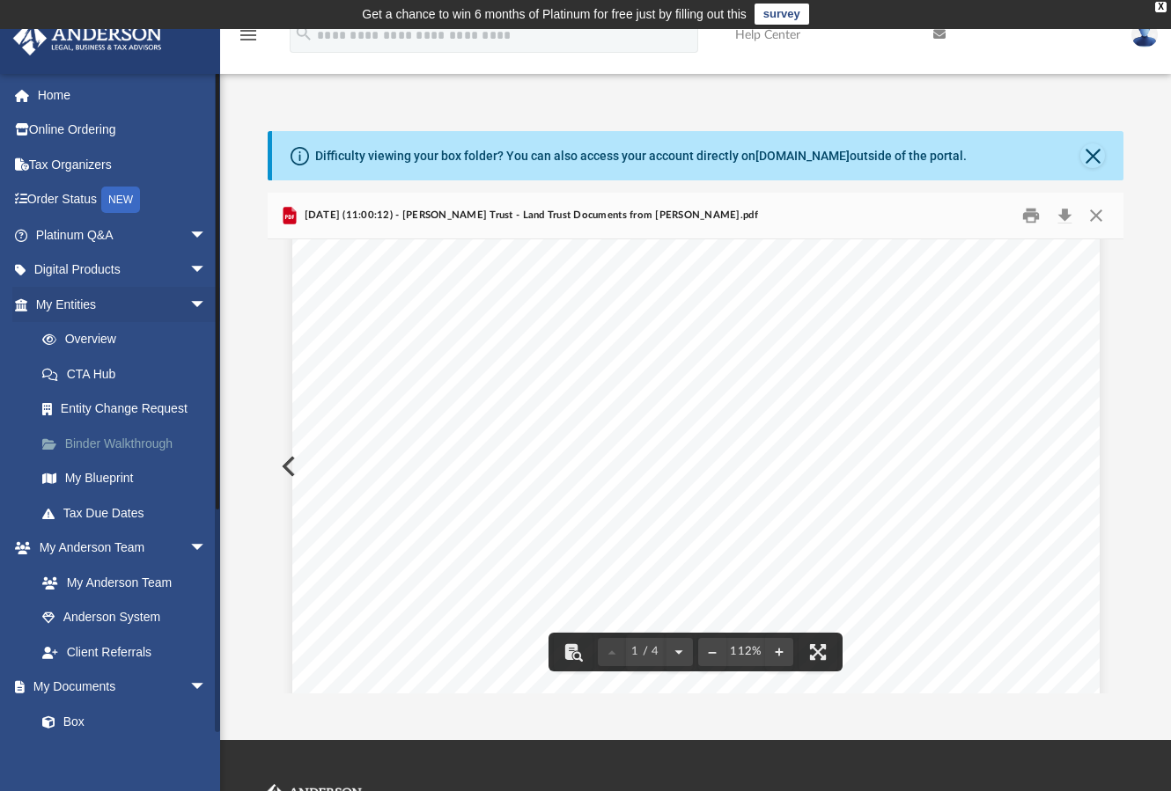
click at [108, 433] on link "Binder Walkthrough" at bounding box center [129, 443] width 209 height 35
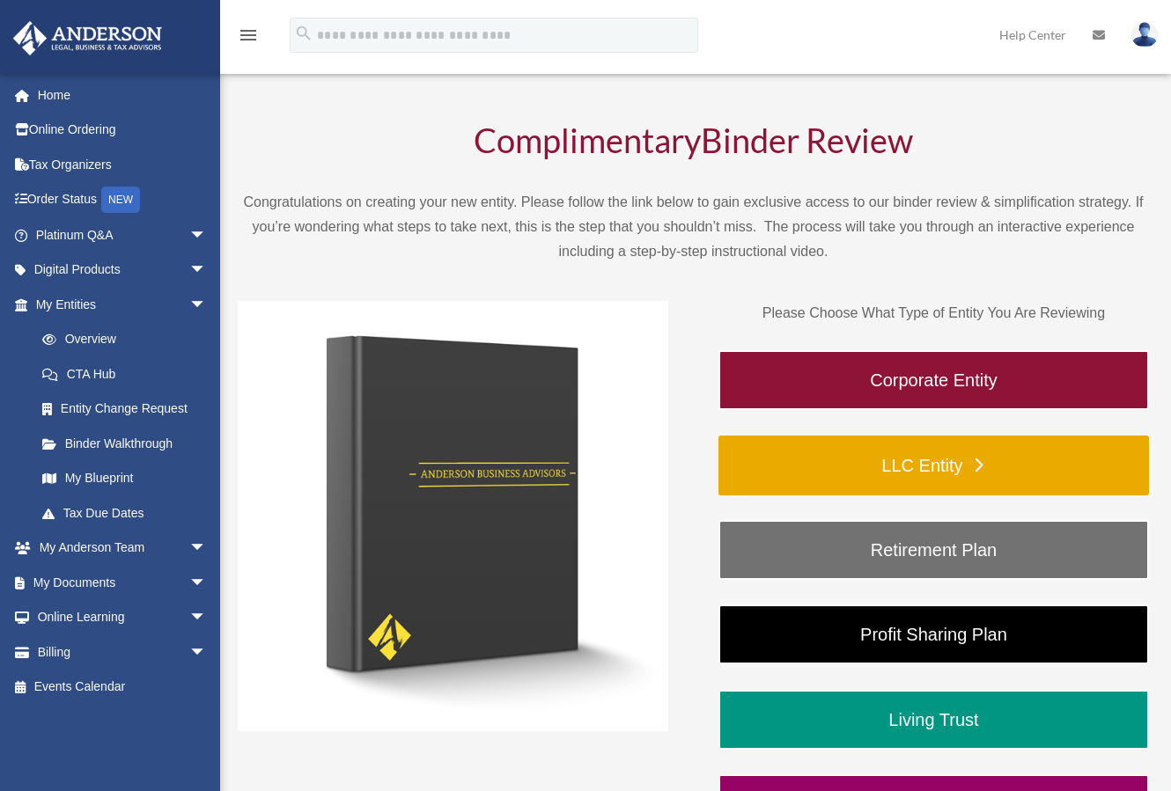
scroll to position [176, 0]
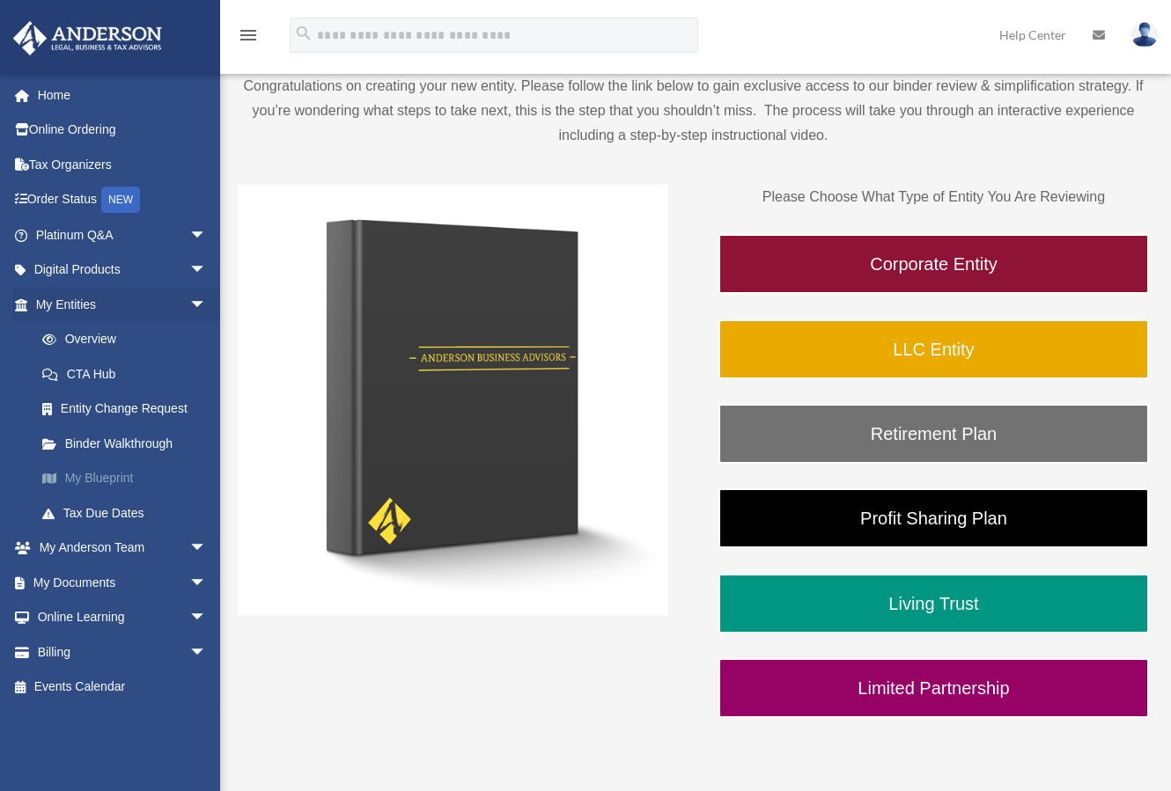
click at [88, 479] on link "My Blueprint" at bounding box center [129, 478] width 209 height 35
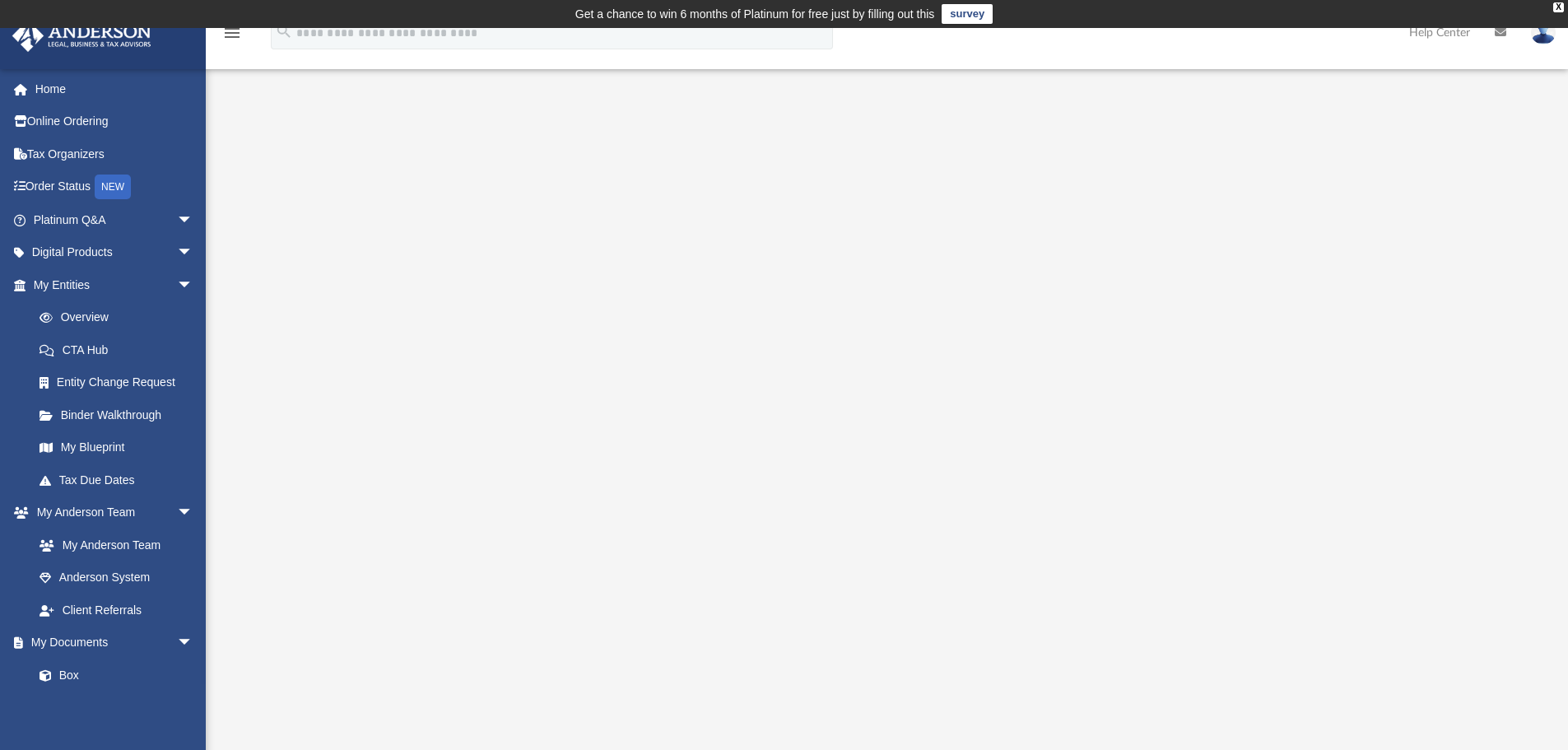
drag, startPoint x: 1557, startPoint y: 4, endPoint x: 1518, endPoint y: 24, distance: 43.8
click at [1094, 4] on div "X" at bounding box center [1558, 7] width 10 height 10
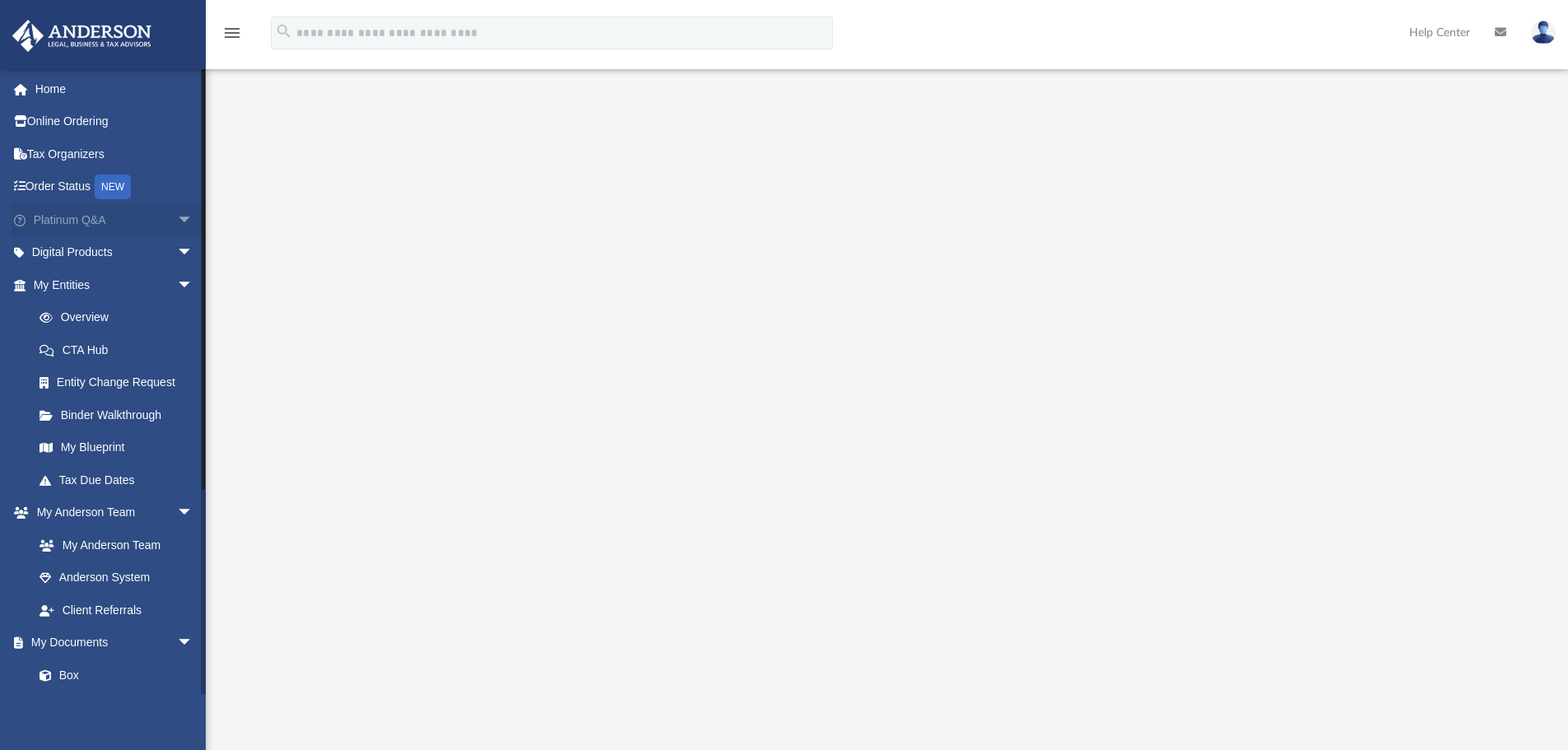
click at [51, 223] on link "Platinum Q&A arrow_drop_down" at bounding box center [114, 219] width 207 height 33
click at [90, 248] on link "Digital Products arrow_drop_down" at bounding box center [114, 252] width 207 height 33
click at [90, 249] on link "Digital Products arrow_drop_down" at bounding box center [114, 252] width 207 height 33
